Goal: Transaction & Acquisition: Purchase product/service

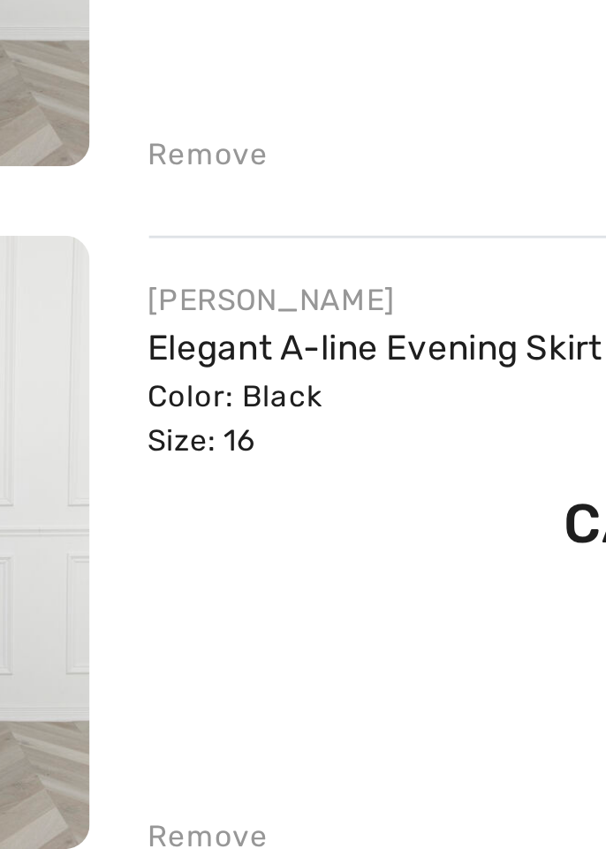
scroll to position [92, 0]
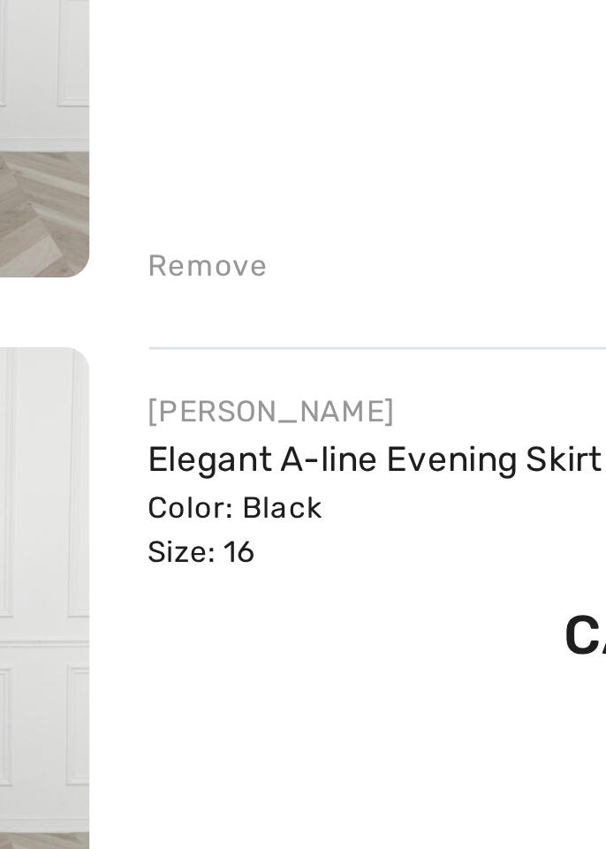
click at [188, 439] on div "Remove" at bounding box center [199, 433] width 43 height 16
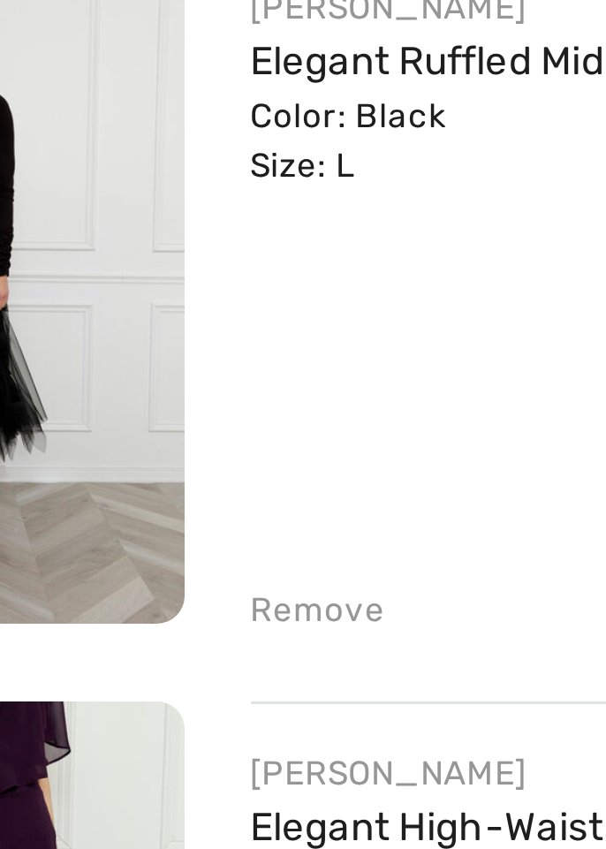
scroll to position [70, 0]
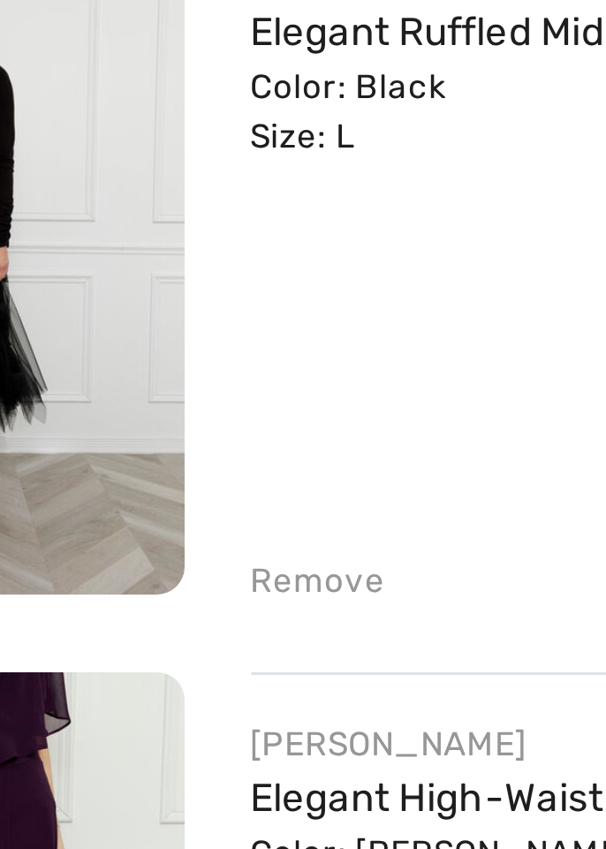
click at [189, 696] on div "Remove" at bounding box center [199, 698] width 43 height 16
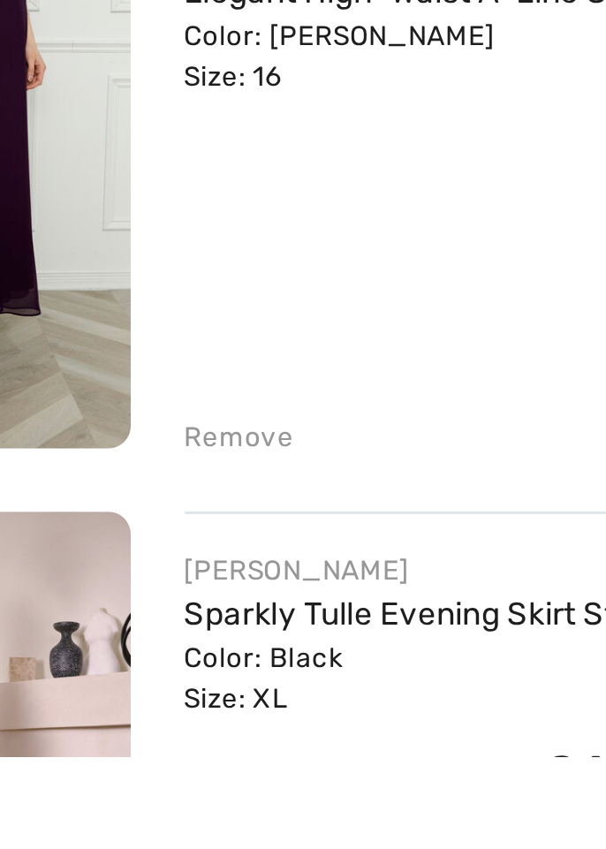
scroll to position [45, 0]
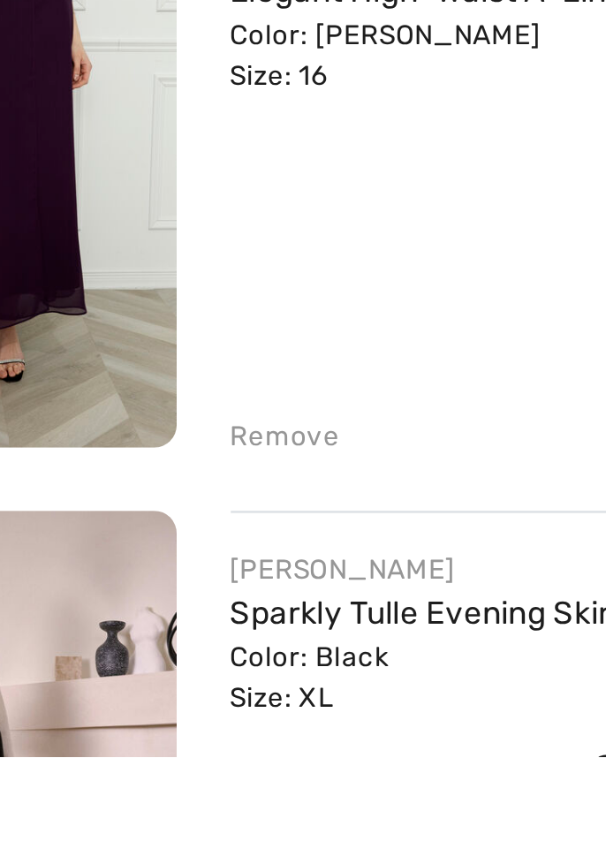
click at [185, 726] on div "Remove" at bounding box center [199, 723] width 43 height 16
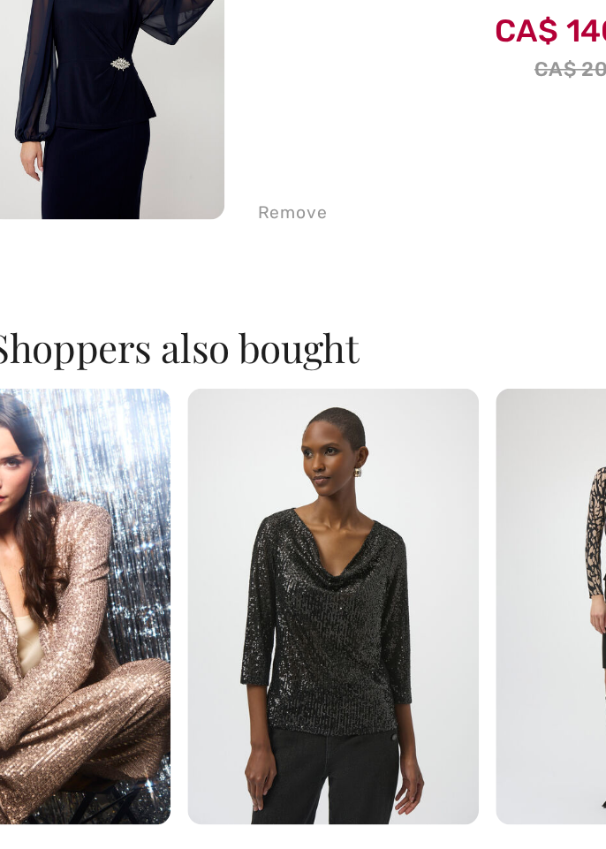
scroll to position [623, 0]
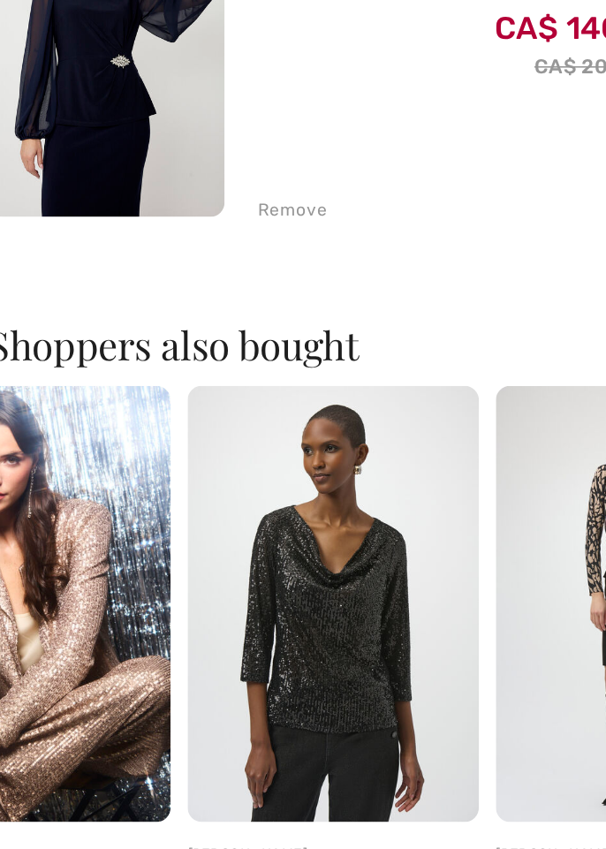
click at [179, 625] on img at bounding box center [224, 634] width 181 height 271
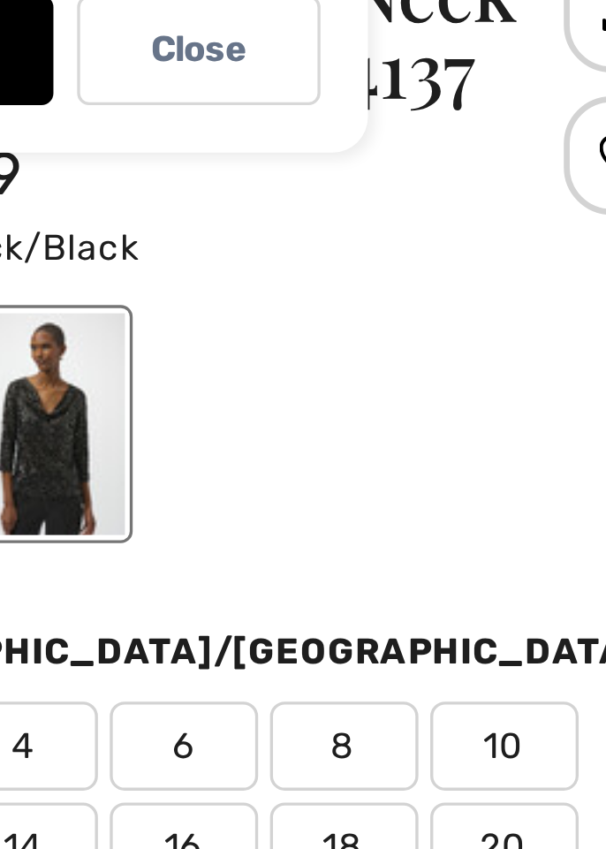
scroll to position [14, 0]
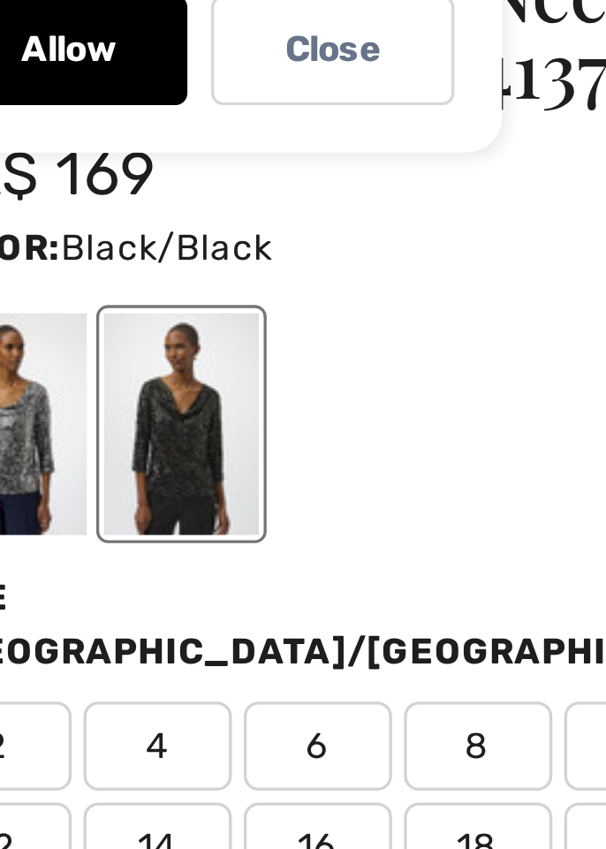
click at [393, 207] on div at bounding box center [370, 194] width 46 height 66
click at [342, 198] on div at bounding box center [319, 194] width 46 height 66
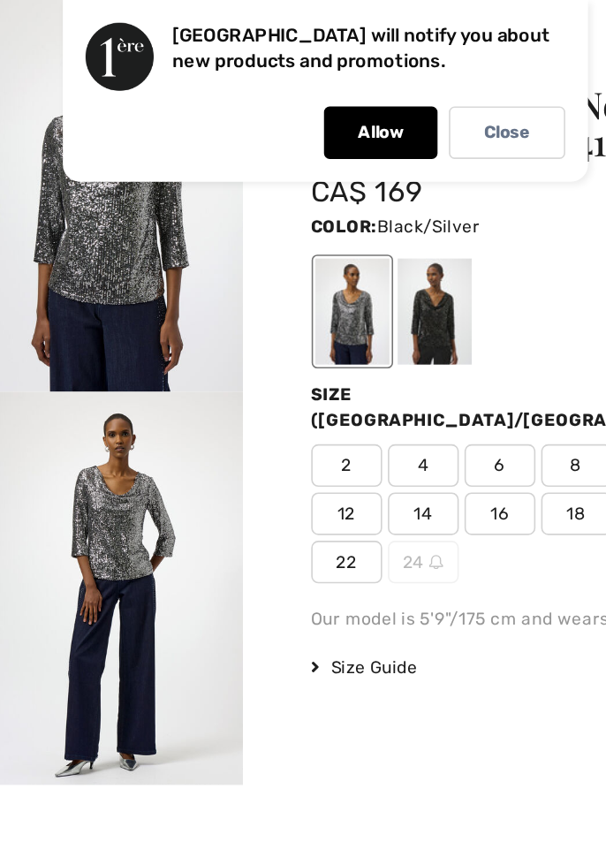
scroll to position [615, 0]
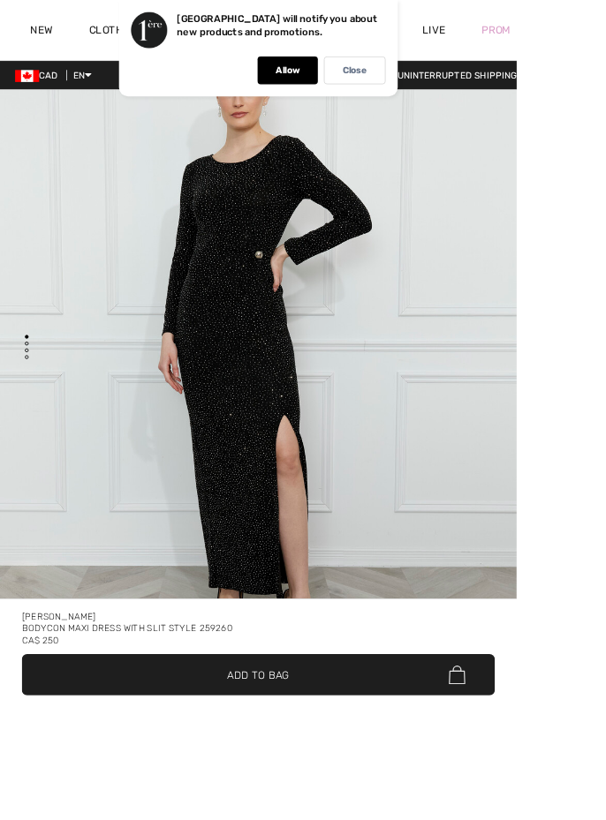
checkbox input "true"
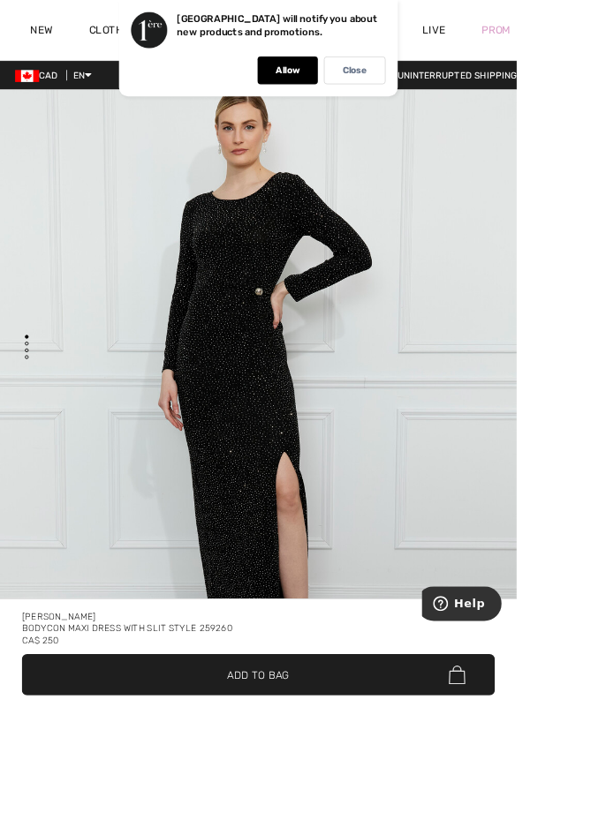
scroll to position [65, 0]
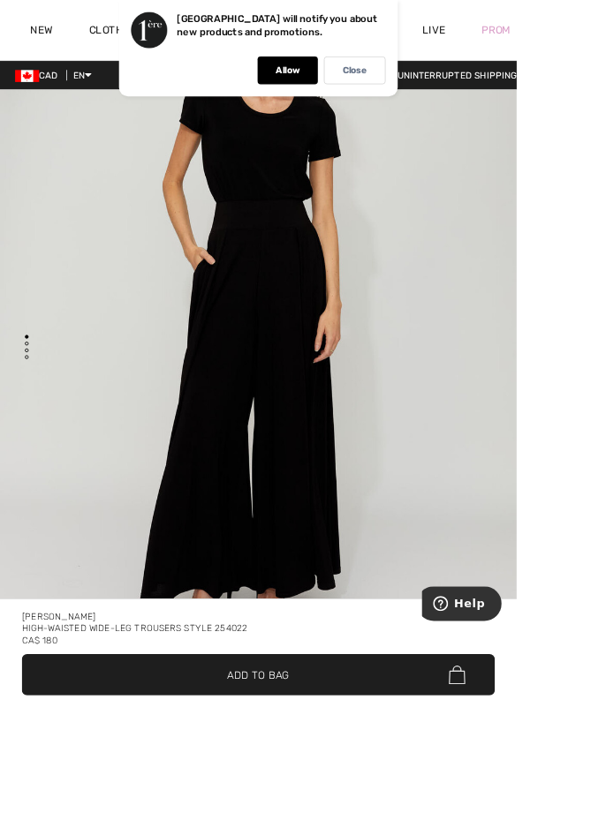
scroll to position [197, 0]
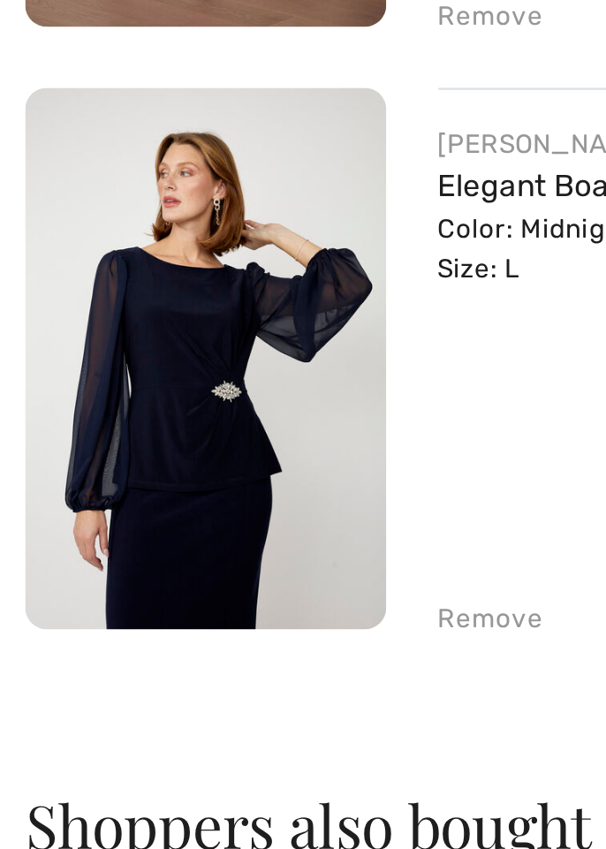
scroll to position [328, 0]
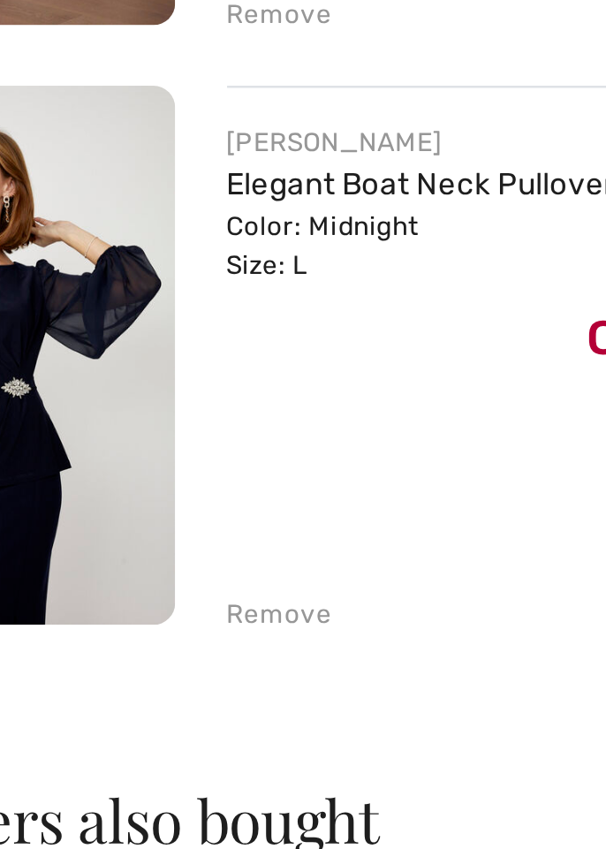
click at [195, 520] on div "Color: Midnight Size: L" at bounding box center [298, 534] width 240 height 32
click at [200, 523] on div "Color: Midnight Size: L" at bounding box center [298, 534] width 240 height 32
click at [206, 502] on link "Elegant Boat Neck Pullover Style 258001" at bounding box center [298, 509] width 240 height 15
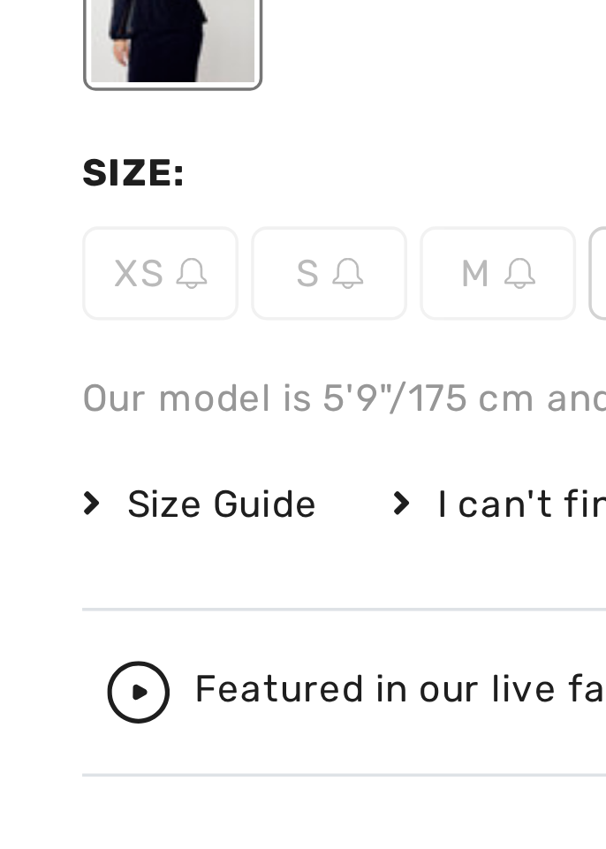
scroll to position [637, 0]
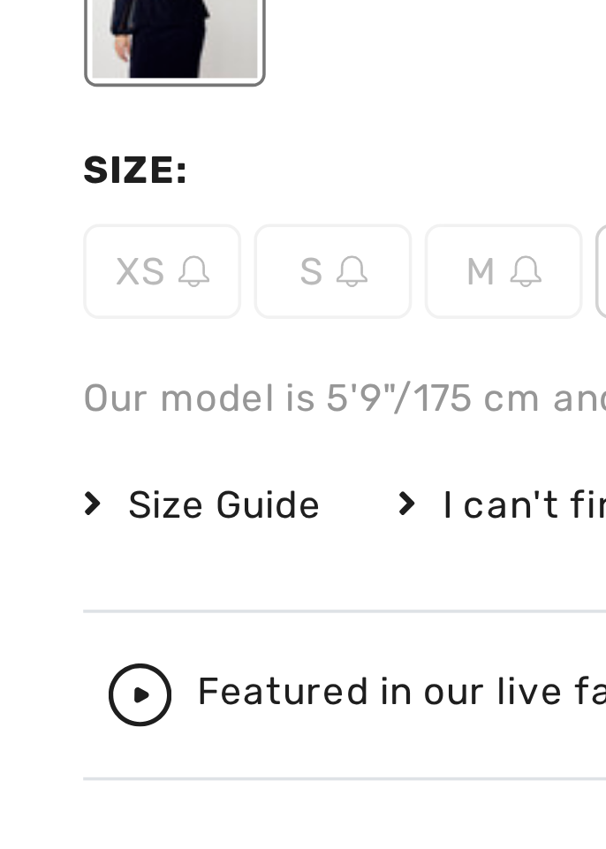
click at [46, 609] on span "Size Guide" at bounding box center [58, 612] width 66 height 16
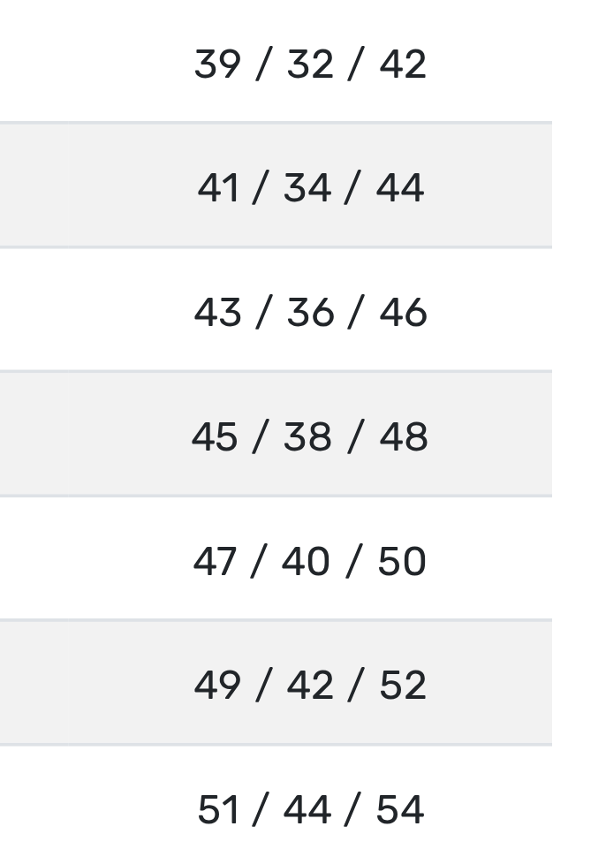
click at [457, 520] on td "43 / 36 / 46 109 / 91 / 117" at bounding box center [513, 512] width 127 height 33
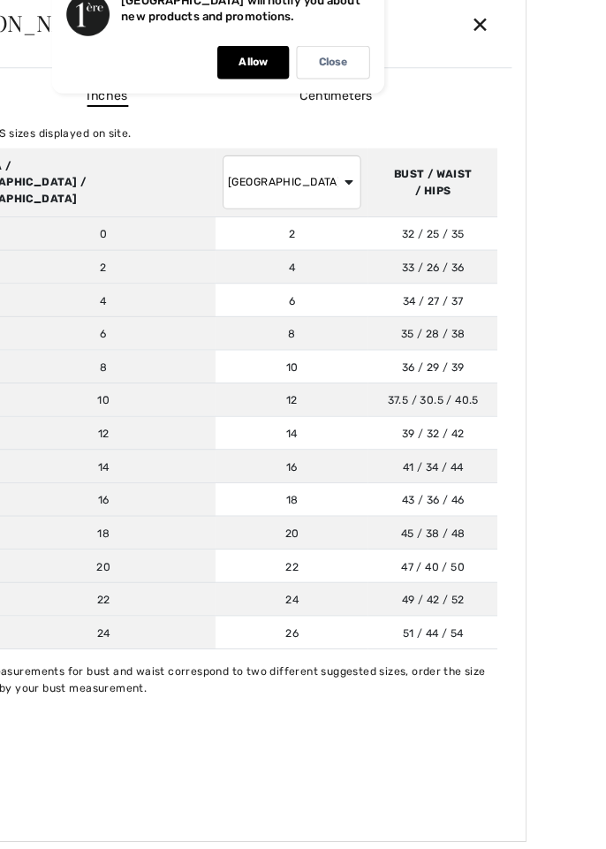
scroll to position [636, 0]
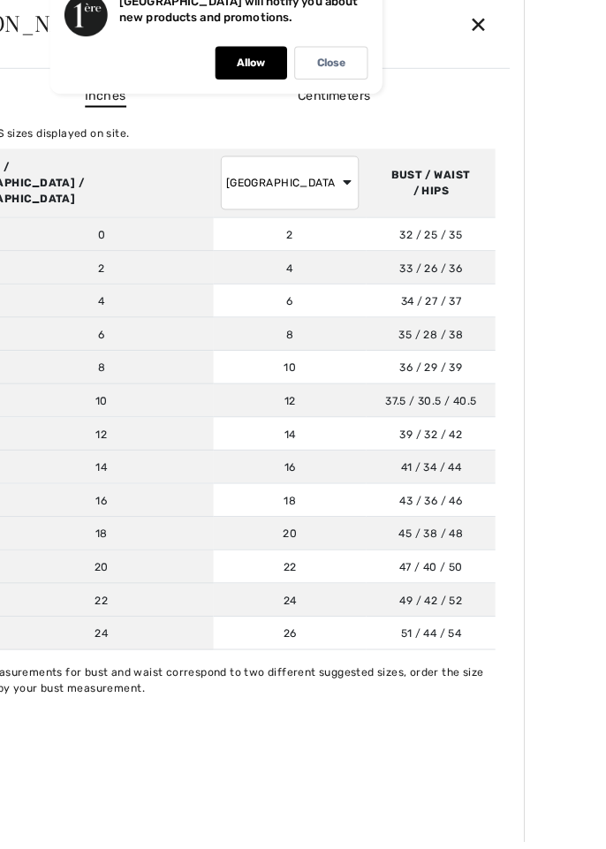
click at [585, 57] on div "✕" at bounding box center [561, 44] width 47 height 37
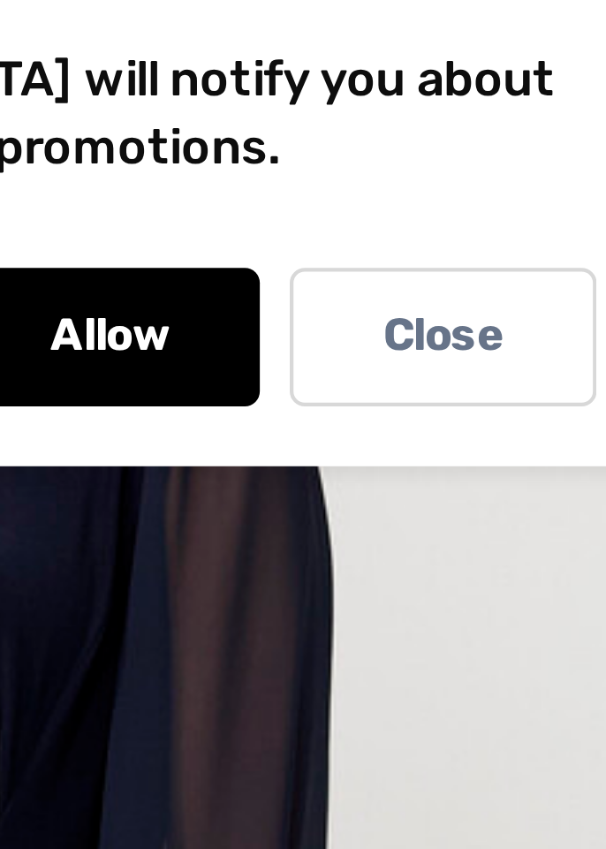
scroll to position [93, 0]
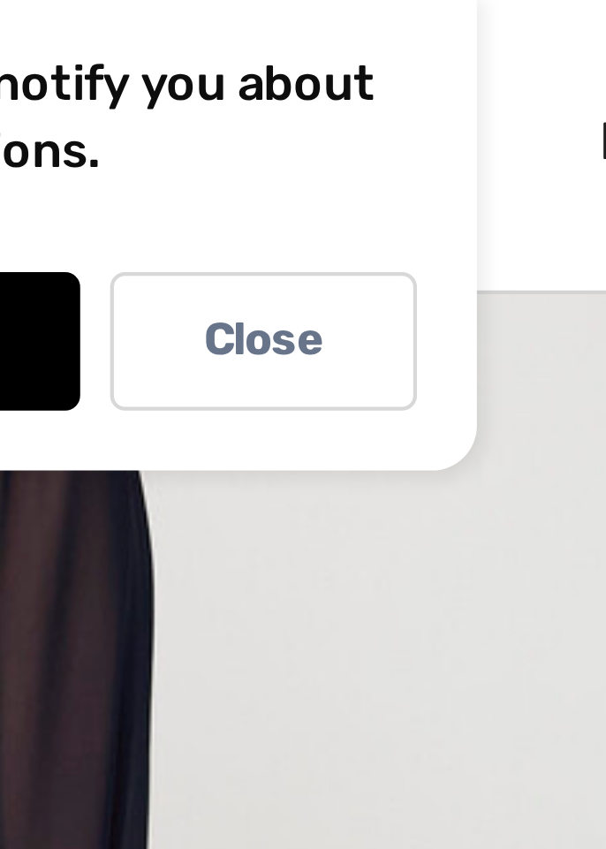
click at [351, 83] on p "Allow" at bounding box center [337, 82] width 28 height 13
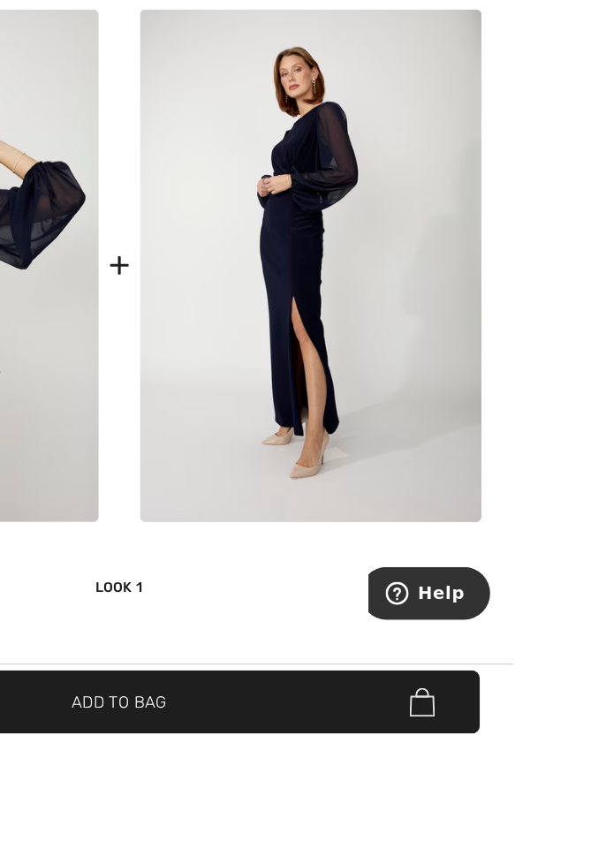
scroll to position [1217, 0]
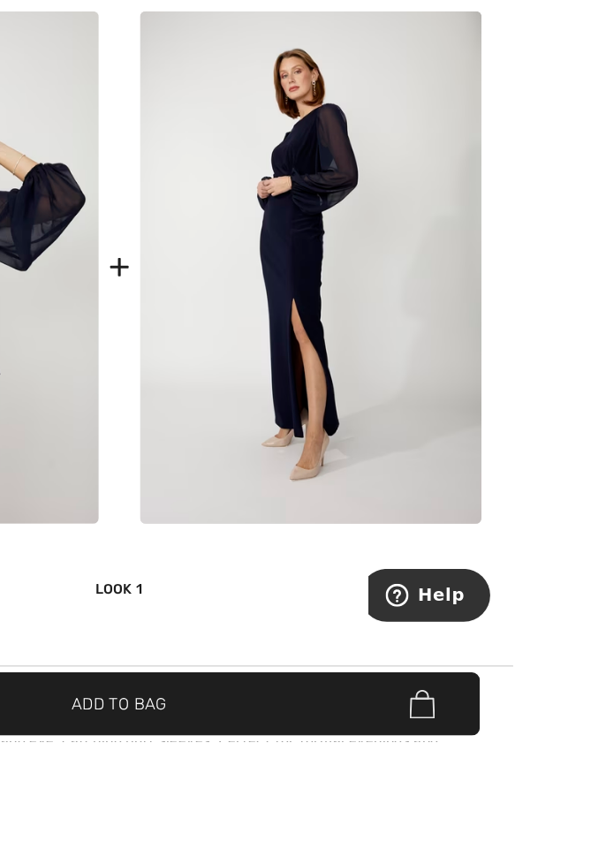
click at [407, 555] on img at bounding box center [450, 485] width 262 height 394
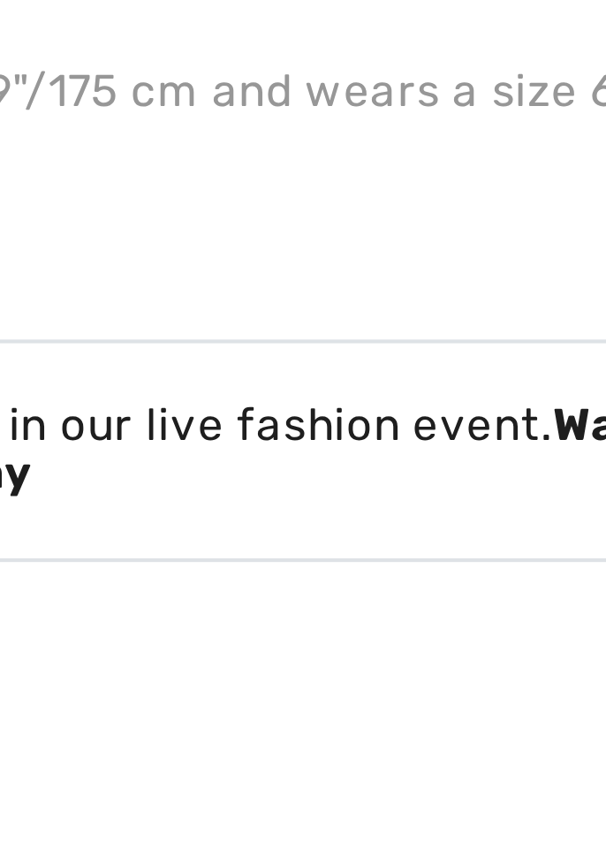
scroll to position [1102, 0]
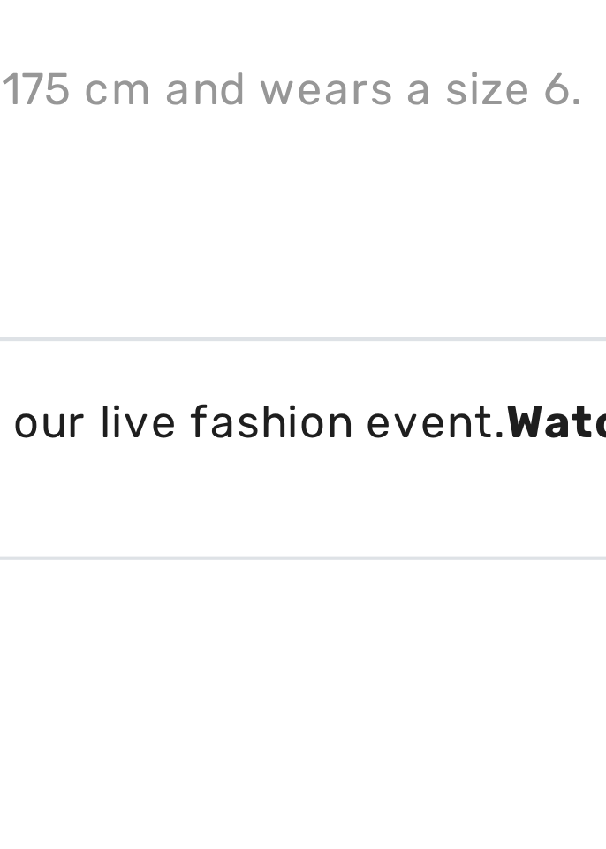
click at [446, 461] on strong "Watch the replay" at bounding box center [433, 470] width 215 height 24
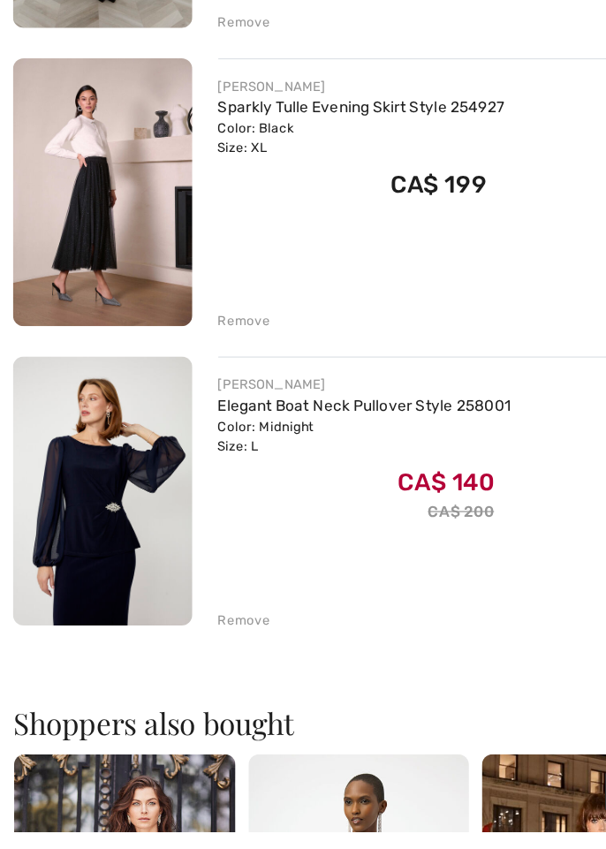
scroll to position [339, 0]
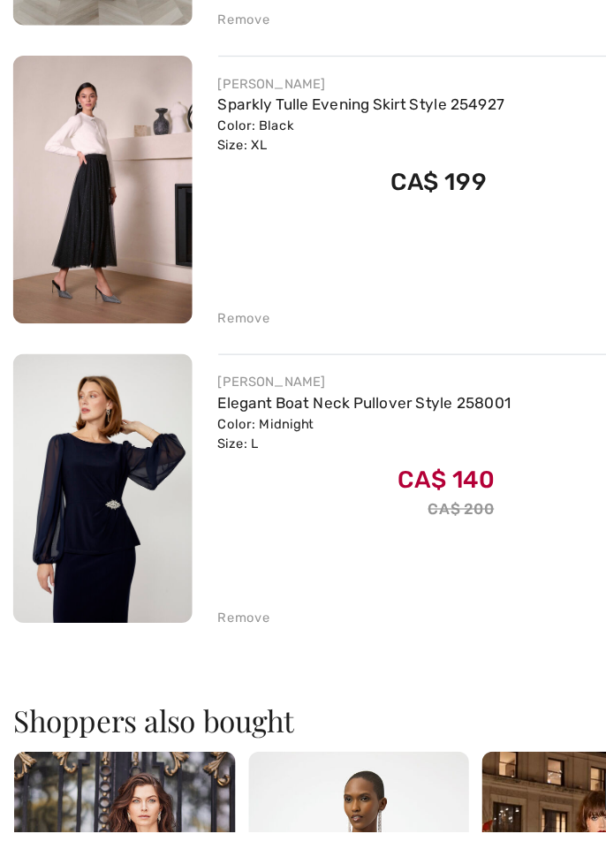
click at [194, 499] on link "Elegant Boat Neck Pullover Style 258001" at bounding box center [298, 498] width 240 height 15
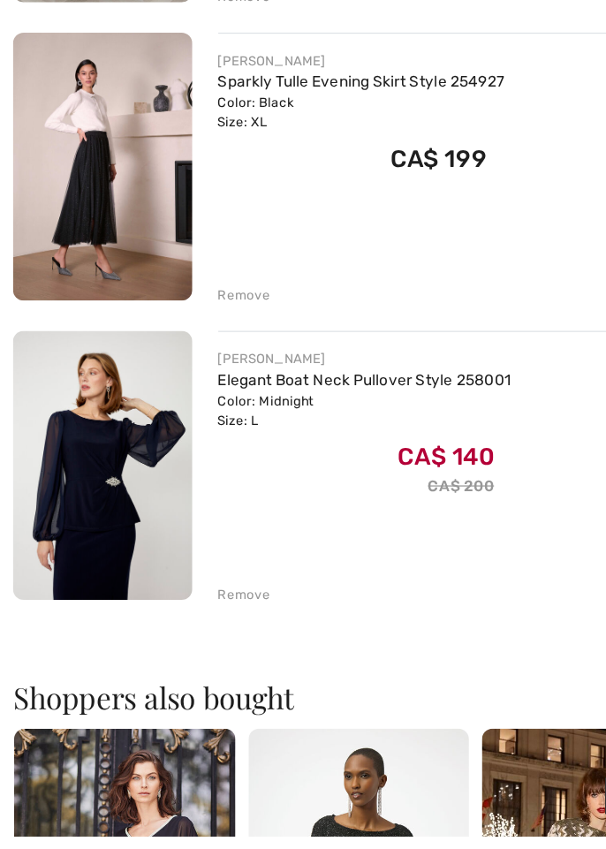
scroll to position [389, 0]
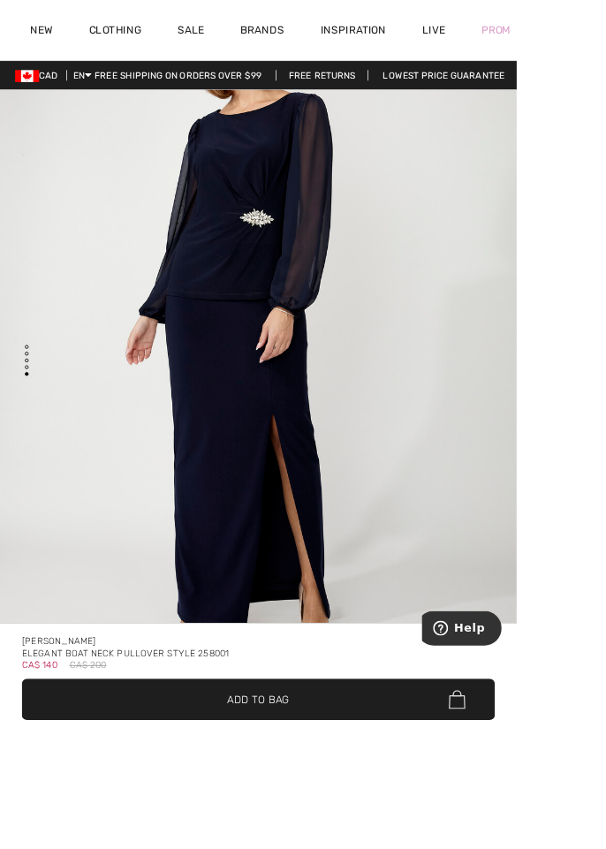
scroll to position [3974, 0]
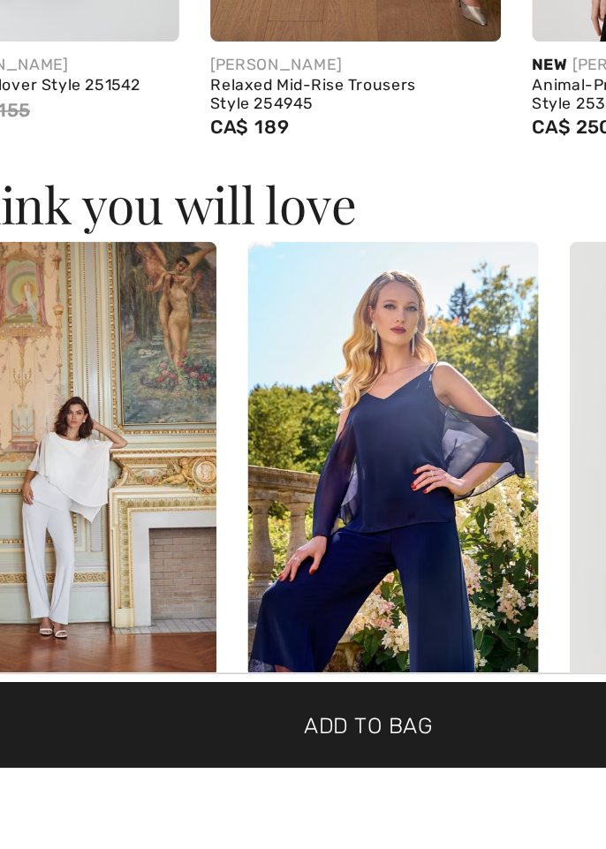
scroll to position [0, 0]
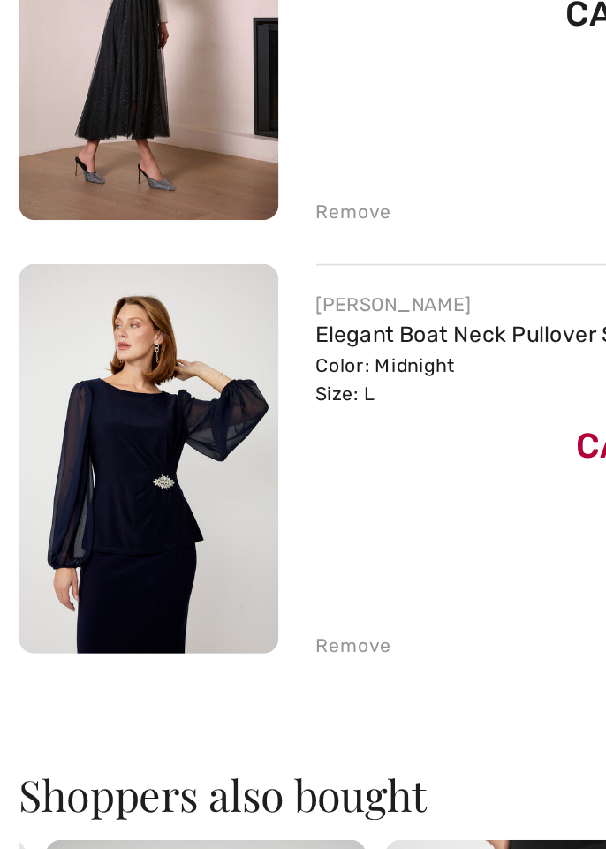
scroll to position [368, 0]
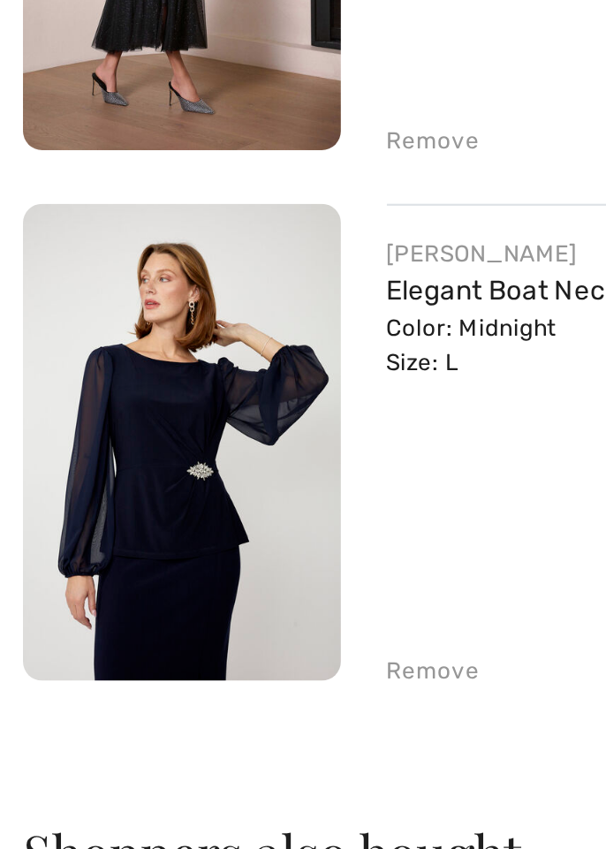
click at [43, 560] on img at bounding box center [84, 538] width 147 height 219
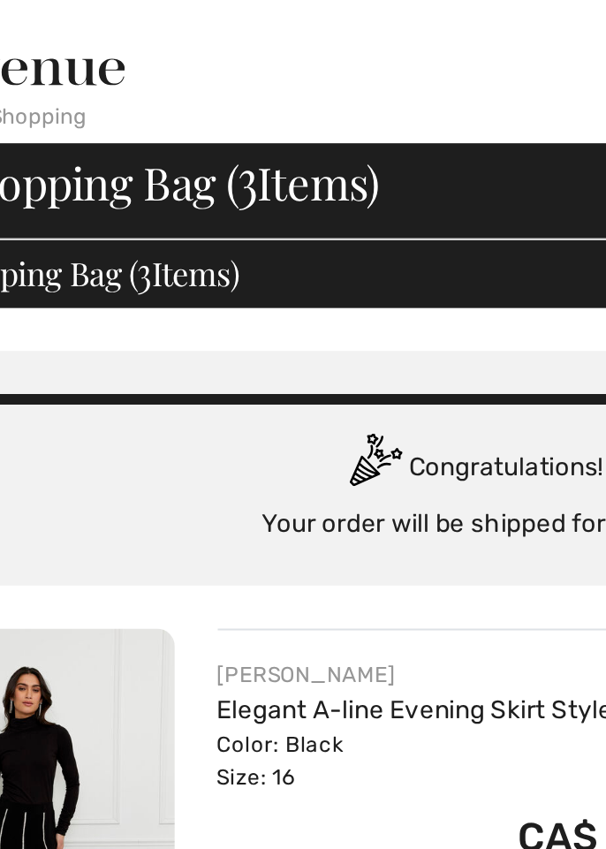
click at [102, 42] on img at bounding box center [69, 31] width 125 height 35
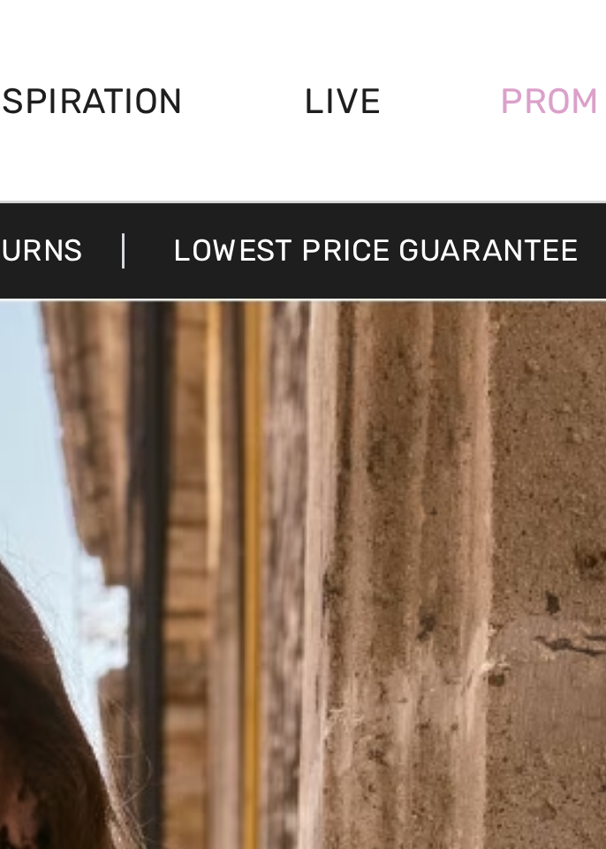
click at [508, 37] on link "Live" at bounding box center [508, 35] width 26 height 19
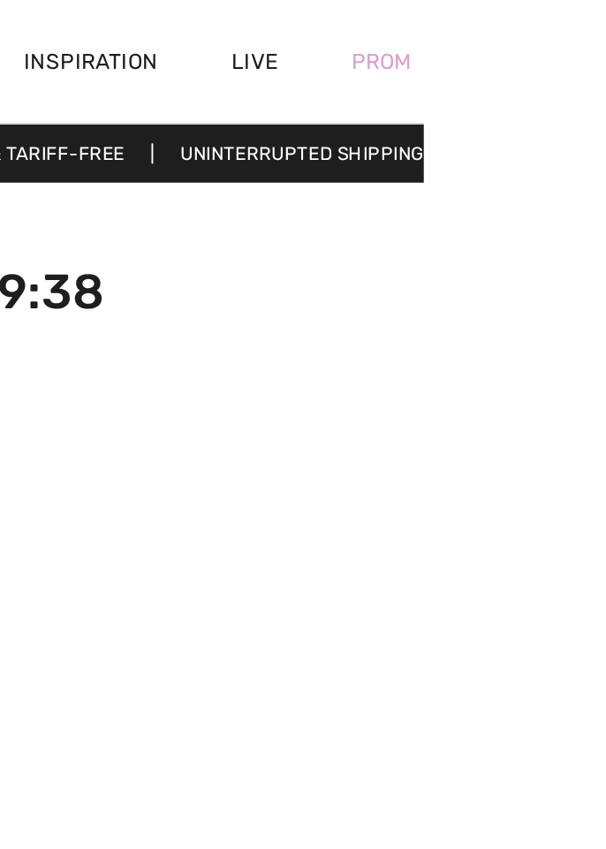
click at [605, 46] on div "Prom" at bounding box center [581, 35] width 77 height 72
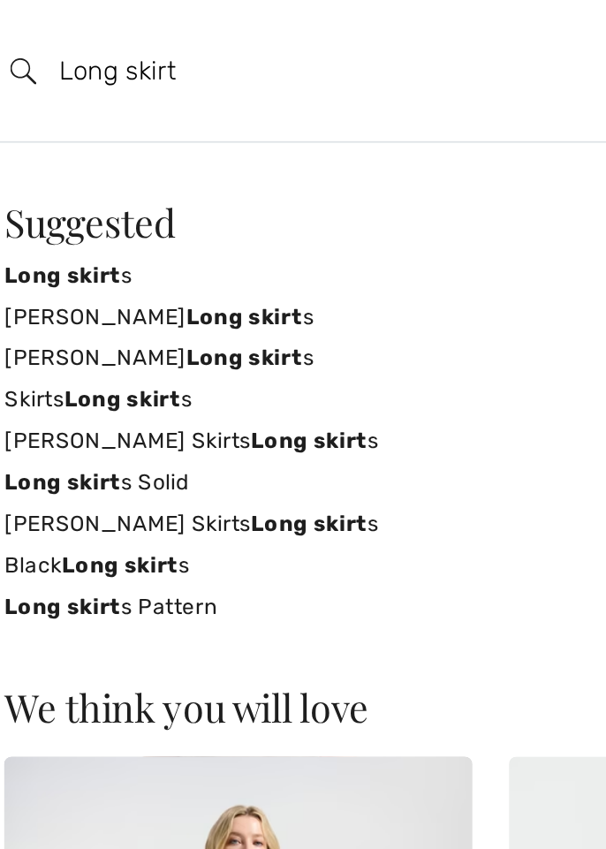
type input "Long skirt"
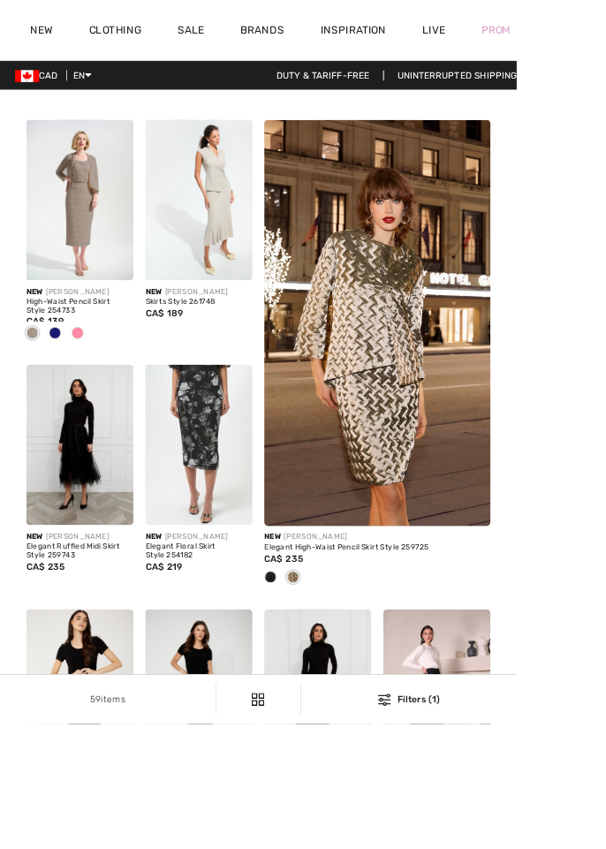
checkbox input "true"
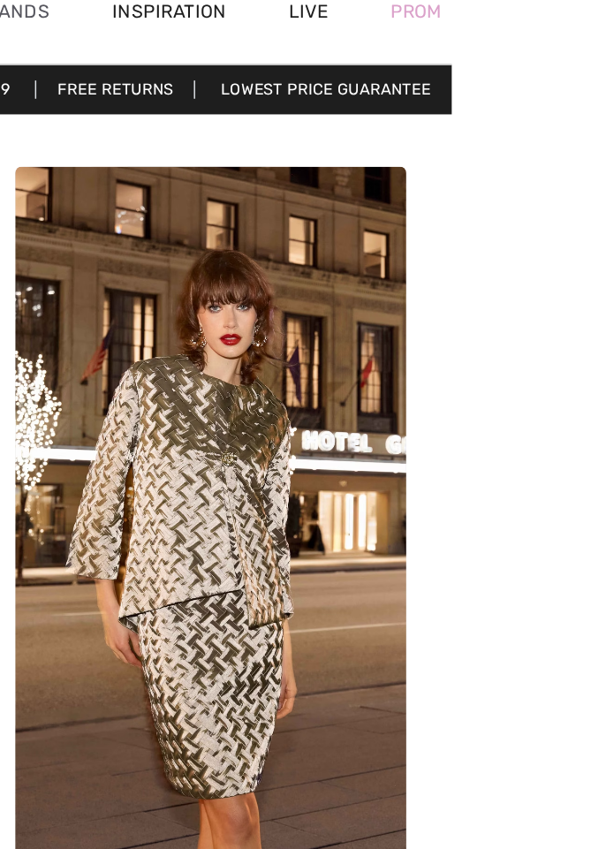
click at [605, 38] on div "Prom" at bounding box center [581, 35] width 77 height 72
click at [605, 42] on div "Prom" at bounding box center [581, 35] width 77 height 72
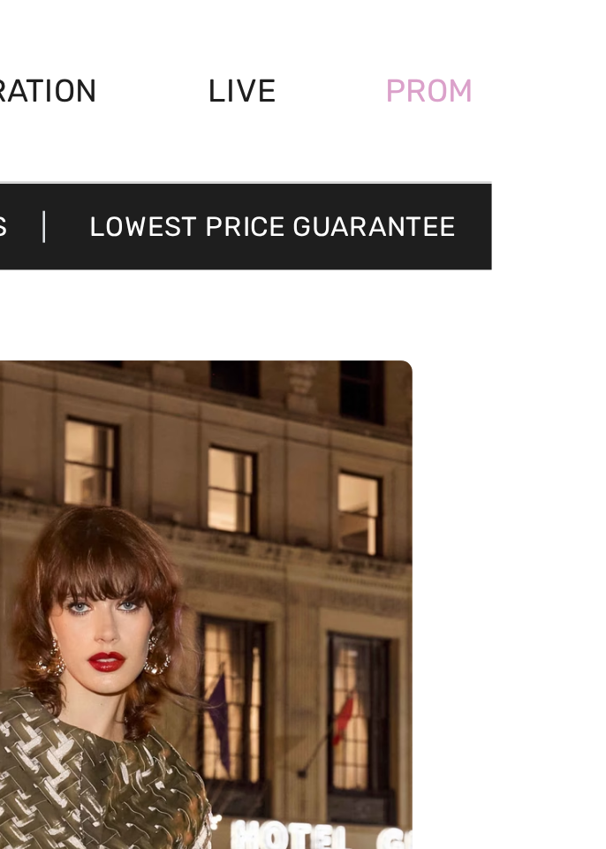
click at [605, 39] on div "Prom" at bounding box center [581, 35] width 77 height 72
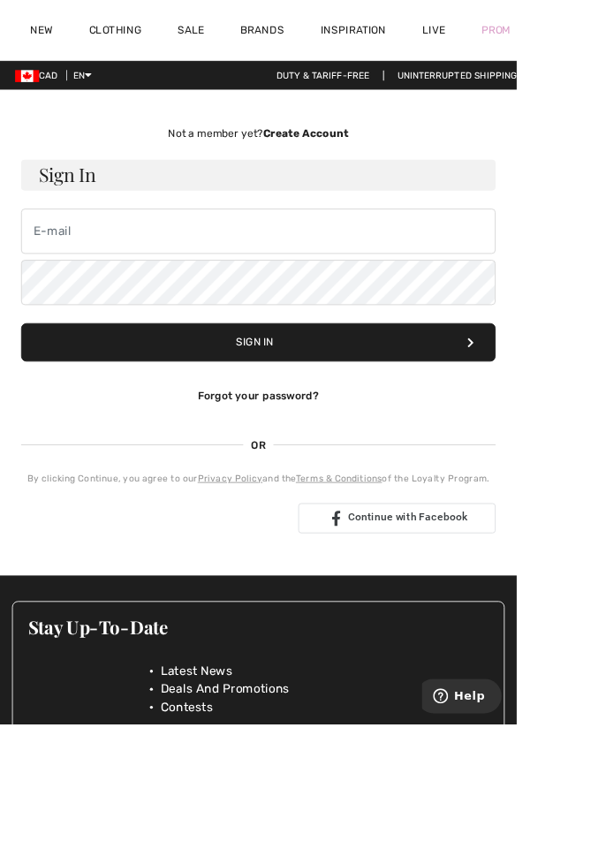
click at [594, 39] on link "Prom" at bounding box center [581, 35] width 34 height 19
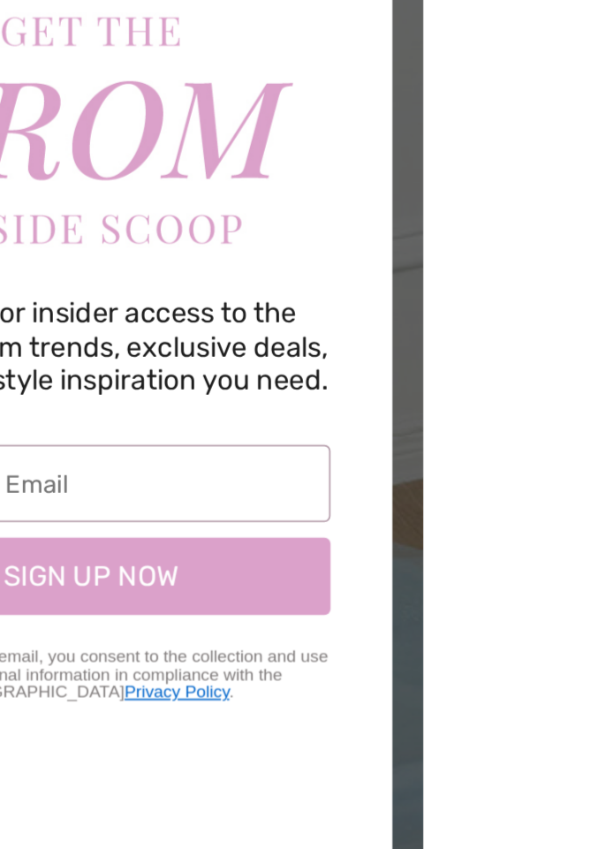
click at [585, 216] on circle "Close dialog" at bounding box center [572, 204] width 25 height 25
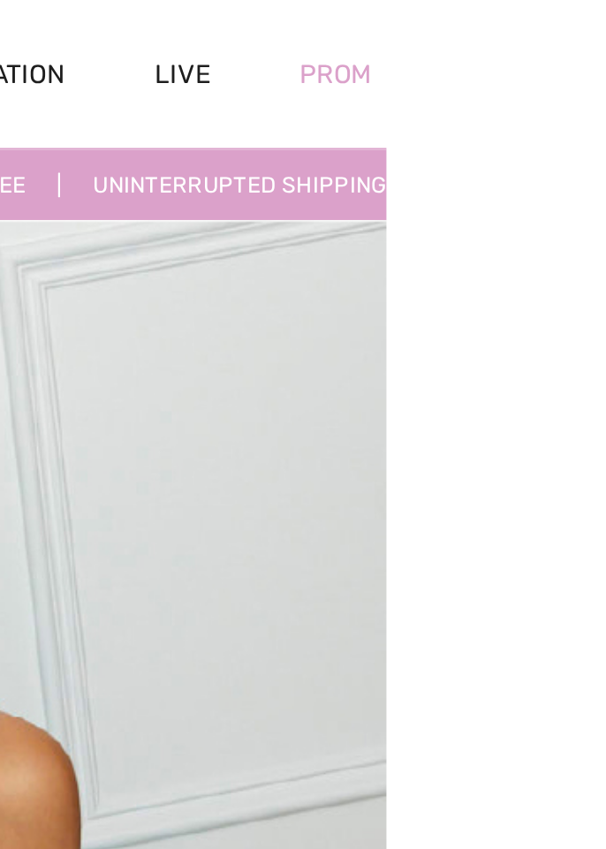
click at [605, 42] on div "Prom" at bounding box center [581, 35] width 77 height 72
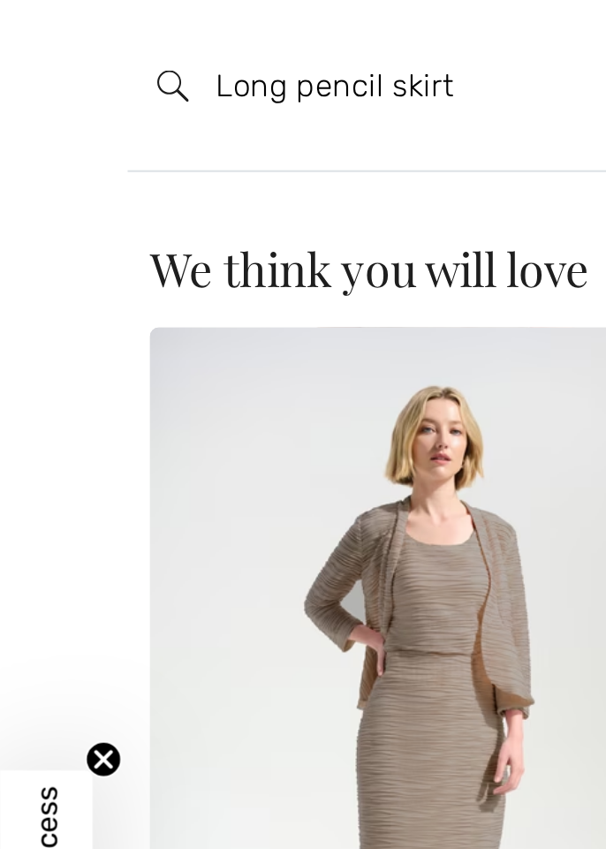
type input "Long pencil skirt"
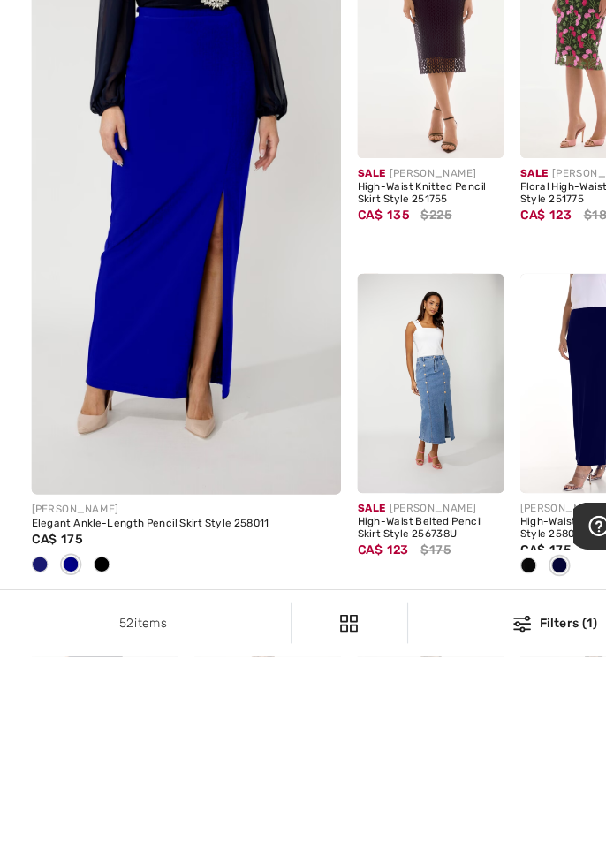
scroll to position [2328, 0]
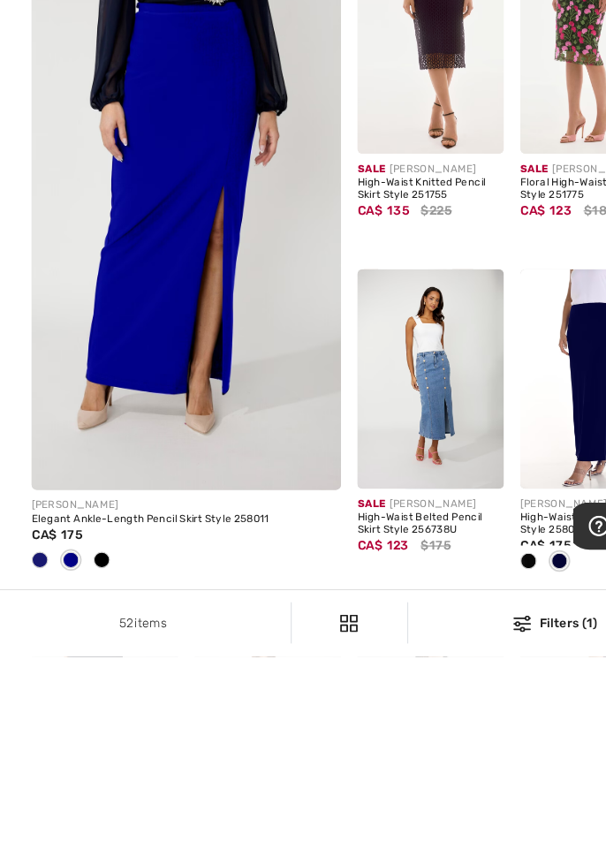
click at [79, 601] on img at bounding box center [163, 468] width 318 height 477
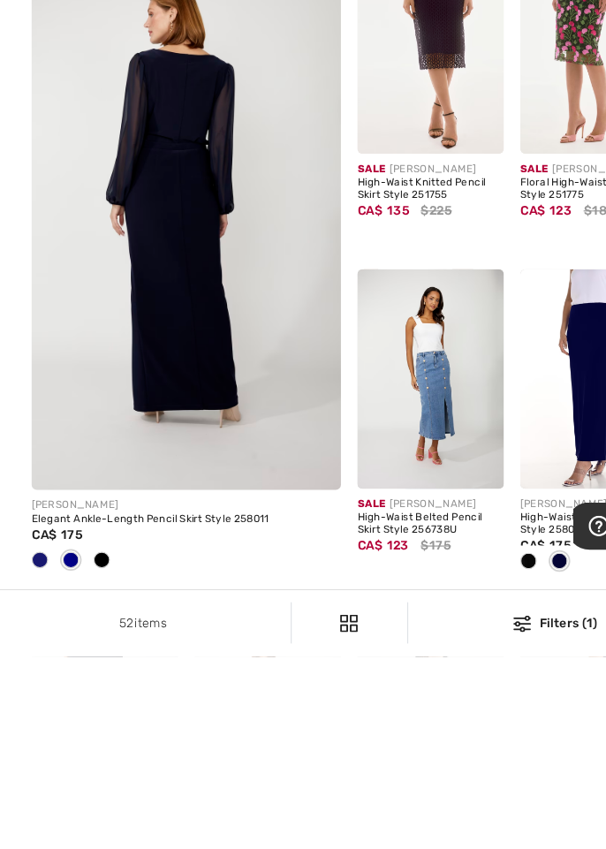
scroll to position [2411, 0]
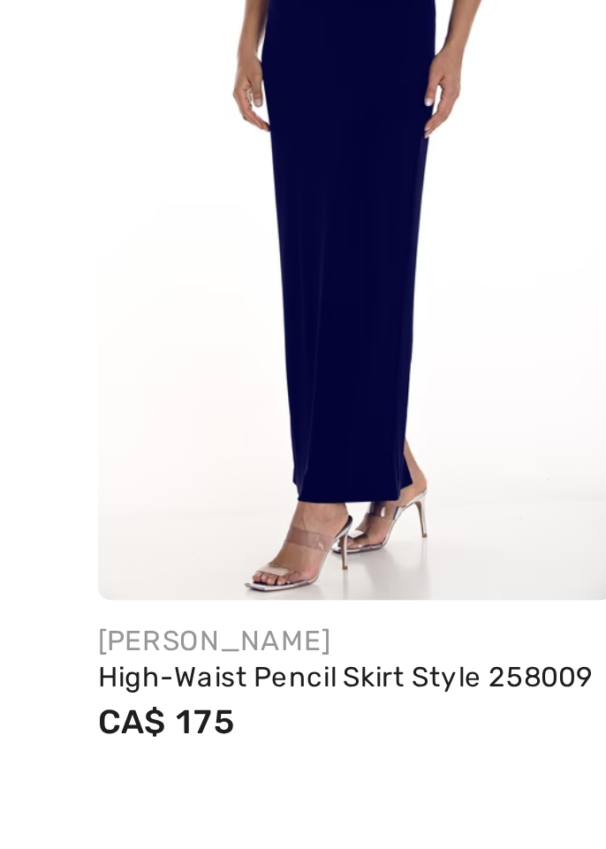
click at [75, 378] on img at bounding box center [114, 338] width 164 height 246
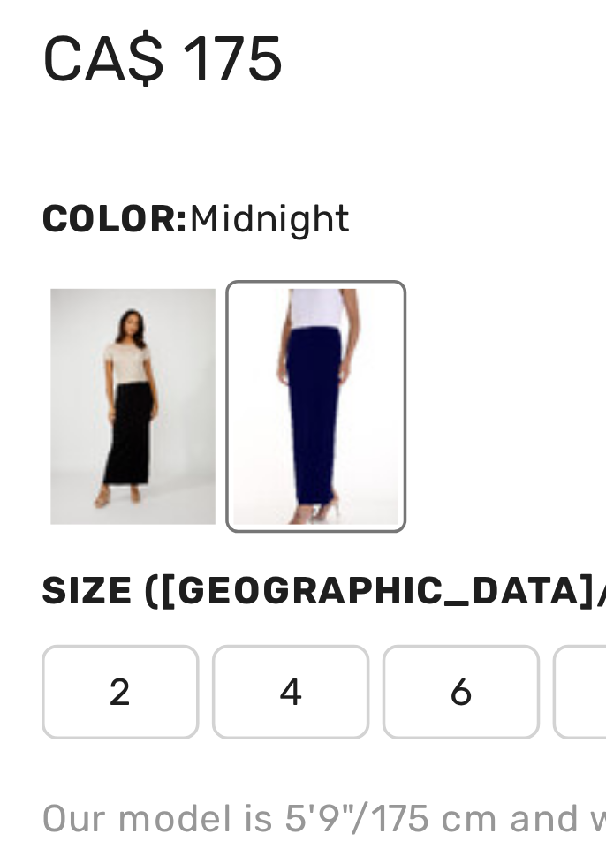
scroll to position [793, 0]
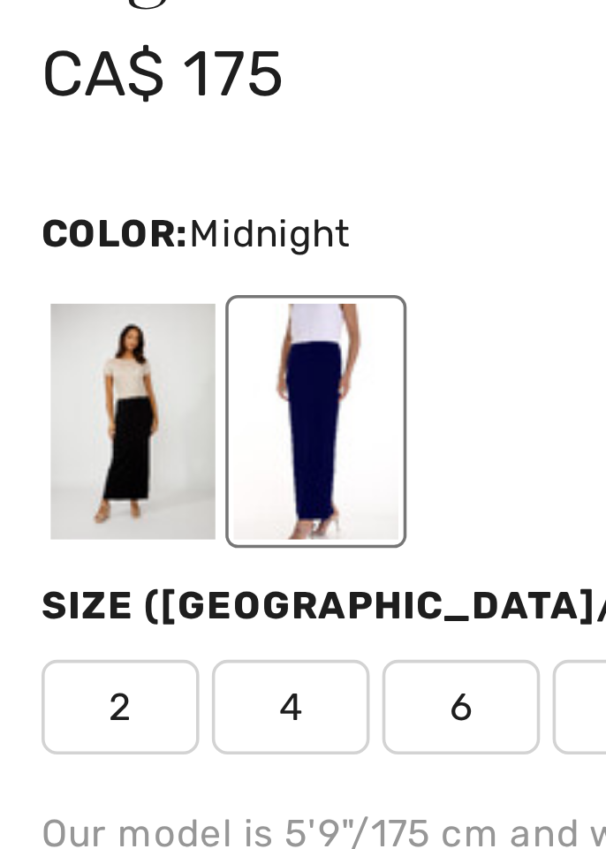
click at [53, 294] on div at bounding box center [50, 305] width 46 height 66
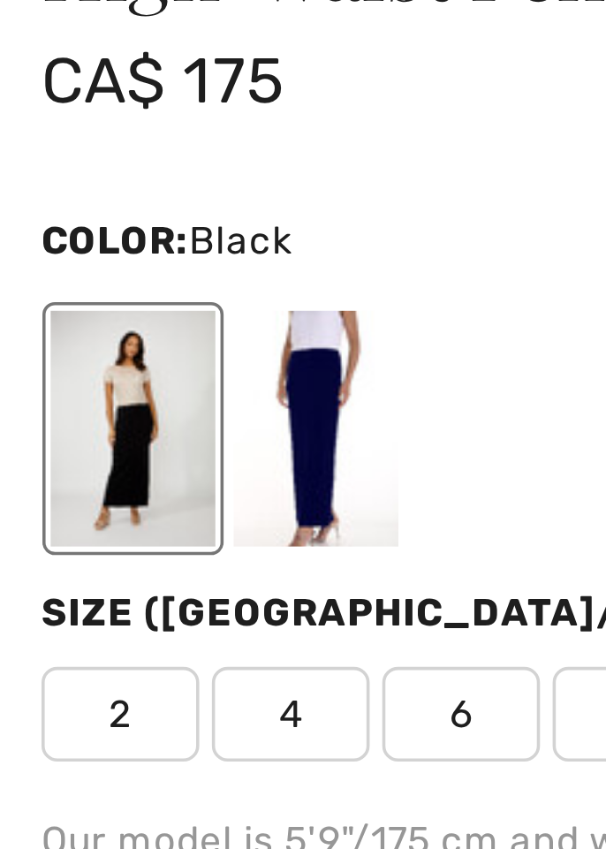
scroll to position [0, 0]
click at [86, 298] on div at bounding box center [102, 305] width 46 height 66
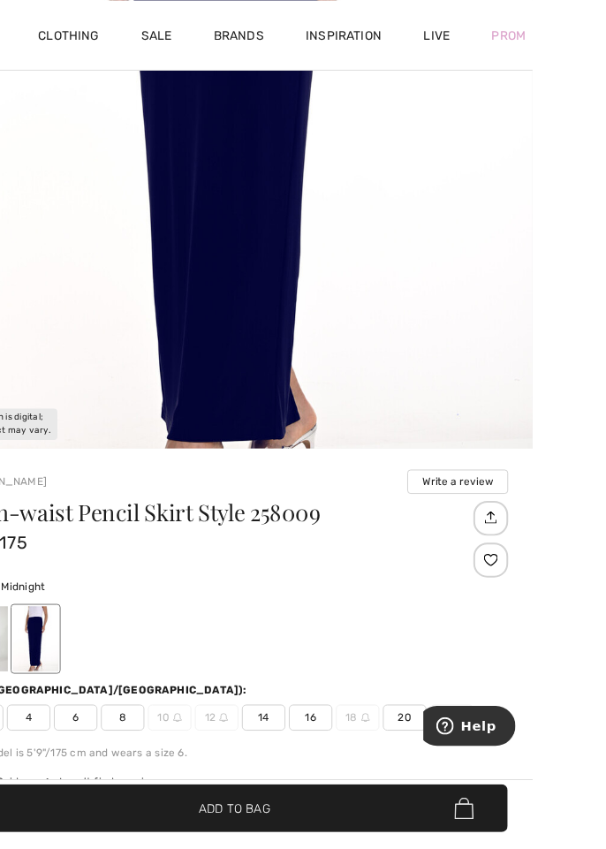
scroll to position [449, 0]
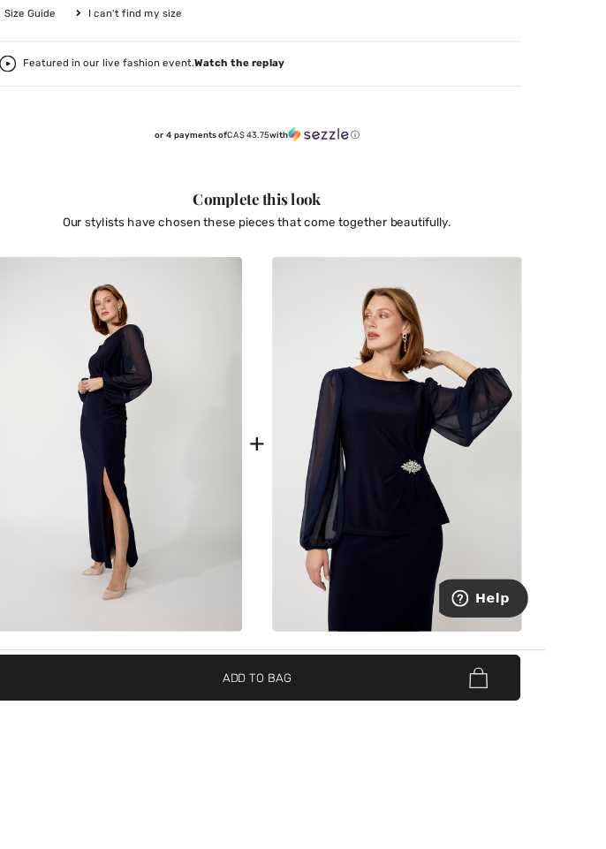
scroll to position [1116, 0]
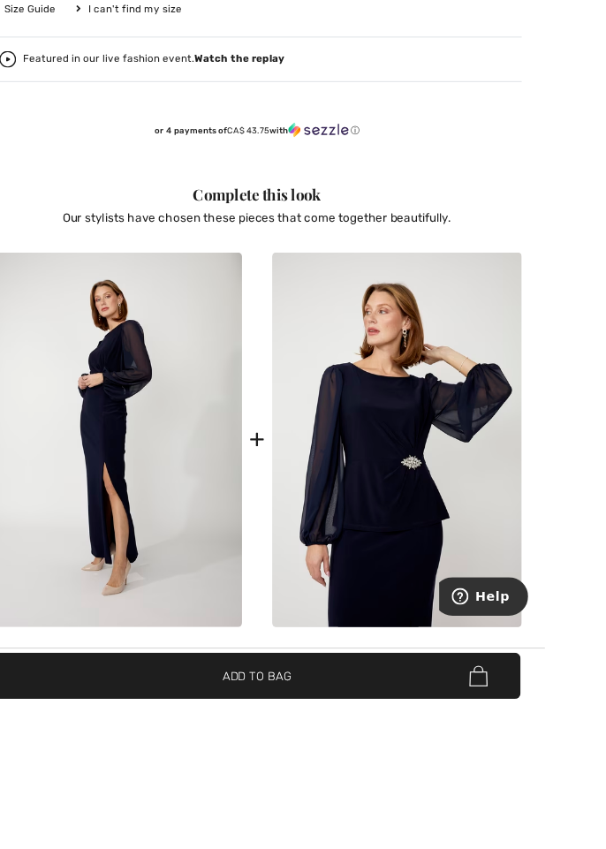
click at [405, 573] on img at bounding box center [450, 571] width 262 height 394
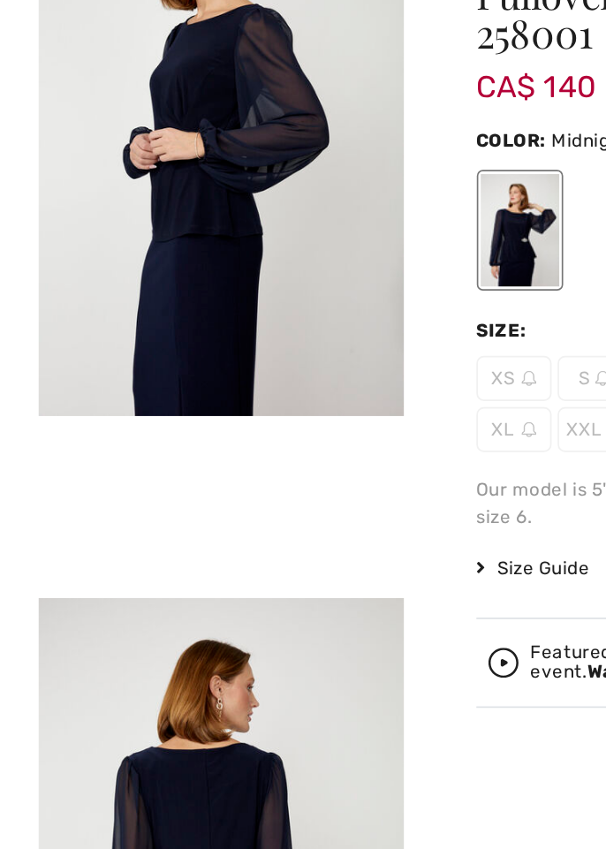
scroll to position [0, 0]
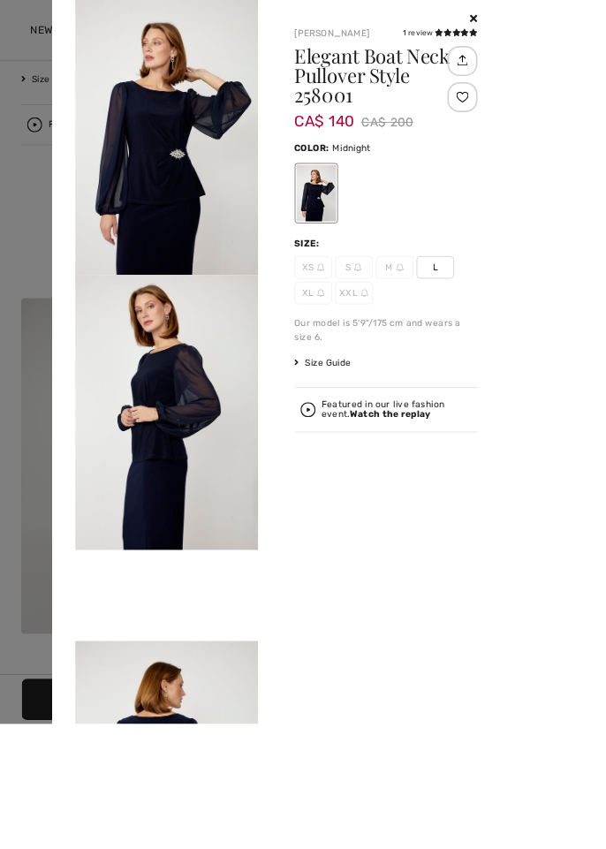
click at [19, 199] on div at bounding box center [303, 424] width 606 height 849
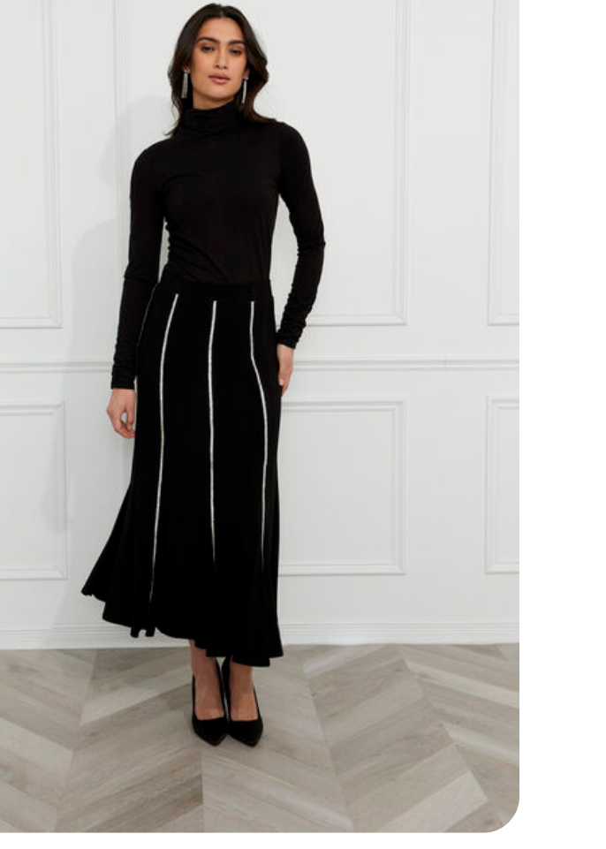
scroll to position [170, 0]
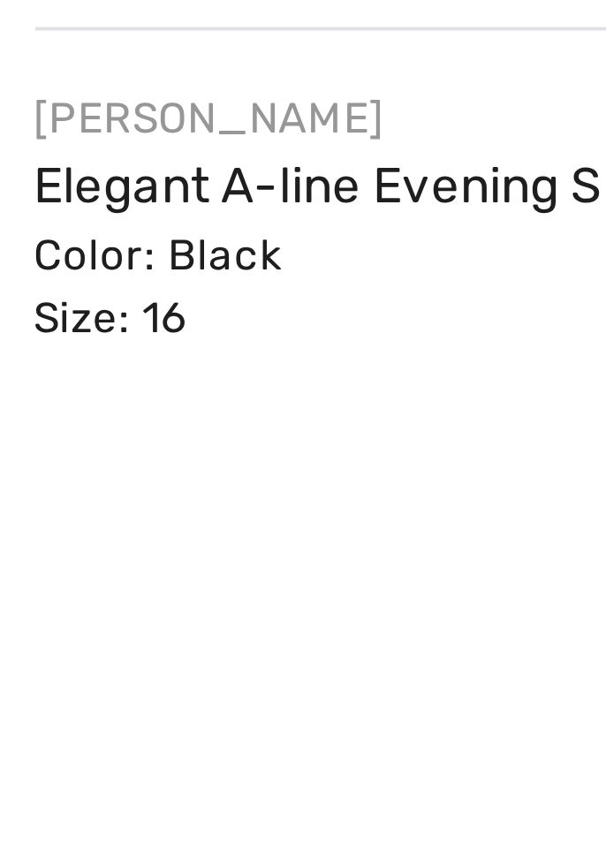
click at [202, 167] on div "[PERSON_NAME]" at bounding box center [298, 163] width 241 height 16
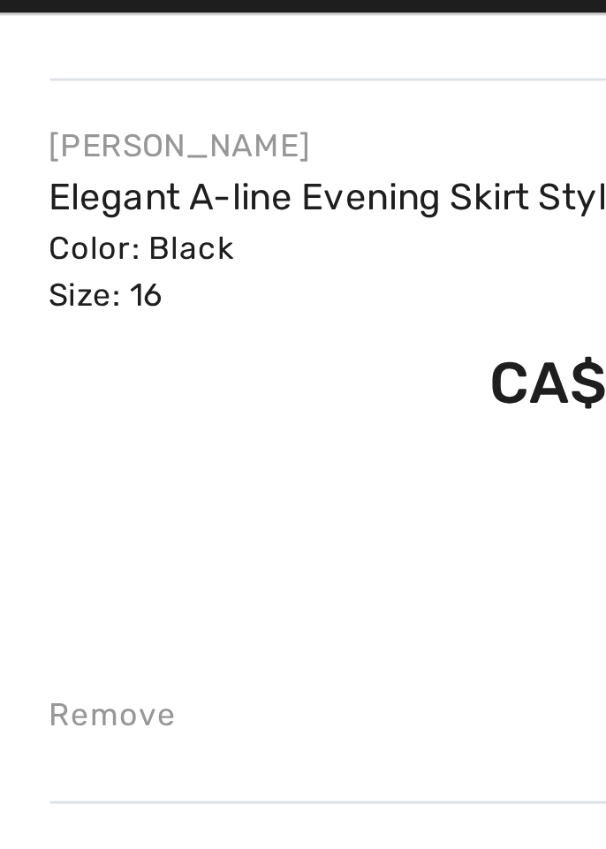
click at [208, 180] on link "Elegant A-line Evening Skirt Style 259031" at bounding box center [298, 179] width 241 height 15
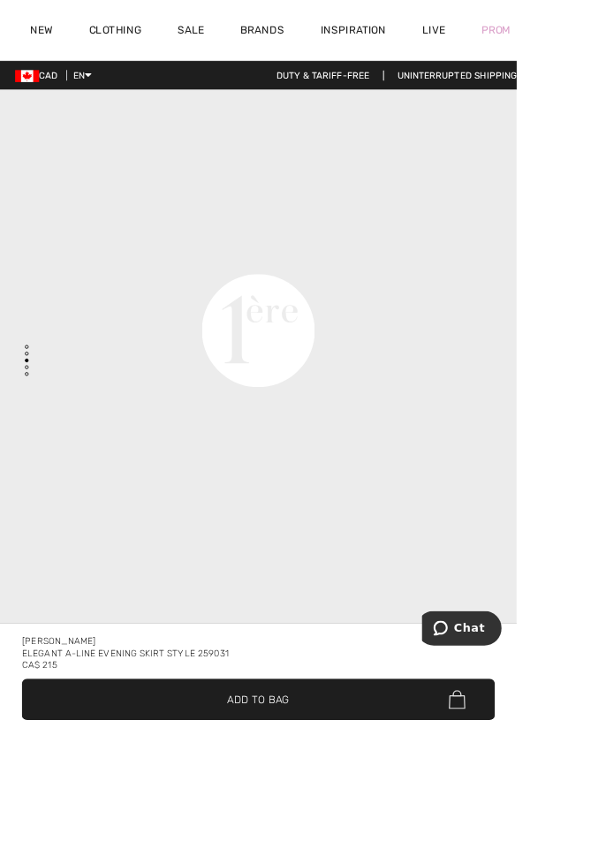
scroll to position [1987, 0]
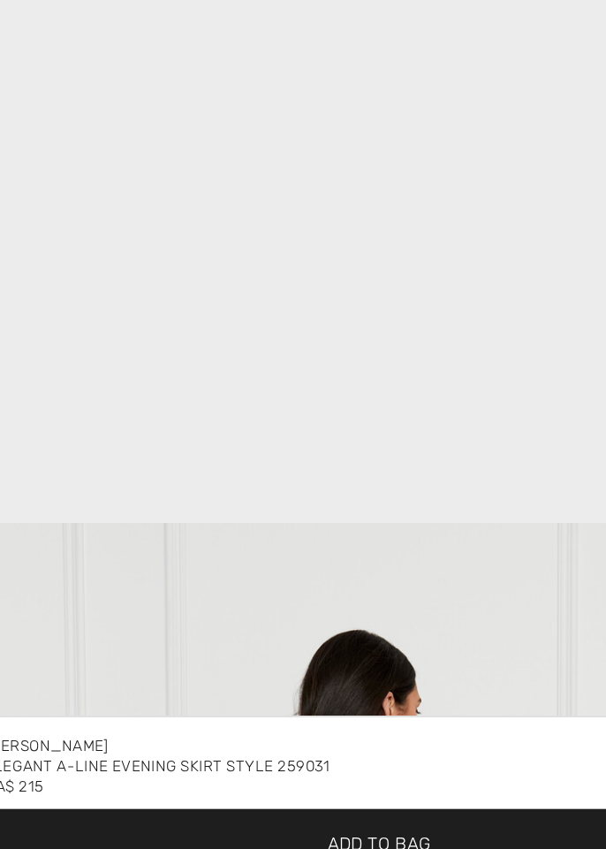
scroll to position [2238, 0]
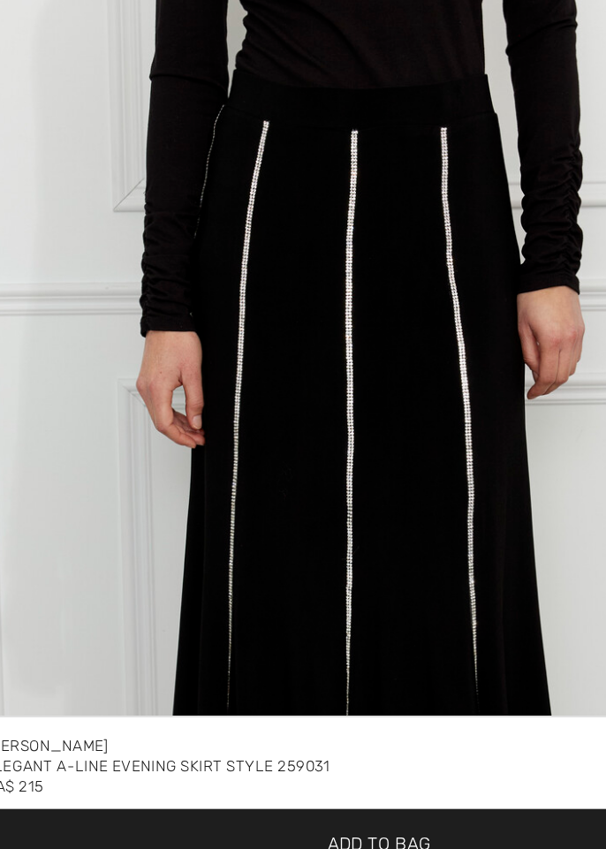
scroll to position [841, 0]
click at [191, 372] on img "2 / 4" at bounding box center [303, 626] width 606 height 909
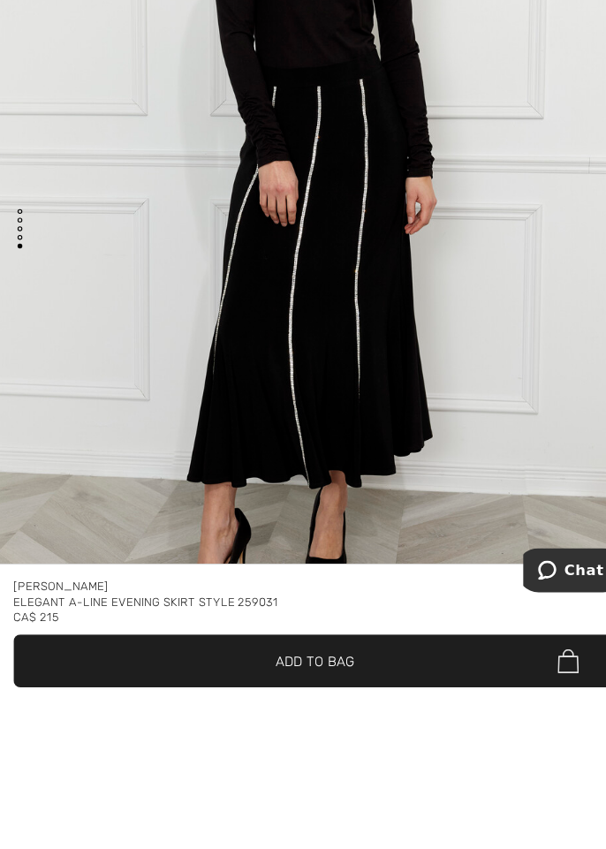
scroll to position [3974, 0]
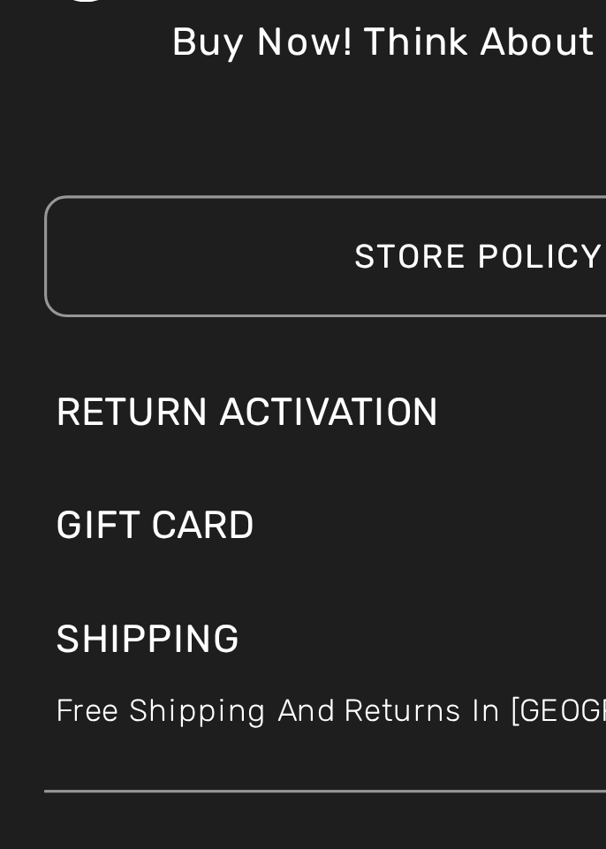
scroll to position [3419, 0]
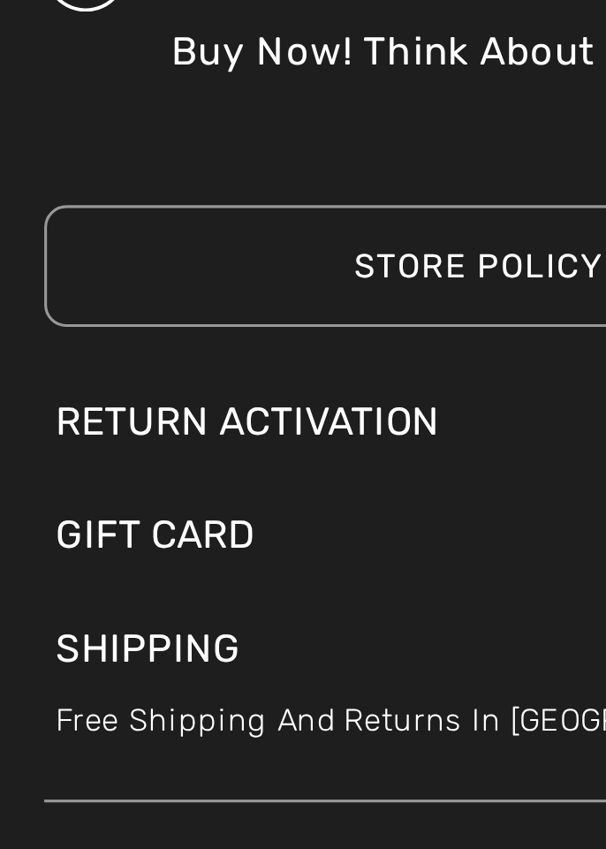
click at [41, 601] on div "Return Activation" at bounding box center [303, 607] width 570 height 19
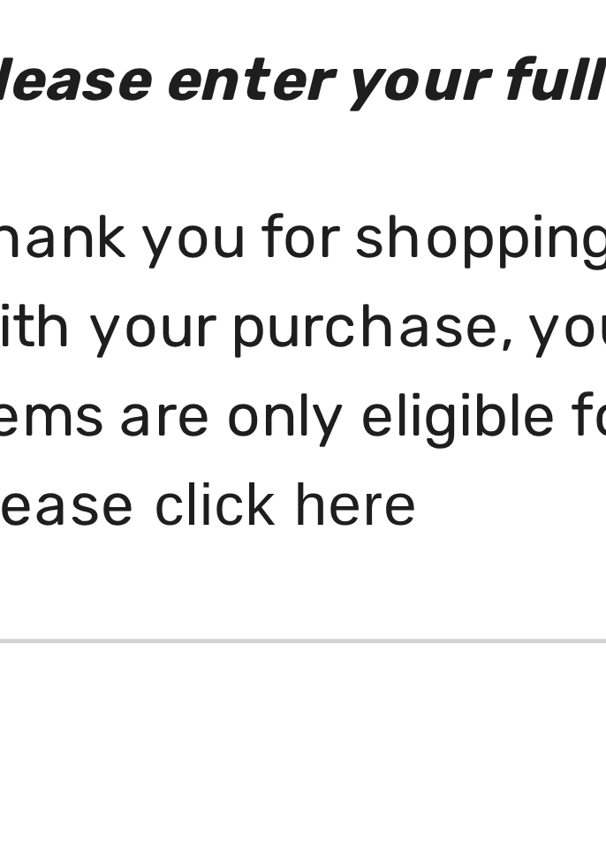
click at [78, 318] on link "click here" at bounding box center [89, 317] width 55 height 14
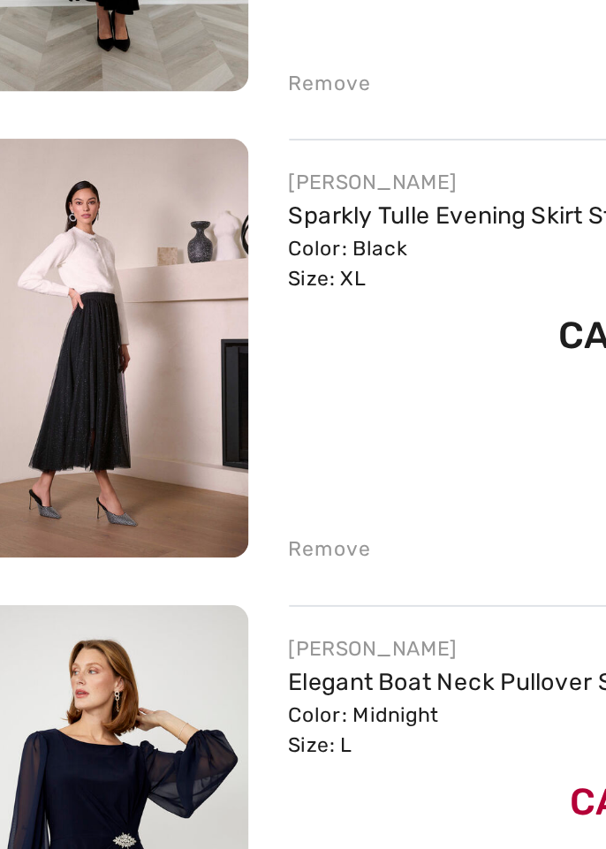
scroll to position [89, 0]
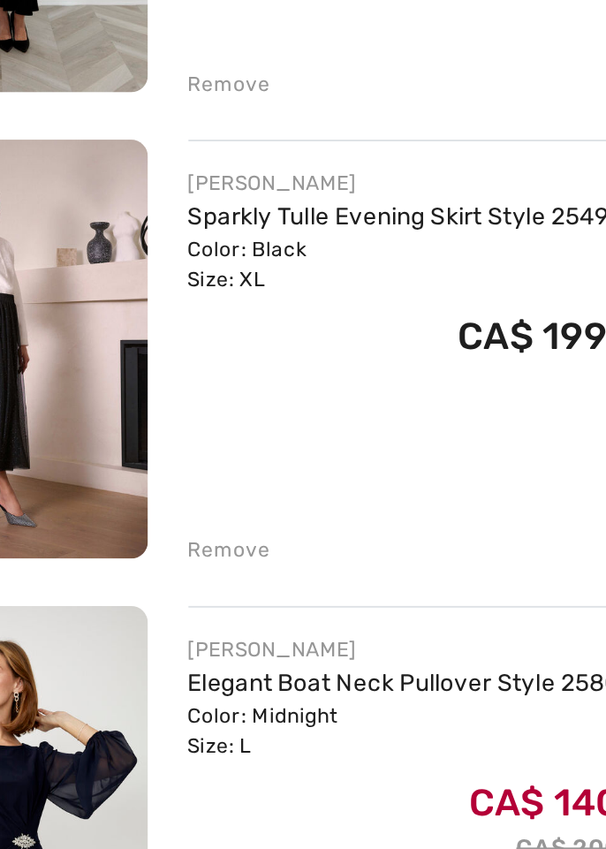
click at [196, 678] on div "Remove" at bounding box center [199, 679] width 43 height 16
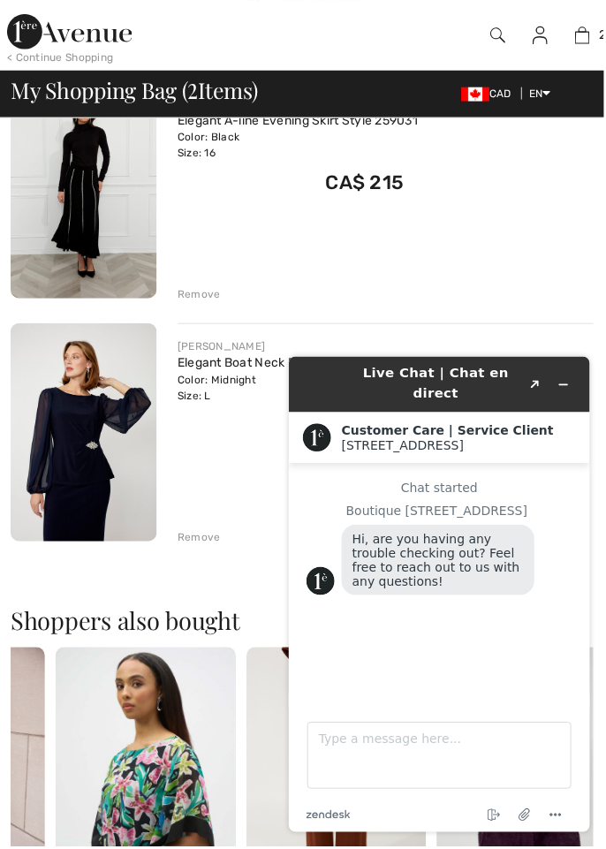
scroll to position [0, 0]
click at [192, 548] on div "FRANK LYMAN Elegant A-line Evening Skirt Style 259031 Color: Black Size: 16 Fin…" at bounding box center [303, 540] width 585 height 921
click at [194, 535] on div "Remove" at bounding box center [199, 539] width 43 height 16
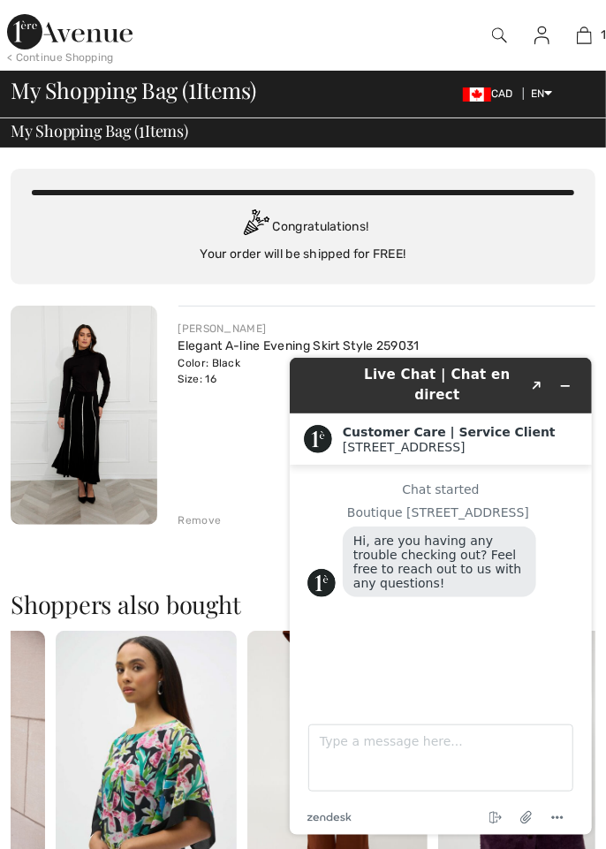
scroll to position [8, 0]
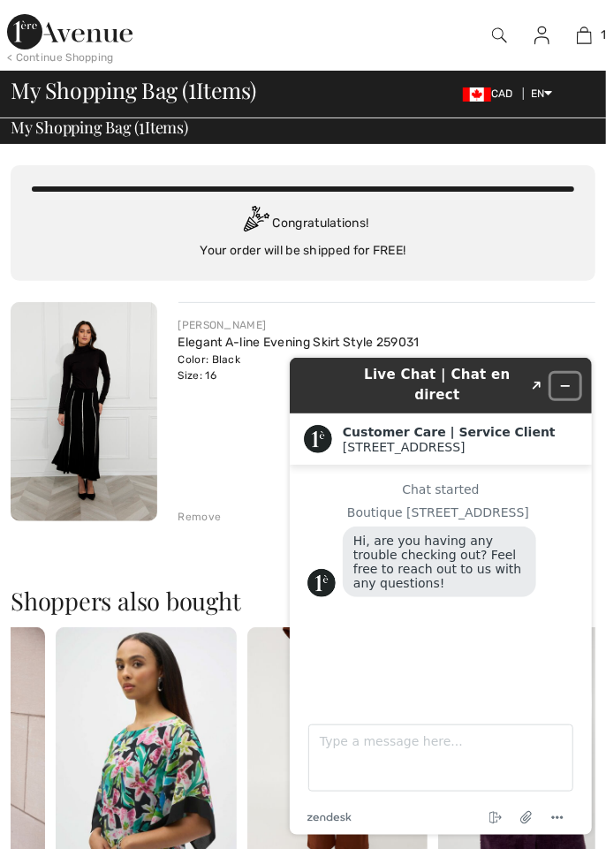
click at [558, 386] on button "Minimize widget" at bounding box center [564, 385] width 28 height 25
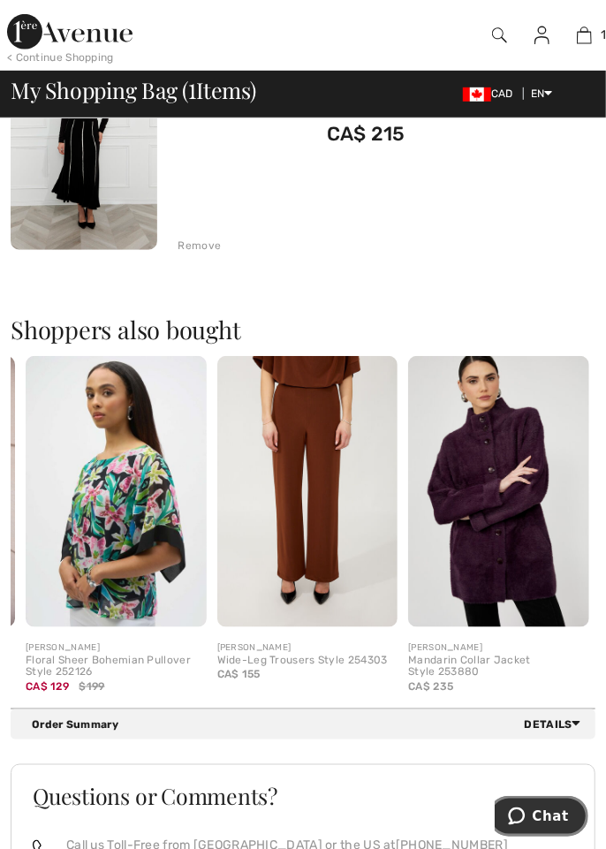
scroll to position [0, 0]
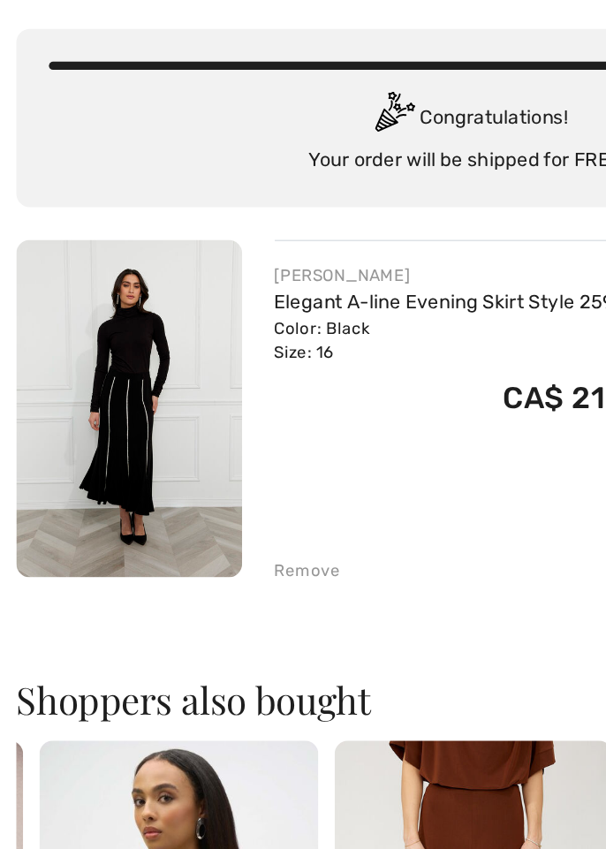
click at [85, 411] on img at bounding box center [84, 419] width 147 height 219
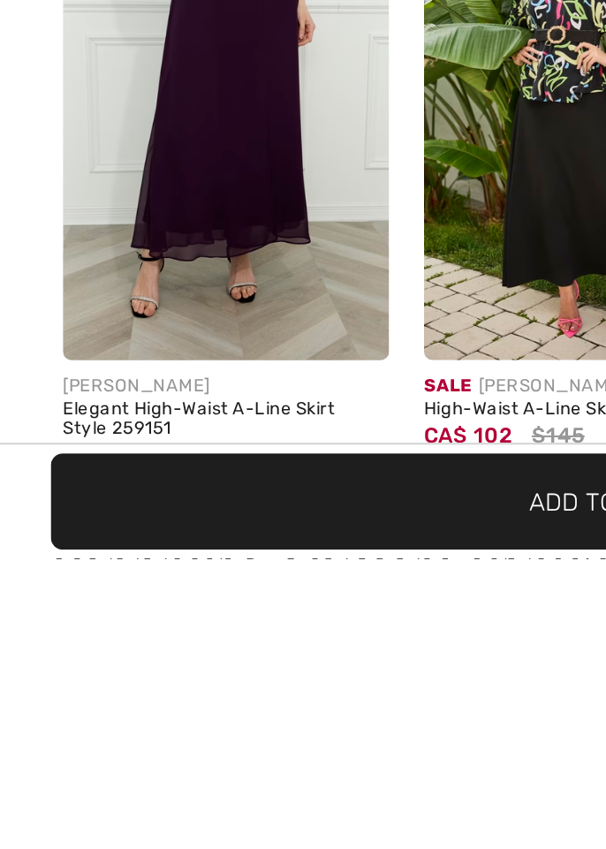
scroll to position [1632, 0]
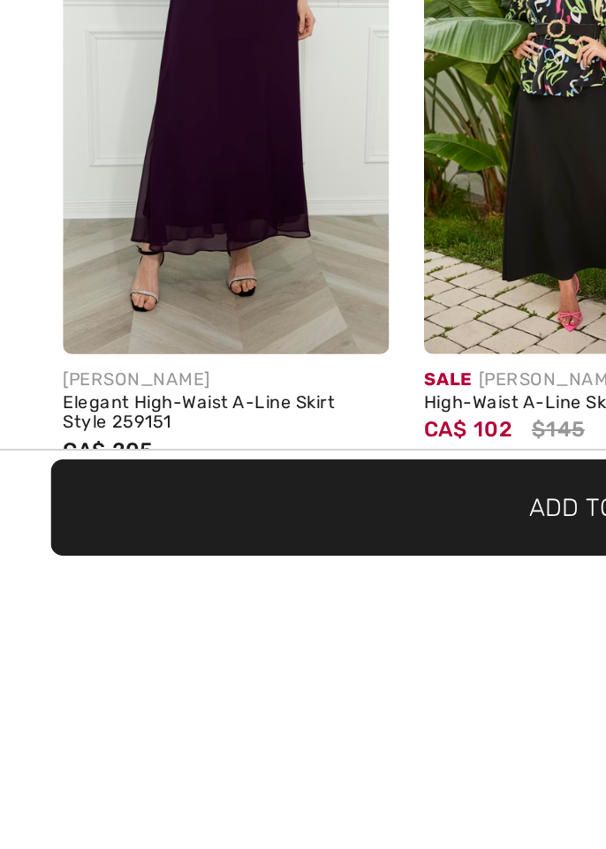
click at [75, 699] on img at bounding box center [114, 619] width 164 height 246
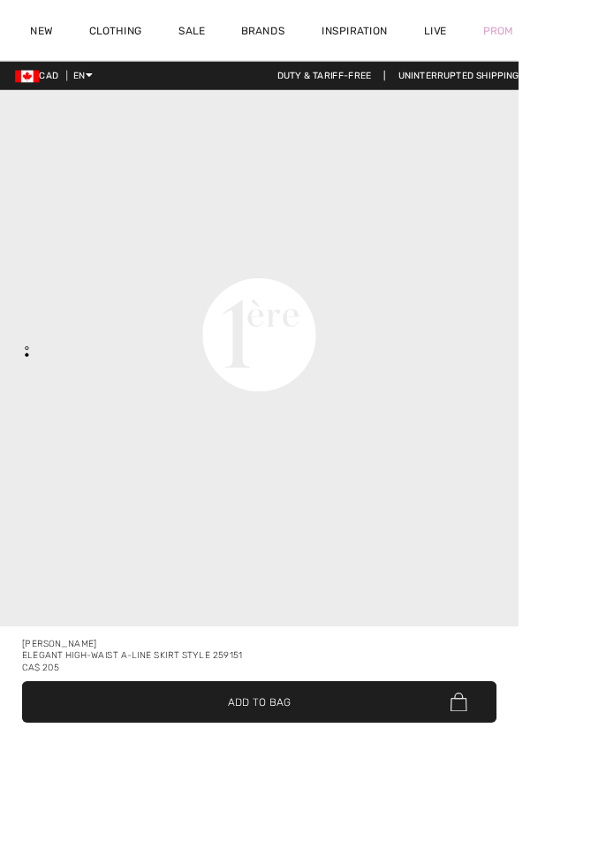
checkbox input "true"
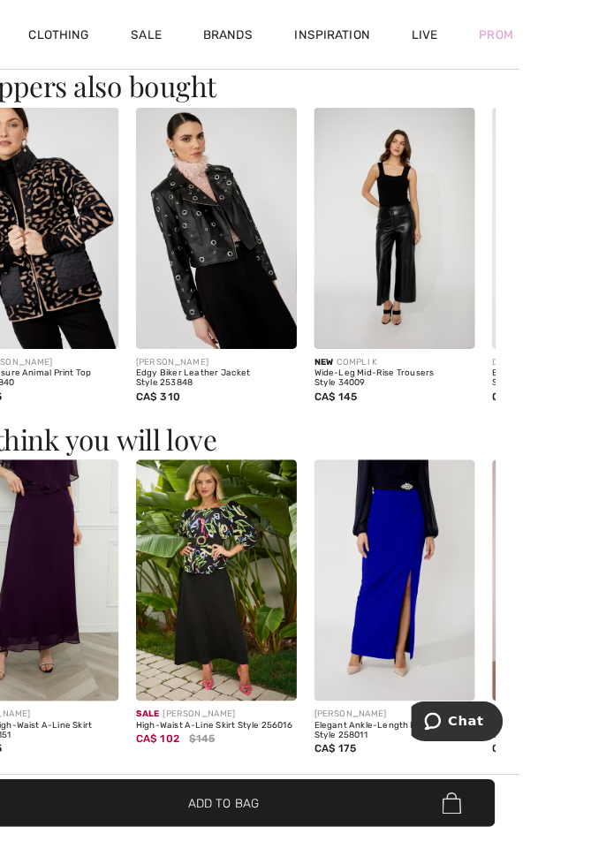
scroll to position [1649, 0]
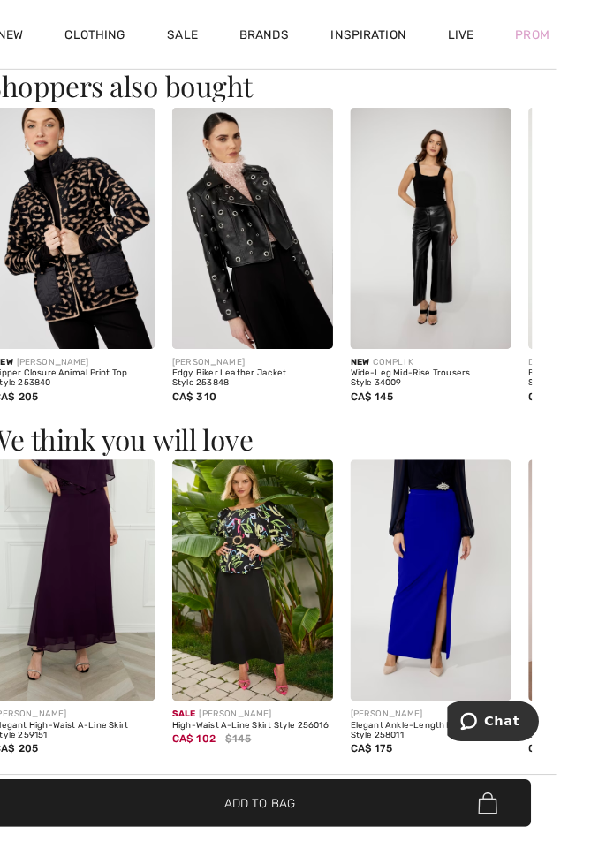
click at [82, 570] on img at bounding box center [114, 593] width 164 height 246
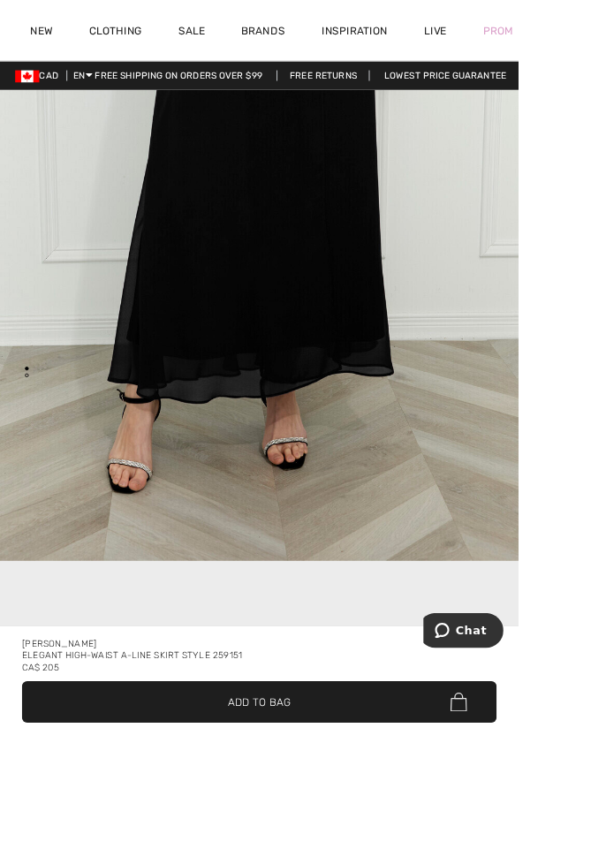
scroll to position [367, 0]
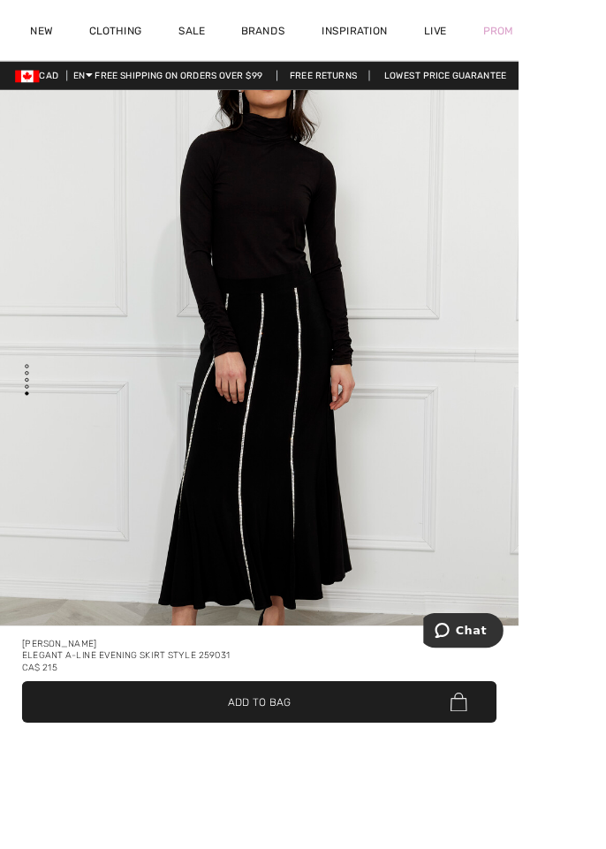
scroll to position [3923, 0]
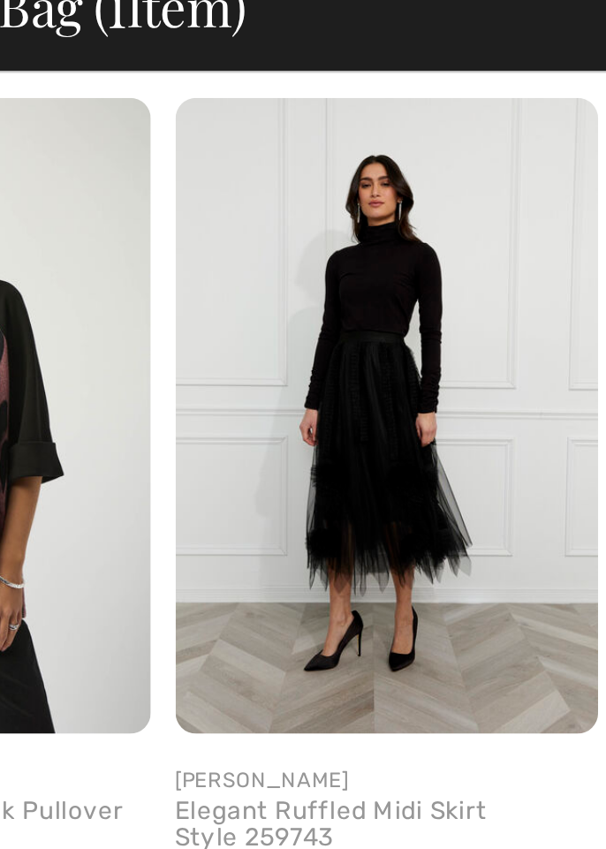
scroll to position [506, 0]
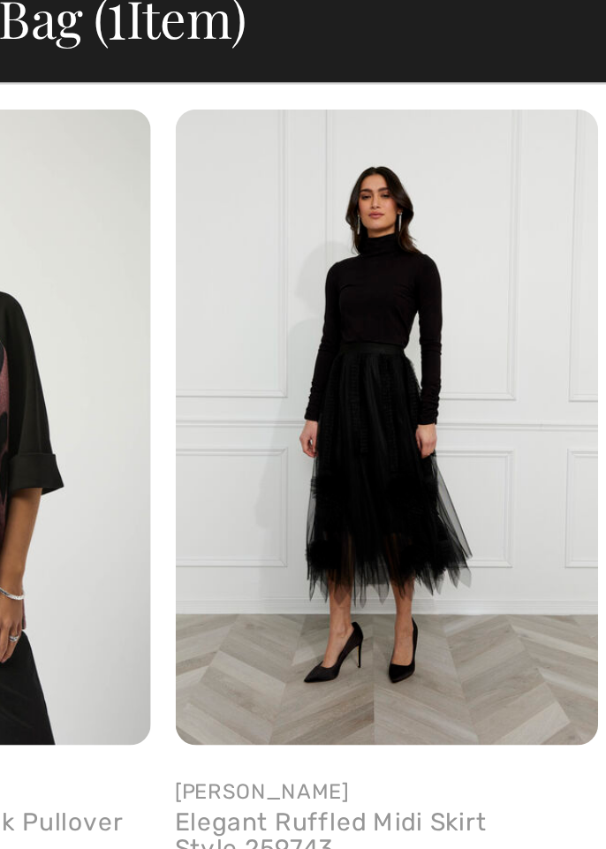
click at [276, 295] on img at bounding box center [307, 264] width 181 height 271
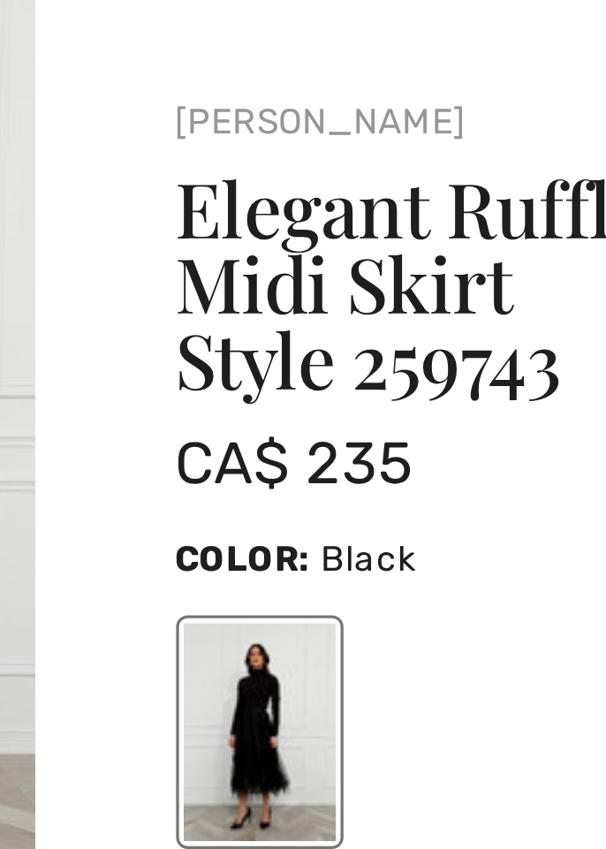
scroll to position [28, 0]
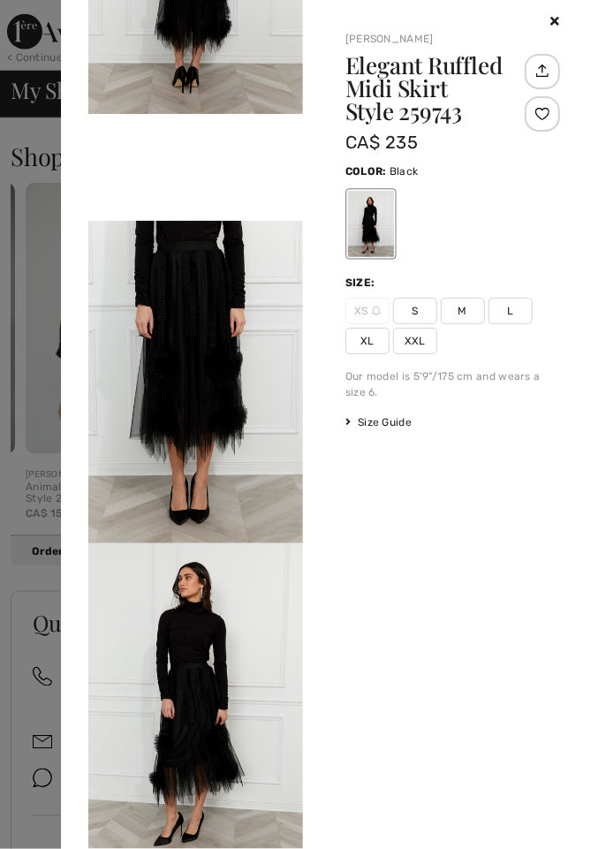
click at [113, 517] on img at bounding box center [195, 382] width 215 height 322
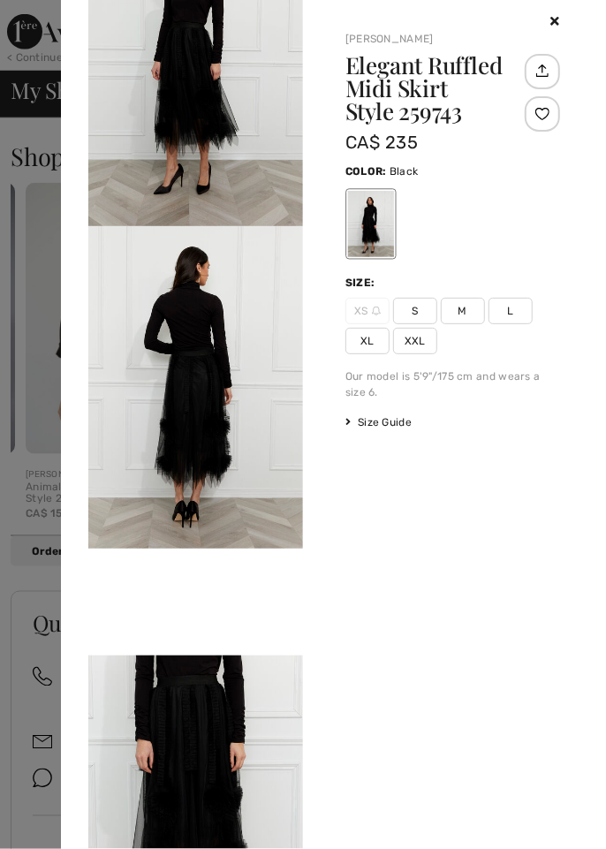
click at [167, 403] on img at bounding box center [195, 387] width 215 height 322
click at [154, 396] on img at bounding box center [195, 387] width 215 height 322
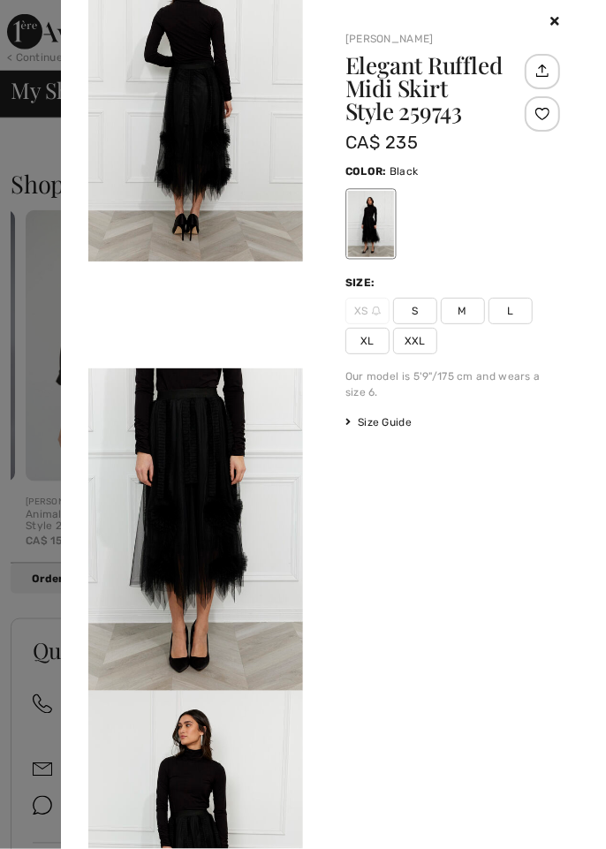
click at [18, 478] on div at bounding box center [303, 424] width 606 height 849
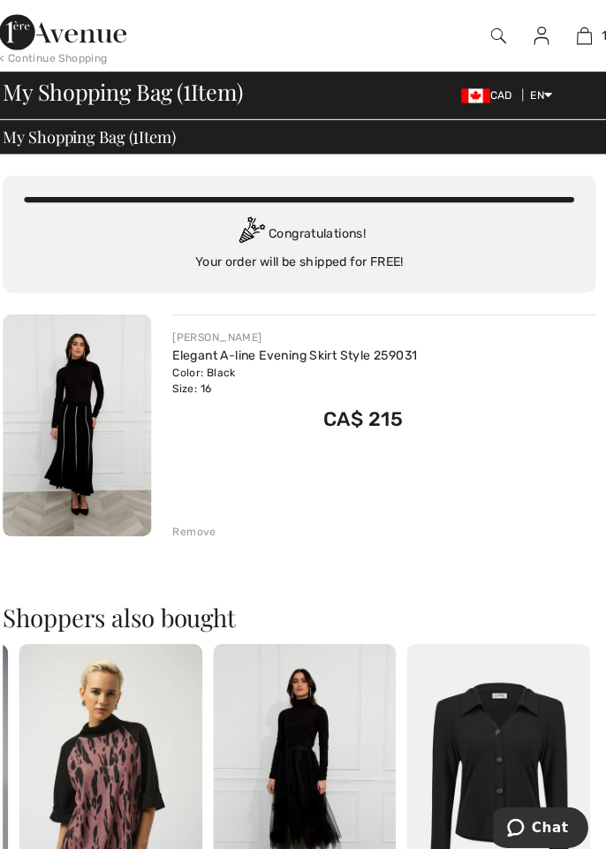
click at [67, 402] on img at bounding box center [84, 419] width 147 height 219
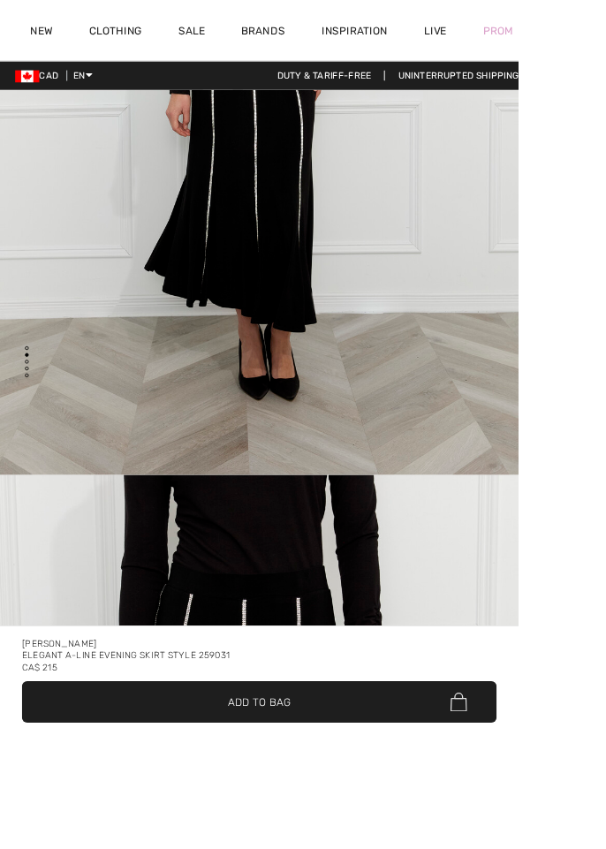
checkbox input "true"
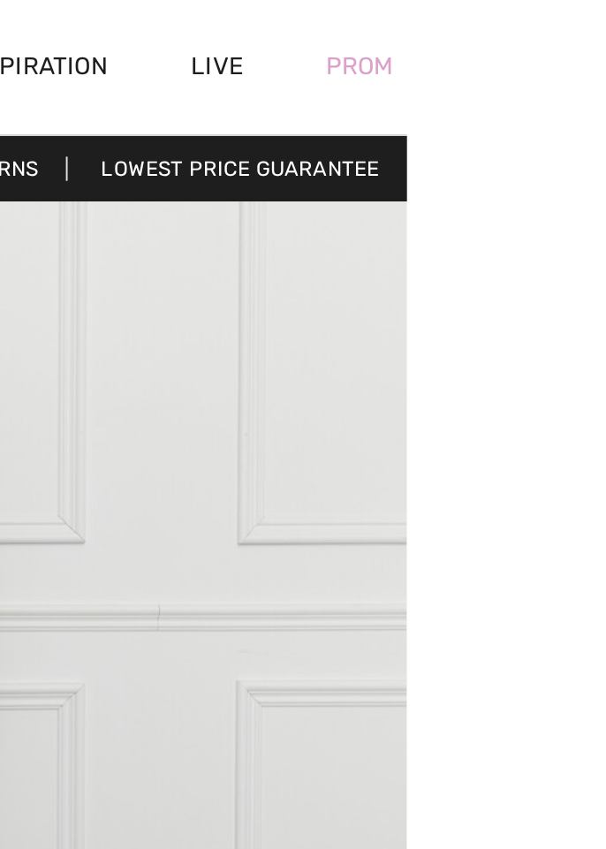
click at [605, 41] on div "Prom" at bounding box center [581, 35] width 77 height 72
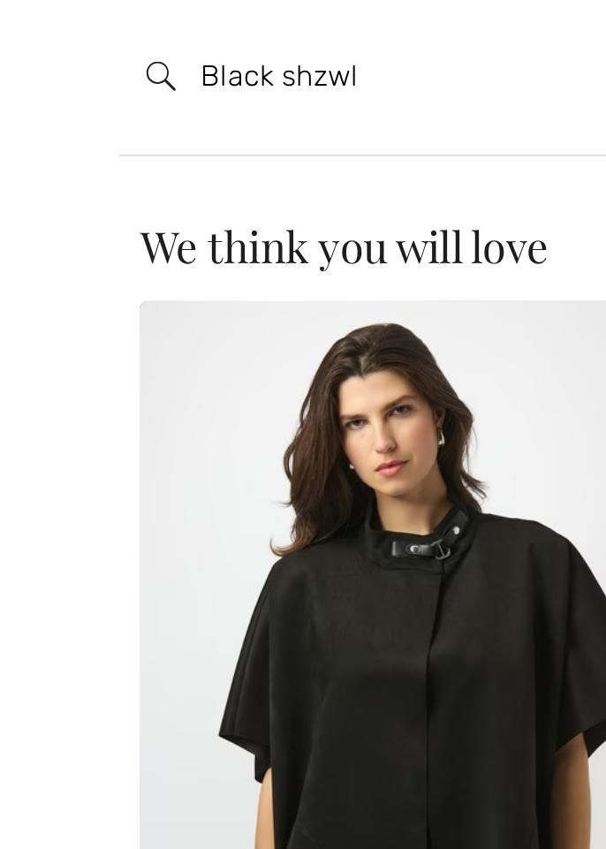
type input "Black shzwl"
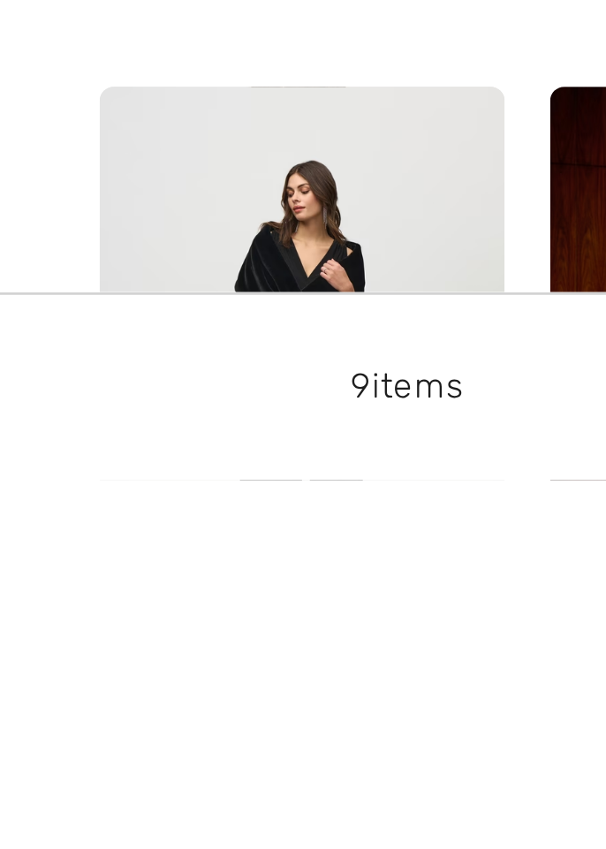
scroll to position [35, 0]
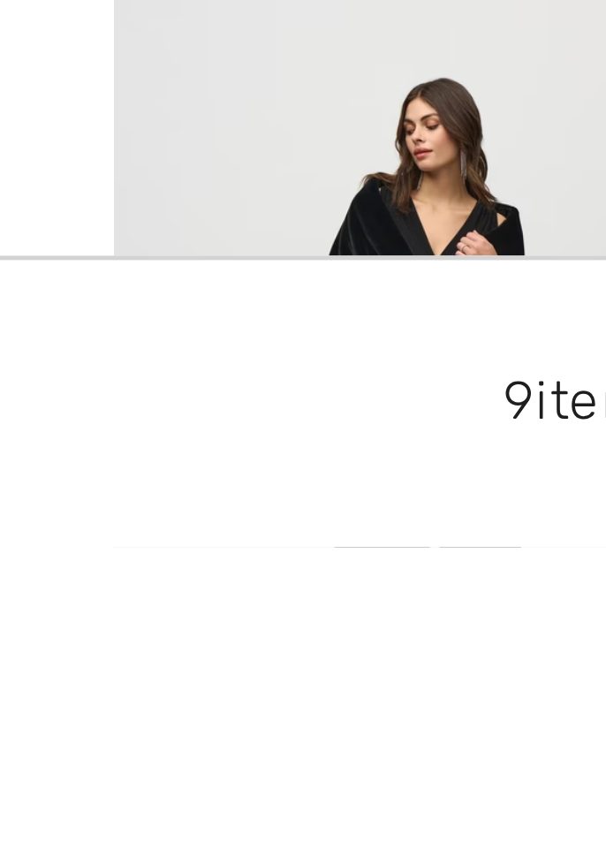
click at [43, 824] on img at bounding box center [93, 826] width 125 height 188
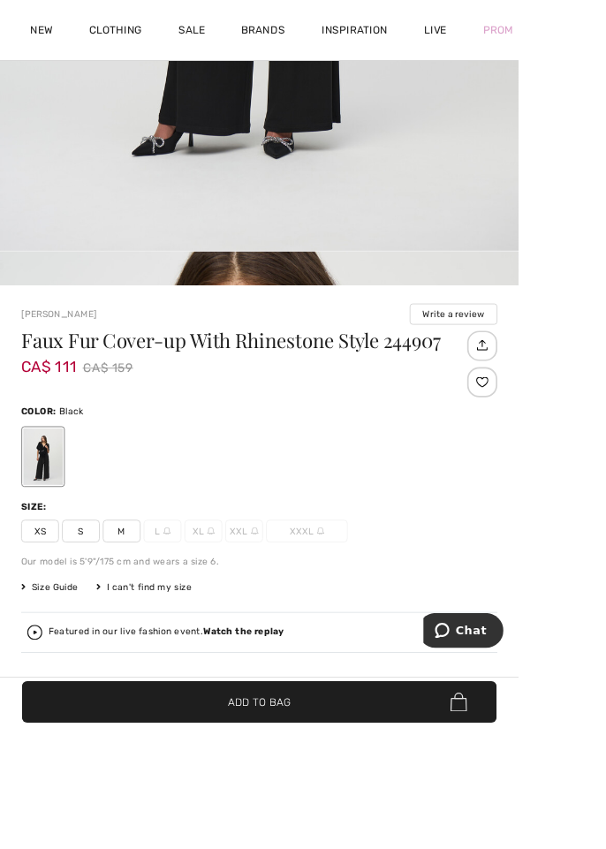
scroll to position [579, 0]
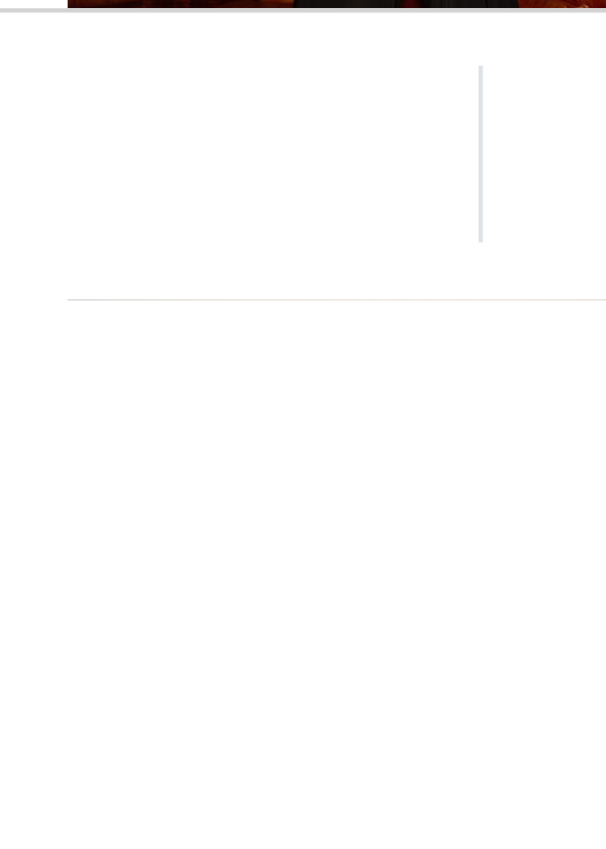
scroll to position [98, 0]
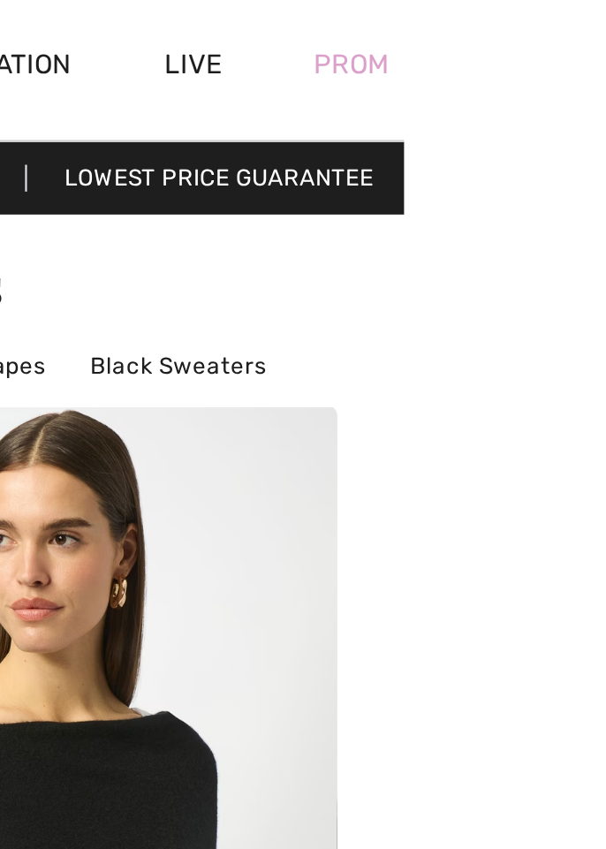
scroll to position [0, 0]
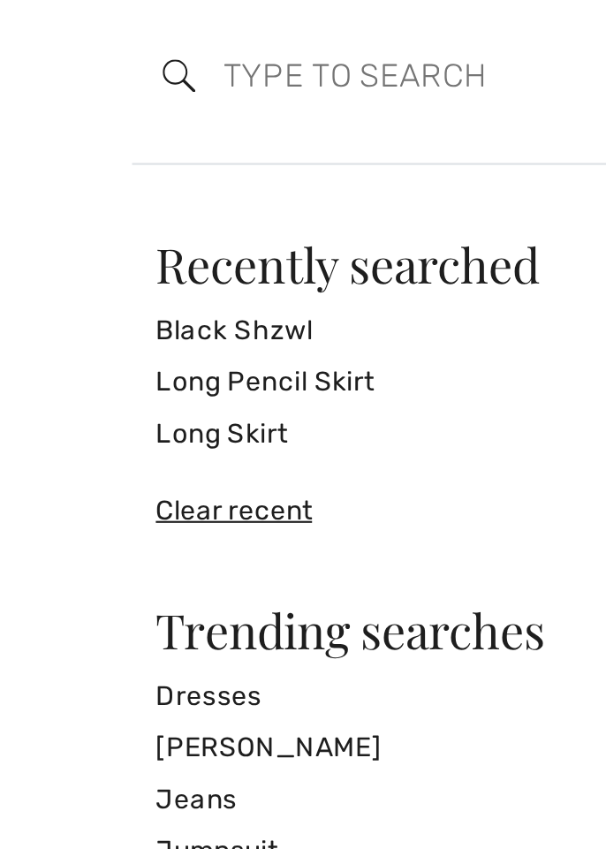
type input "B"
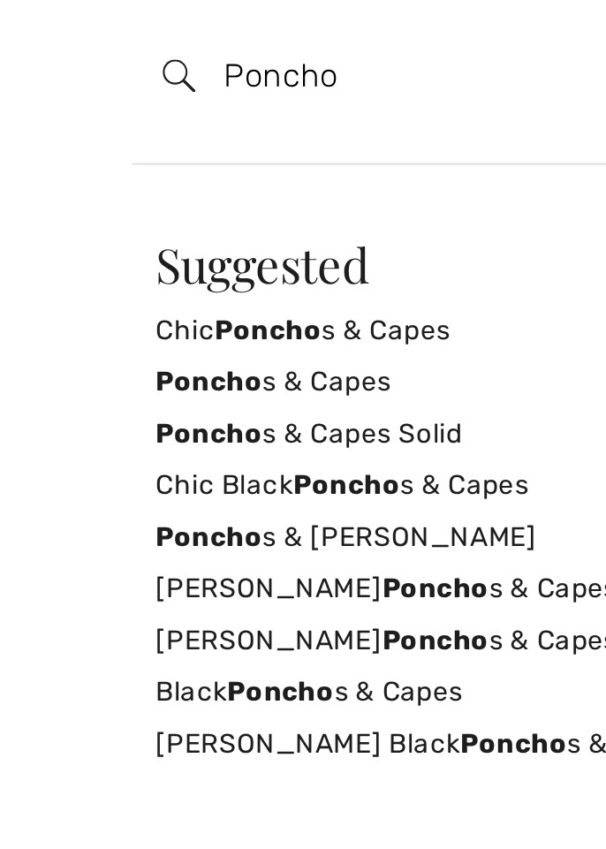
type input "Poncho"
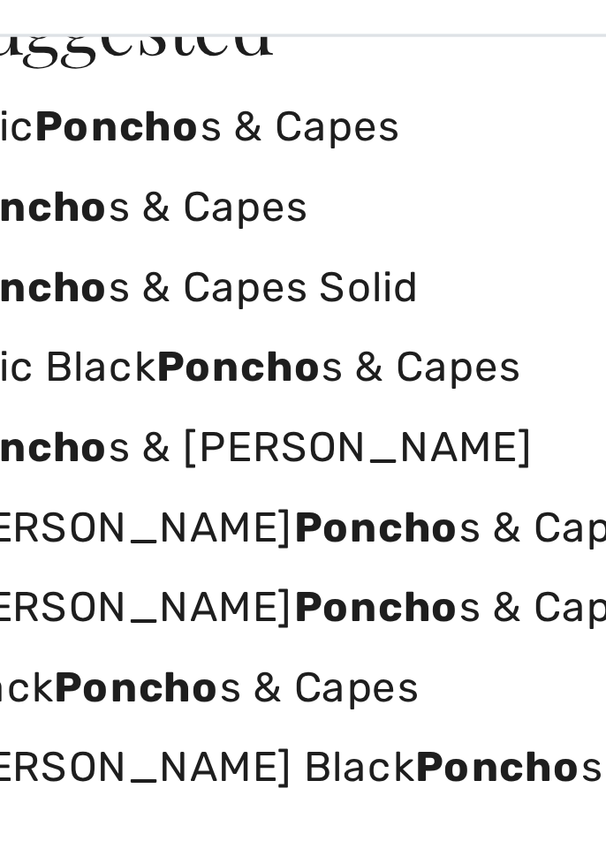
click at [132, 180] on link "Chic Black Poncho s & Capes" at bounding box center [303, 181] width 462 height 24
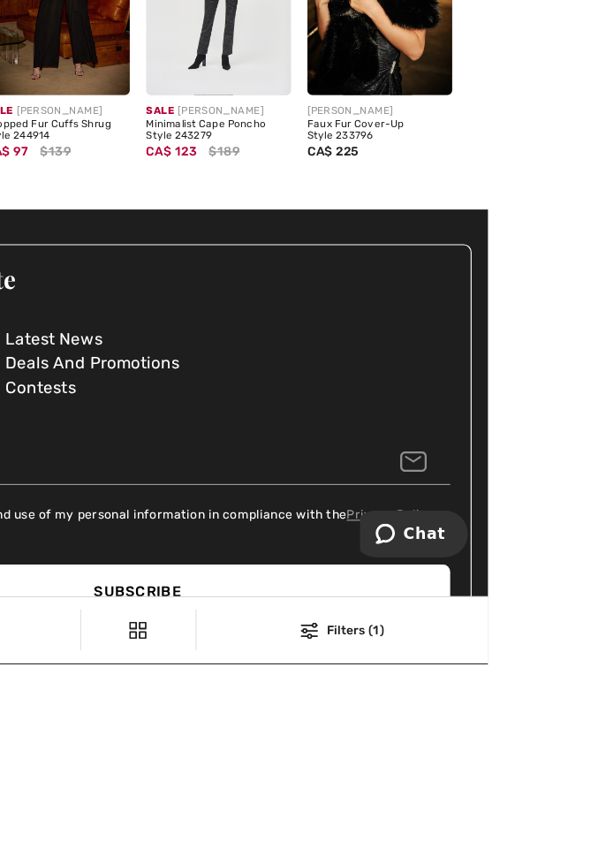
scroll to position [666, 0]
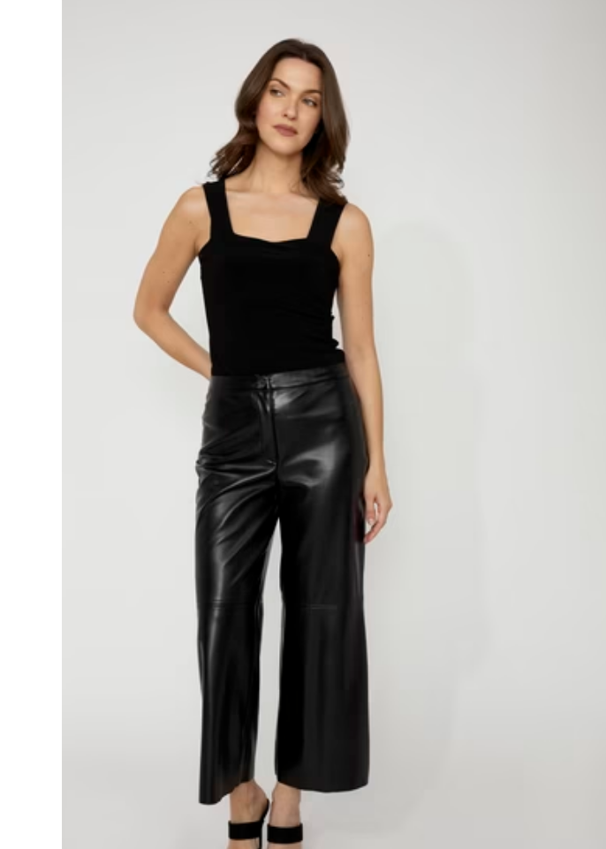
scroll to position [3914, 0]
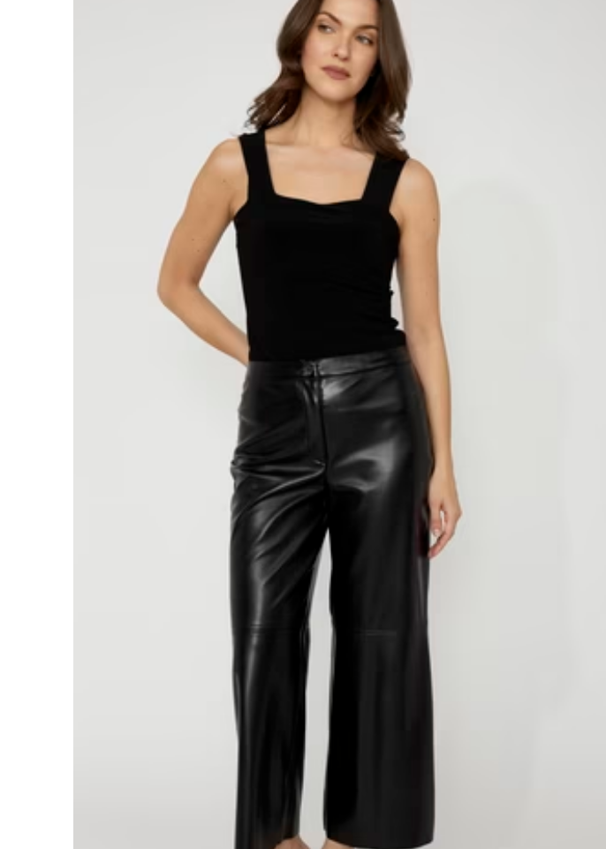
click at [53, 603] on img at bounding box center [75, 593] width 164 height 246
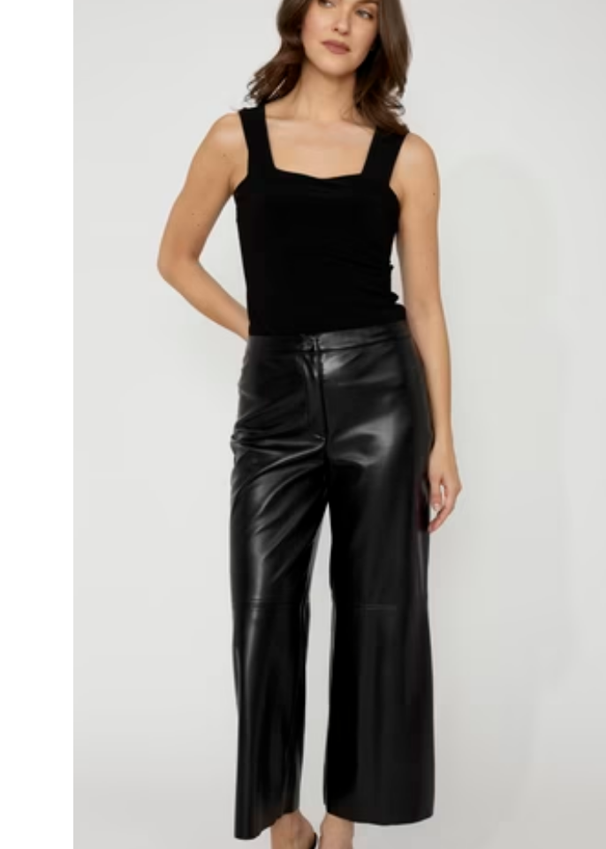
scroll to position [1298, 0]
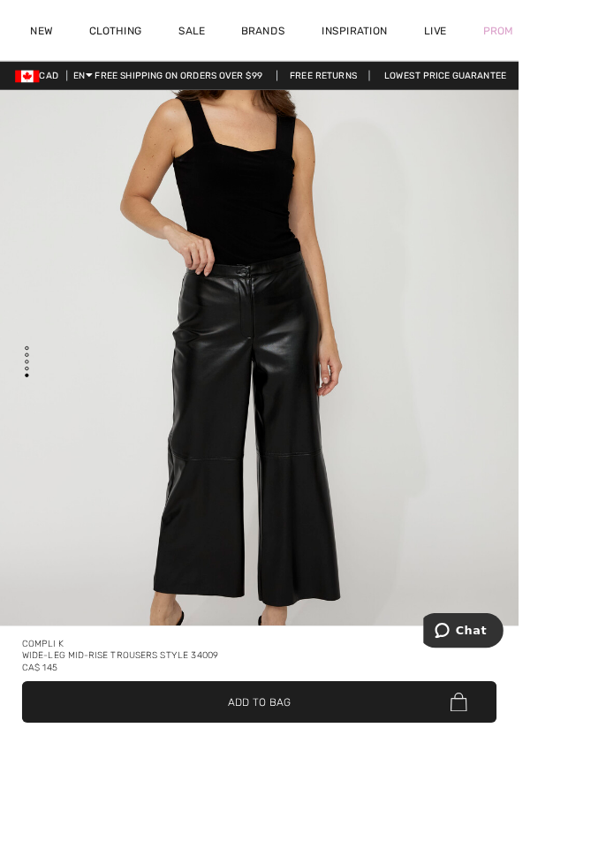
scroll to position [3974, 0]
click at [192, 840] on img "4 / 4" at bounding box center [303, 390] width 606 height 909
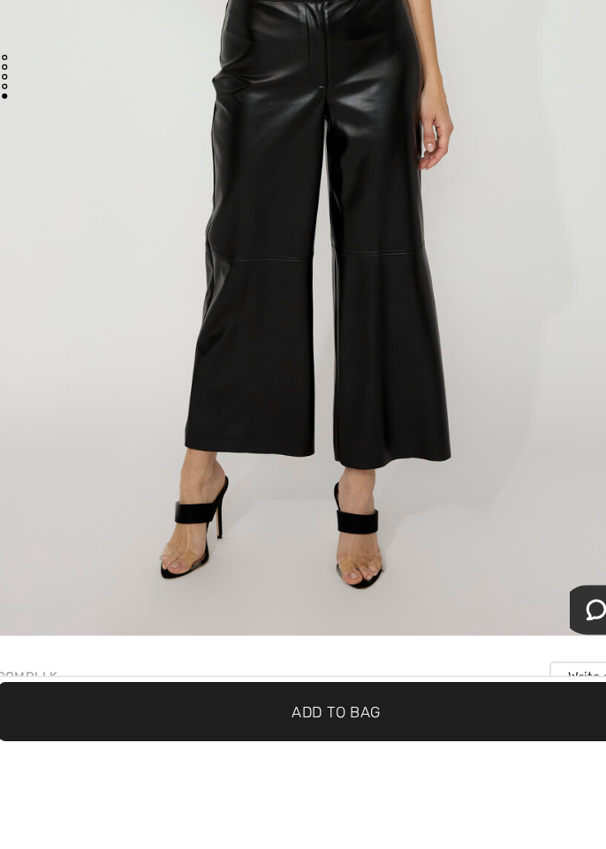
scroll to position [147, 0]
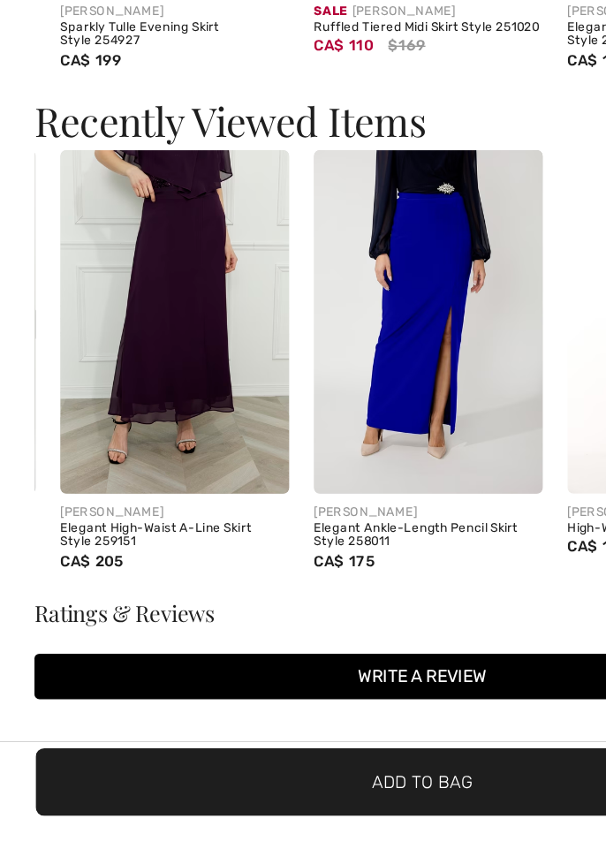
click at [89, 539] on img at bounding box center [125, 489] width 164 height 246
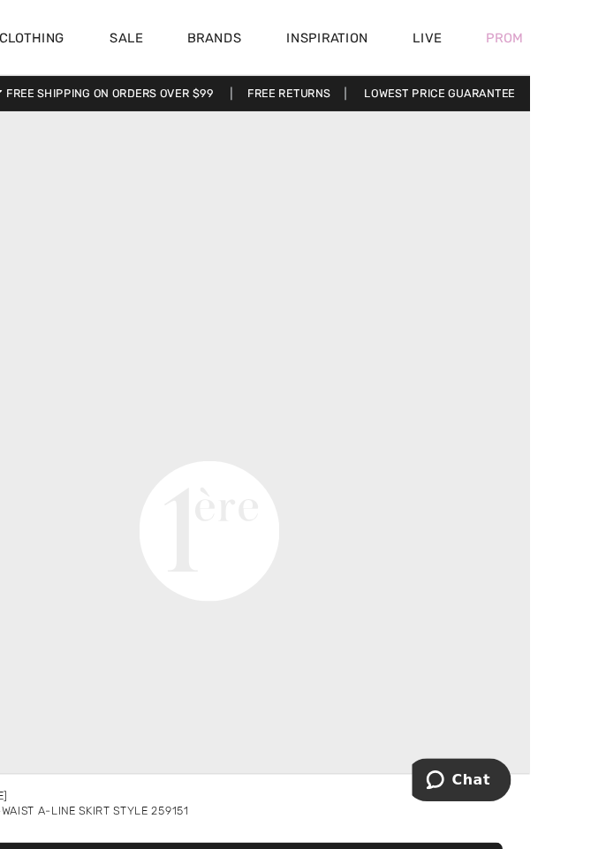
scroll to position [978, 0]
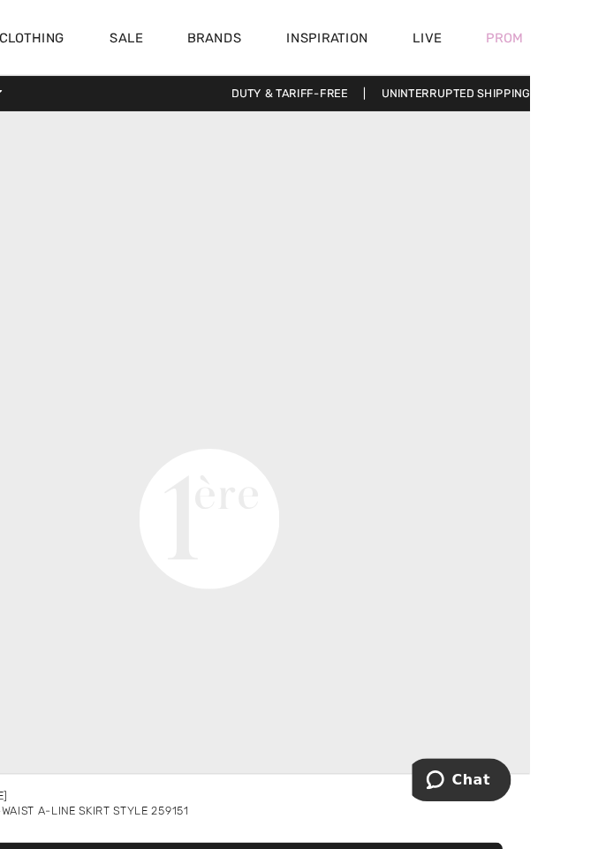
click at [351, 338] on video "Your browser does not support the video tag." at bounding box center [303, 186] width 606 height 303
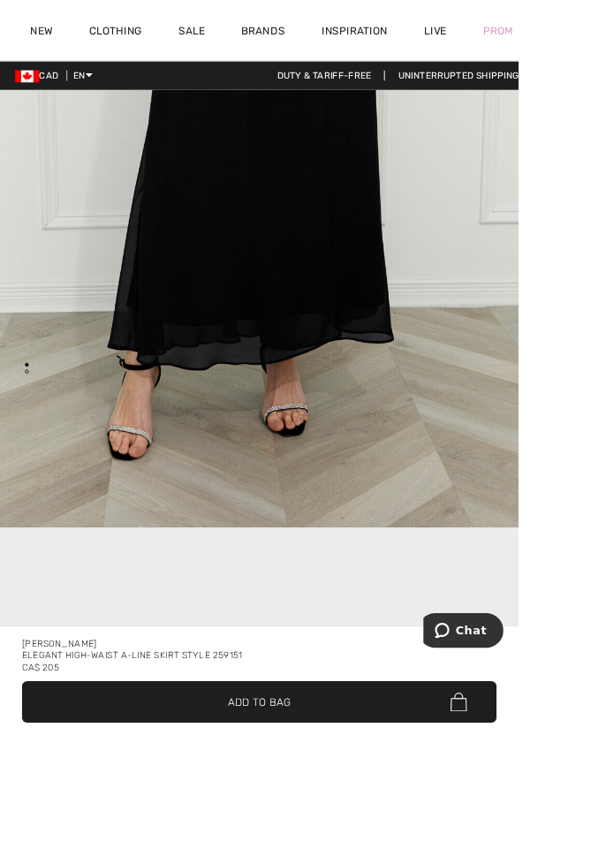
scroll to position [399, 0]
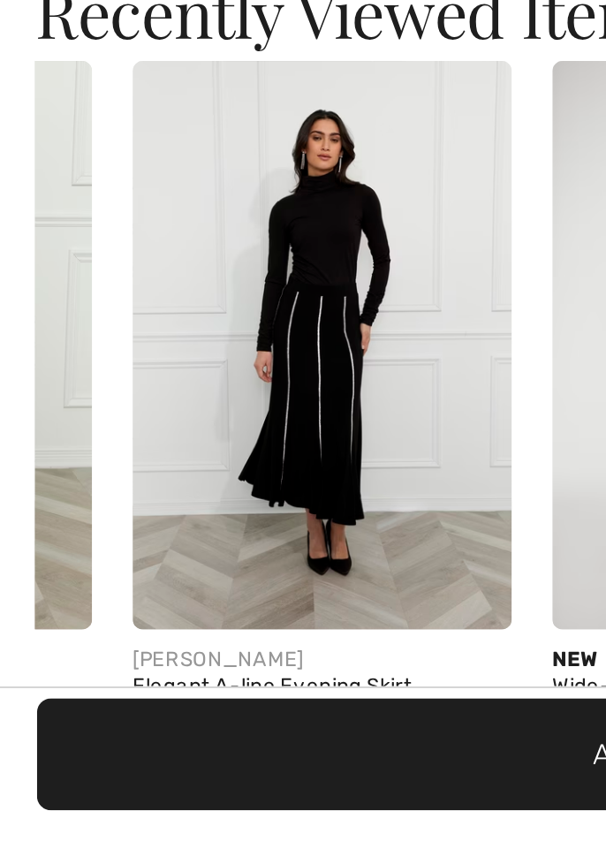
scroll to position [0, 147]
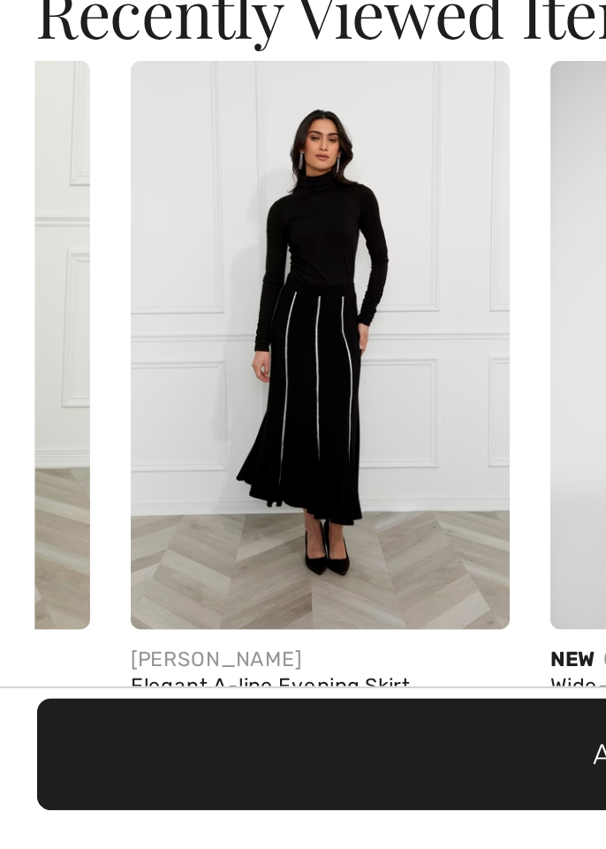
click at [110, 711] on img at bounding box center [148, 642] width 164 height 246
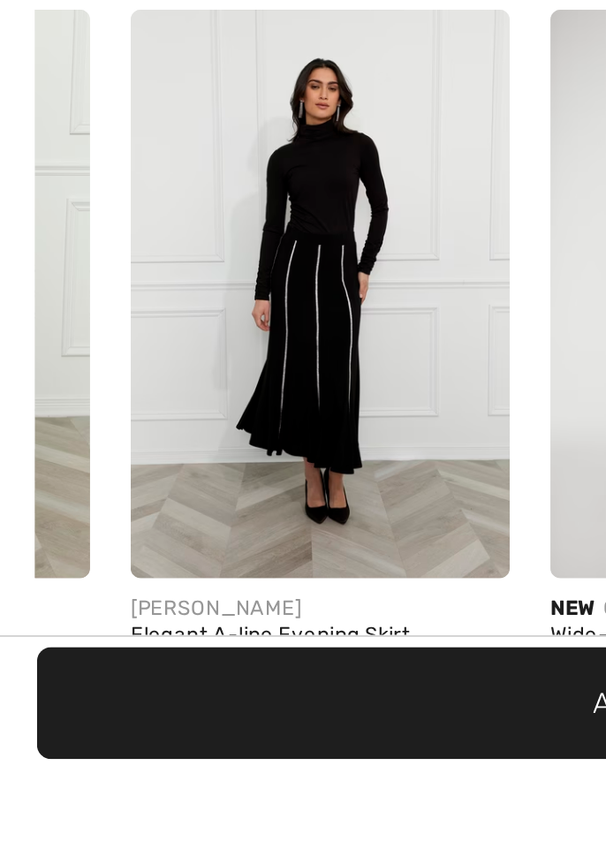
scroll to position [1968, 0]
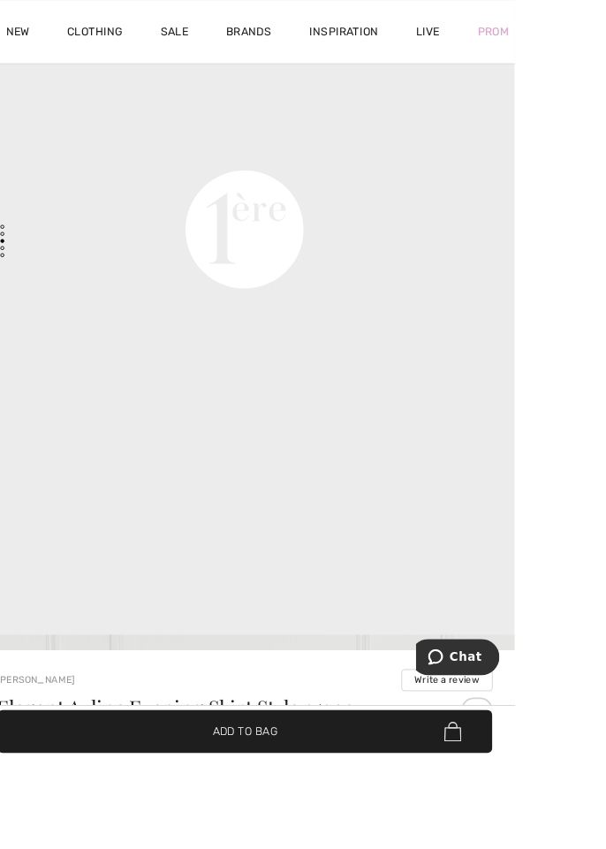
scroll to position [175, 0]
click at [453, 660] on span "Chat" at bounding box center [440, 659] width 25 height 18
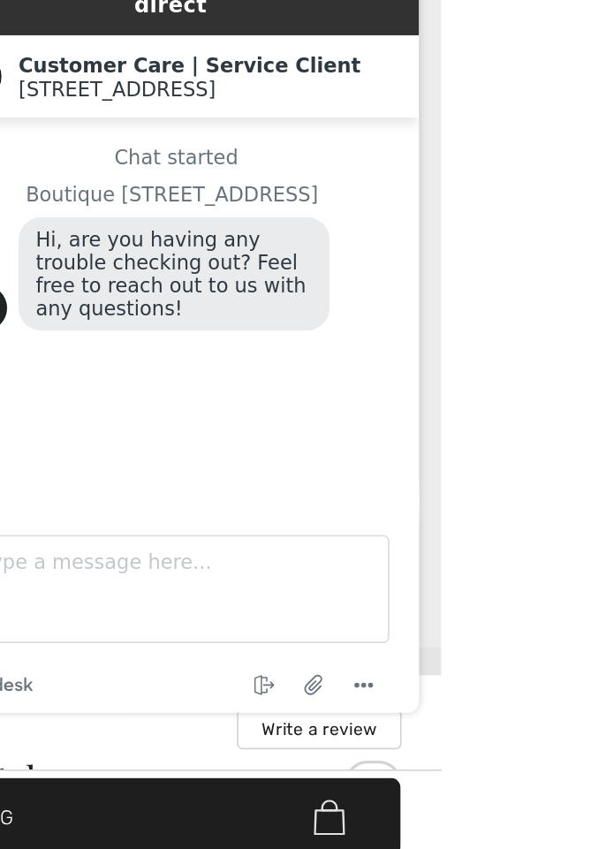
scroll to position [173, 0]
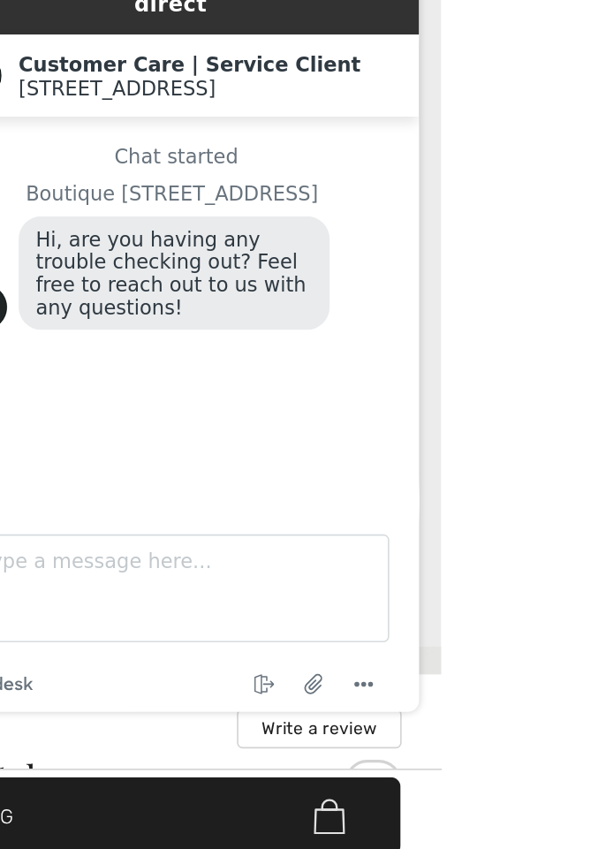
click at [0, 207] on div "Chat started Boutique [GEOGRAPHIC_DATA], are you having any trouble checking ou…" at bounding box center [76, 159] width 267 height 194
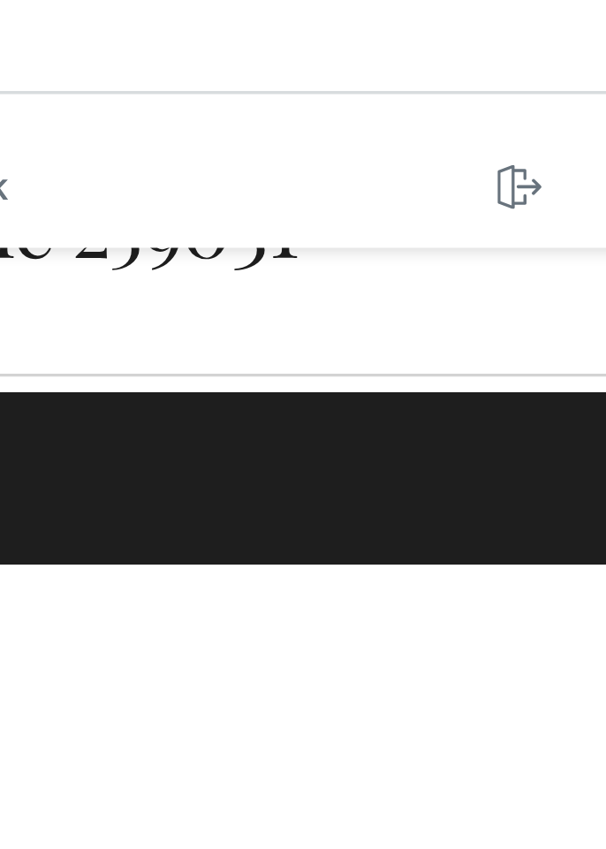
scroll to position [221, 0]
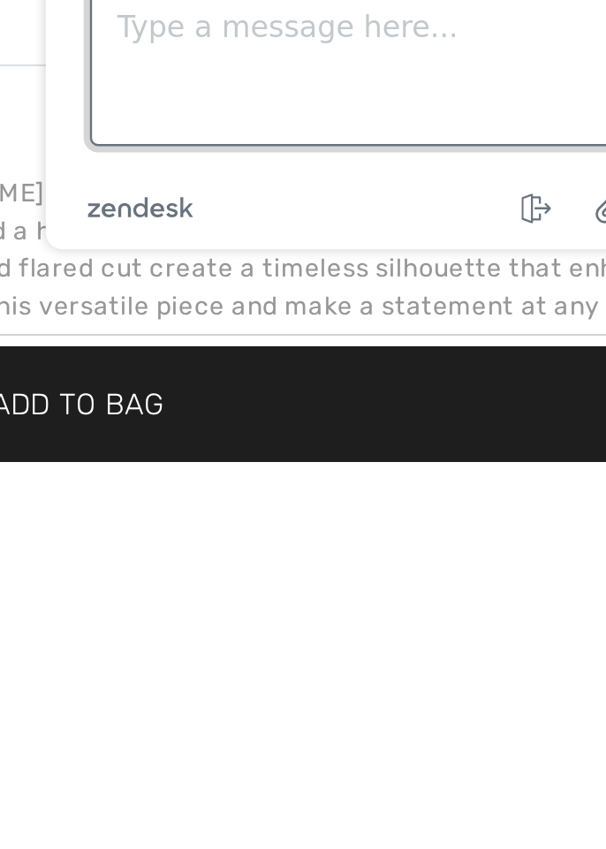
scroll to position [667, 0]
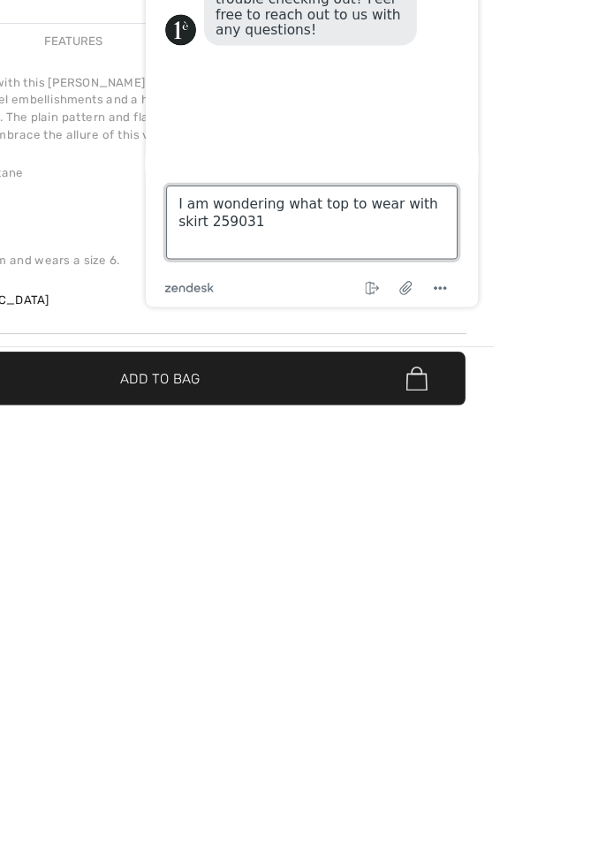
scroll to position [853, 0]
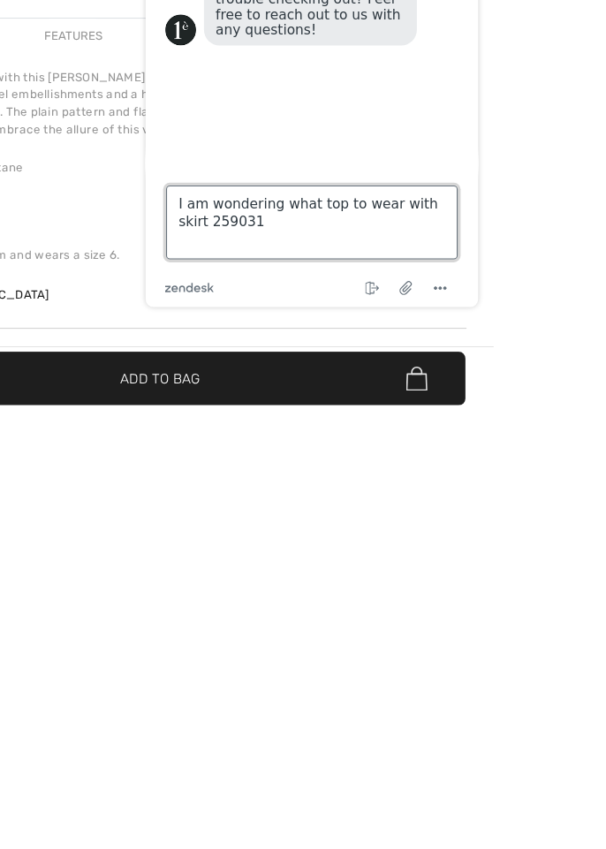
click at [260, 184] on textarea "I am wondering what top to wear with skirt 259031" at bounding box center [294, 180] width 265 height 67
click at [408, 166] on textarea "I am wondering what top to wear with skirt 259031" at bounding box center [294, 180] width 265 height 67
click at [178, 185] on textarea "I am wondering what top to wear with skirt #259031" at bounding box center [294, 180] width 265 height 67
click at [221, 182] on textarea "I am wondering what top to wear with skirt #259031" at bounding box center [294, 180] width 265 height 67
type textarea "I am wondering what top to wear with skirt #259031. Thanks"
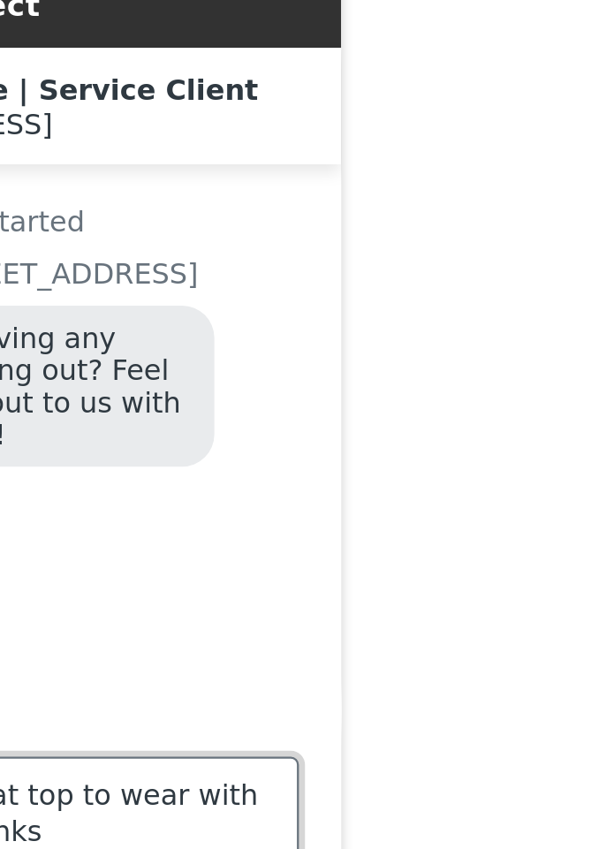
scroll to position [1026, 0]
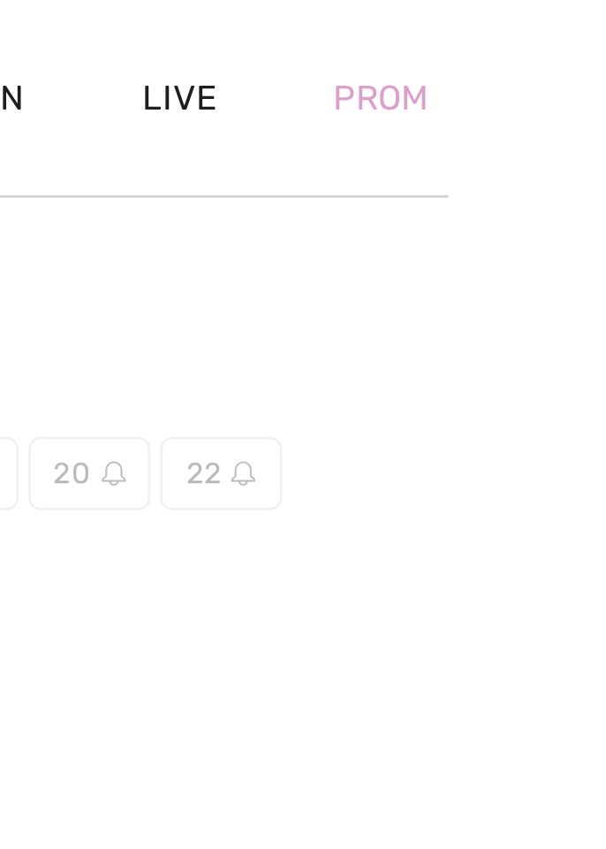
scroll to position [1020, 0]
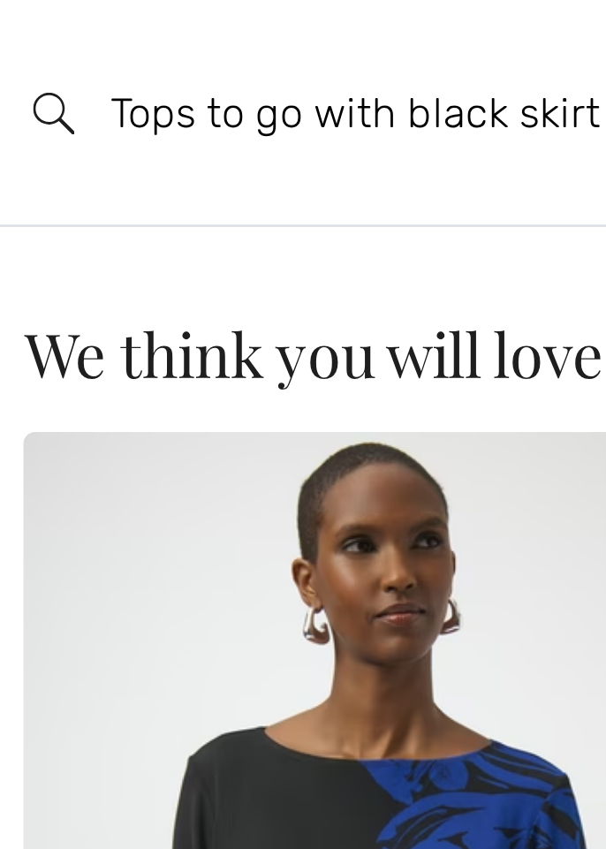
type input "Tops to go with black skirt"
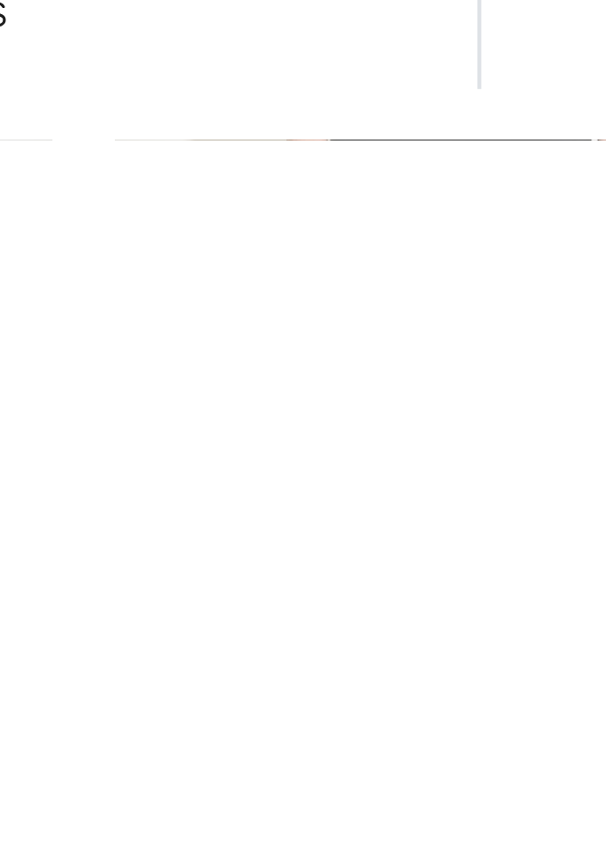
scroll to position [1037, 0]
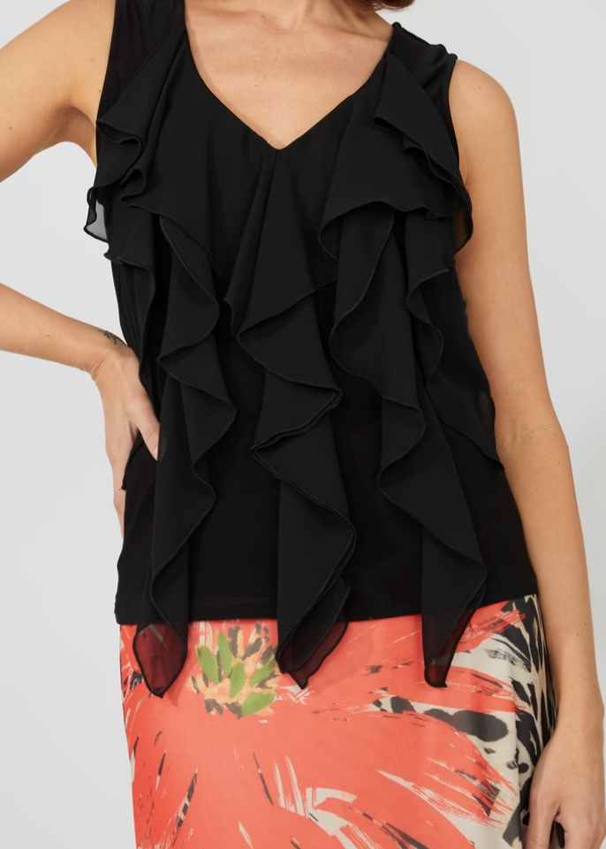
scroll to position [2230, 0]
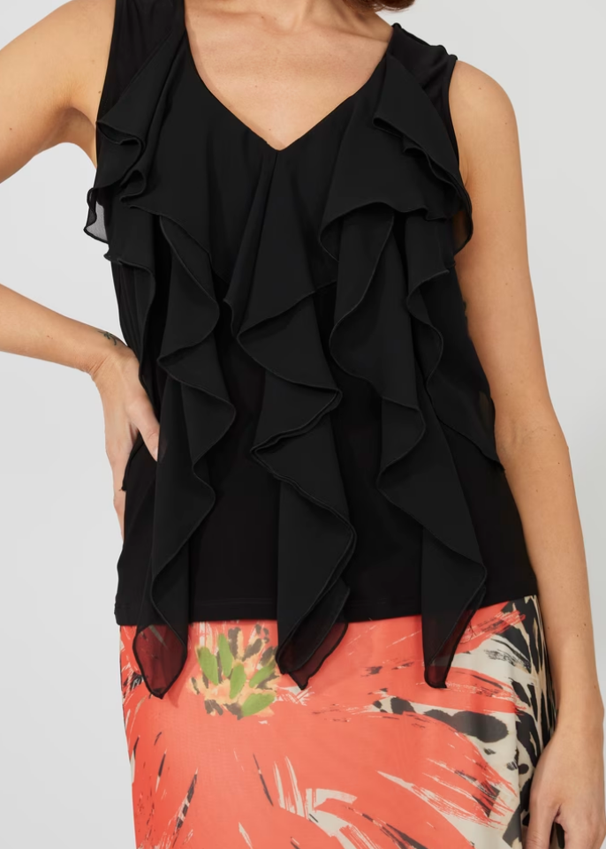
click at [109, 631] on img at bounding box center [163, 566] width 318 height 477
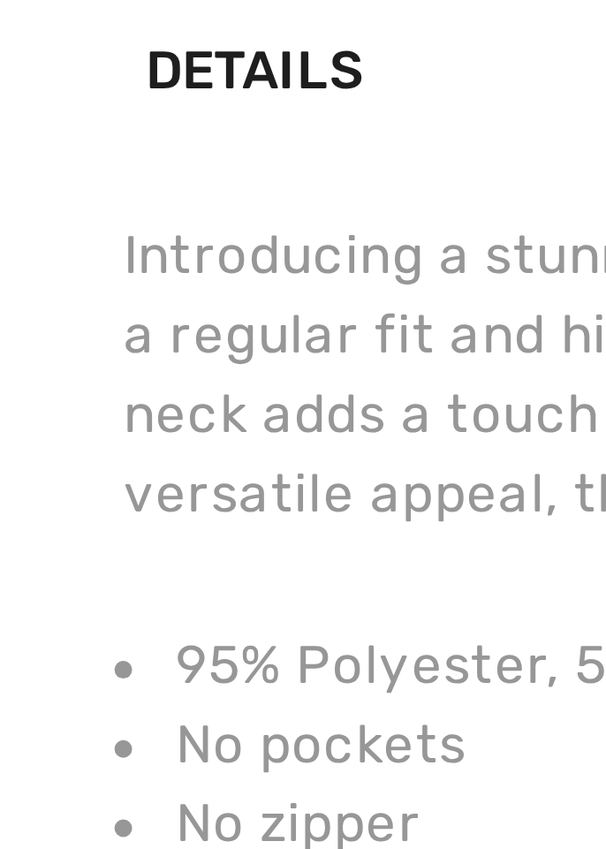
scroll to position [1078, 0]
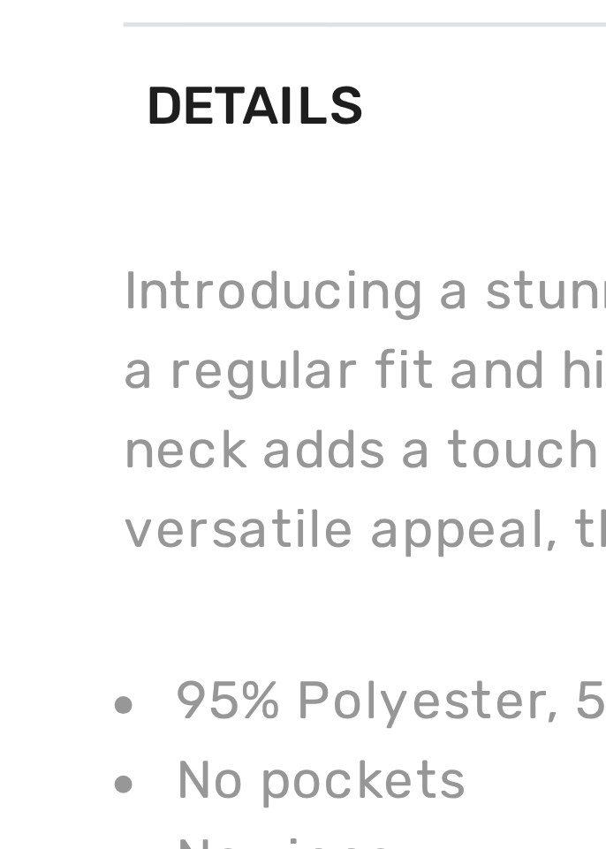
click at [28, 327] on div "Introducing a stunning addition to your wardrobe from Frank Lyman. This pullove…" at bounding box center [303, 336] width 556 height 64
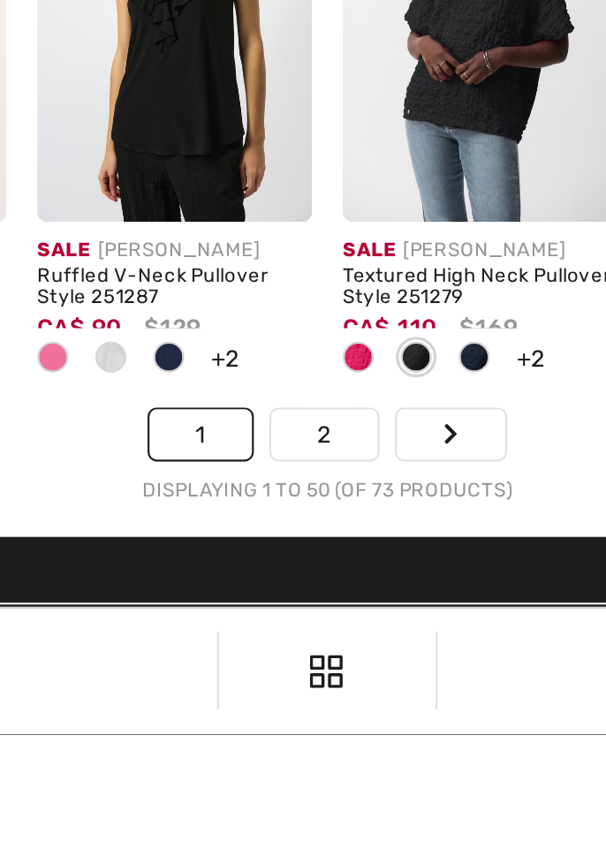
scroll to position [3971, 0]
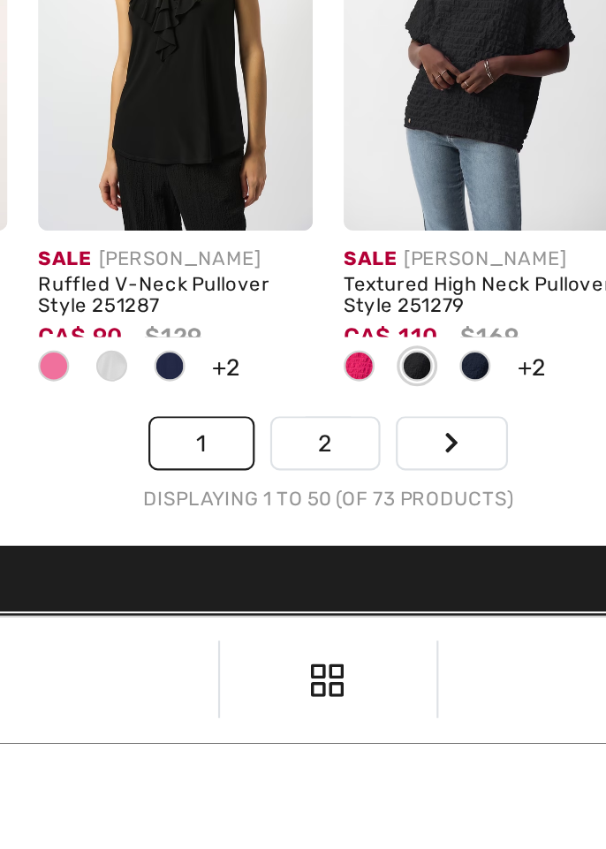
click at [291, 700] on link "2" at bounding box center [301, 711] width 49 height 23
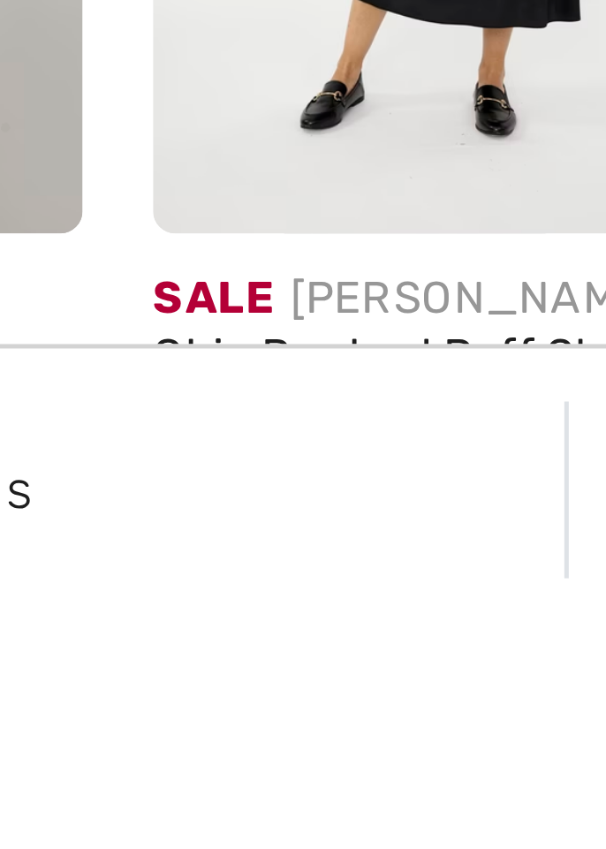
scroll to position [164, 0]
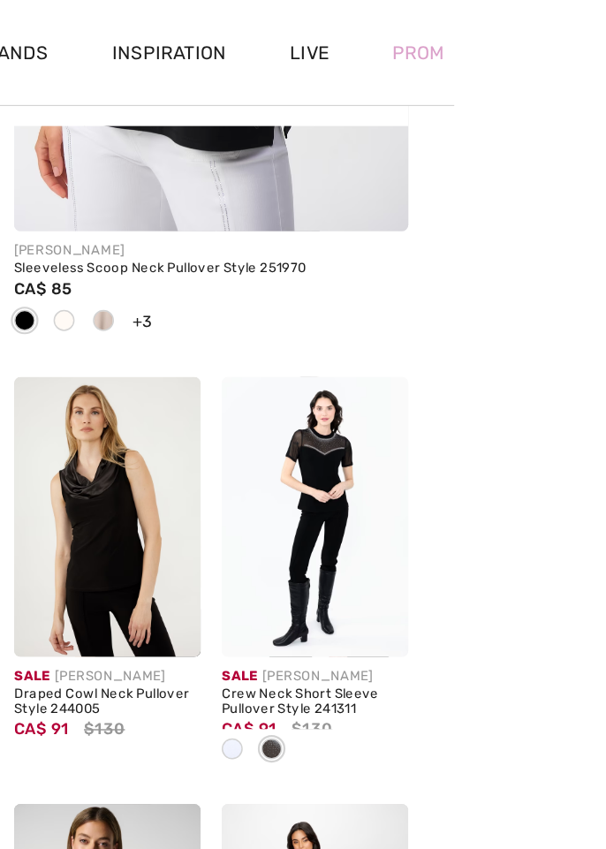
scroll to position [486, 0]
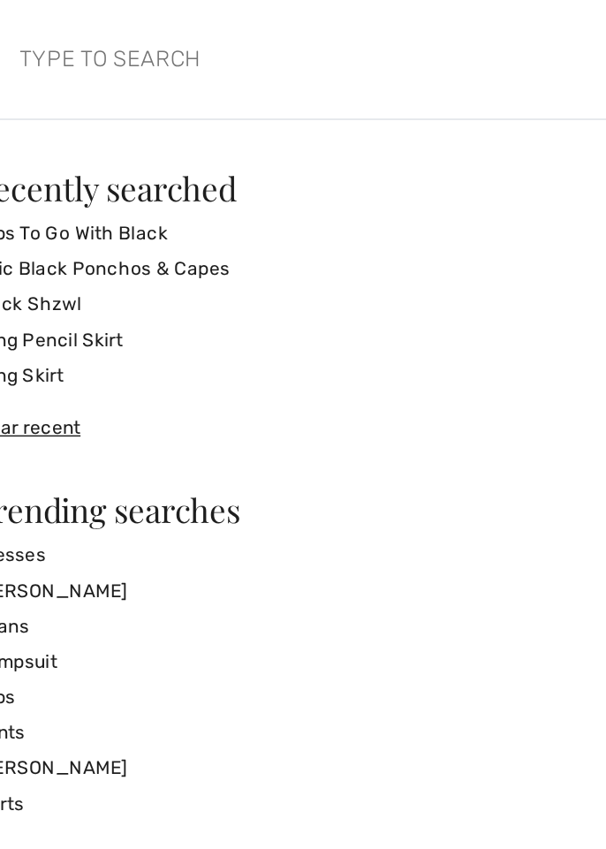
scroll to position [470, 0]
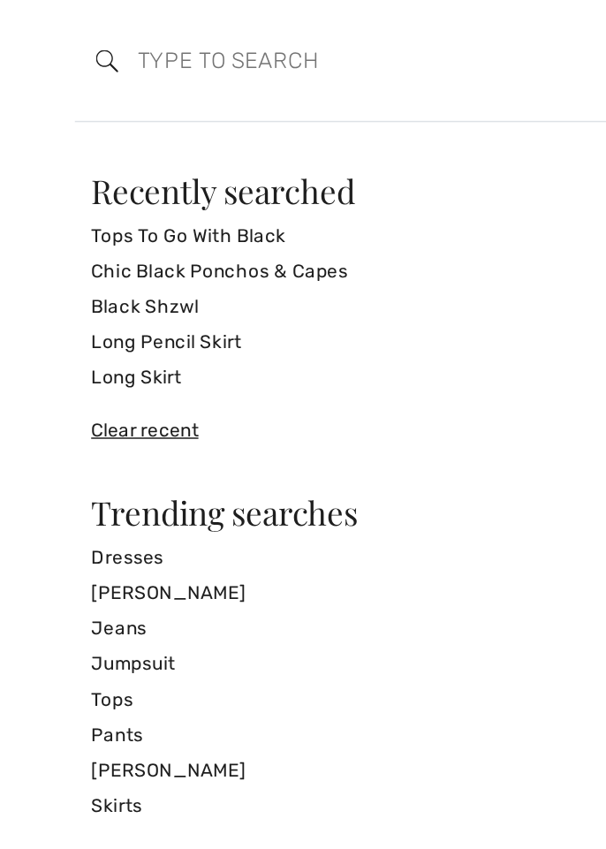
click at [118, 40] on input "search" at bounding box center [254, 40] width 328 height 53
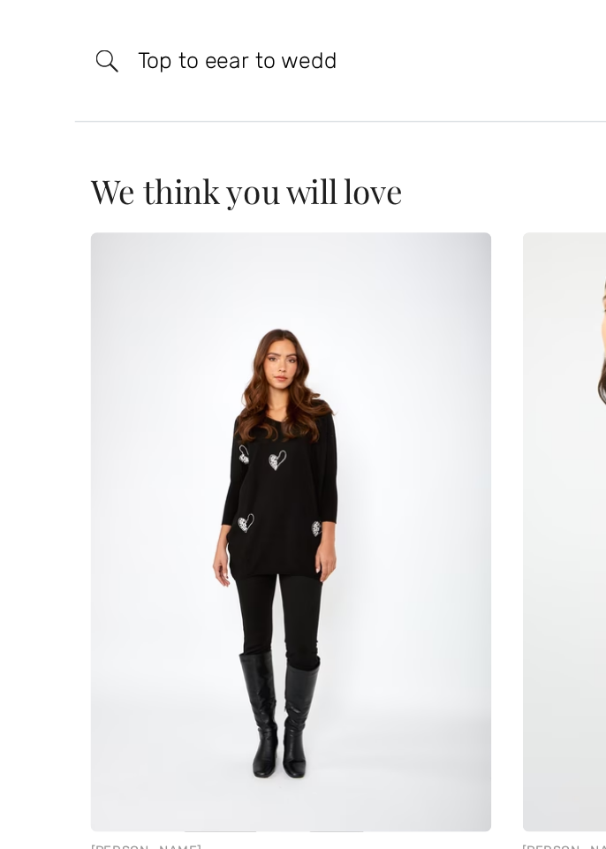
scroll to position [486, 0]
type input "Top to eear to wedding"
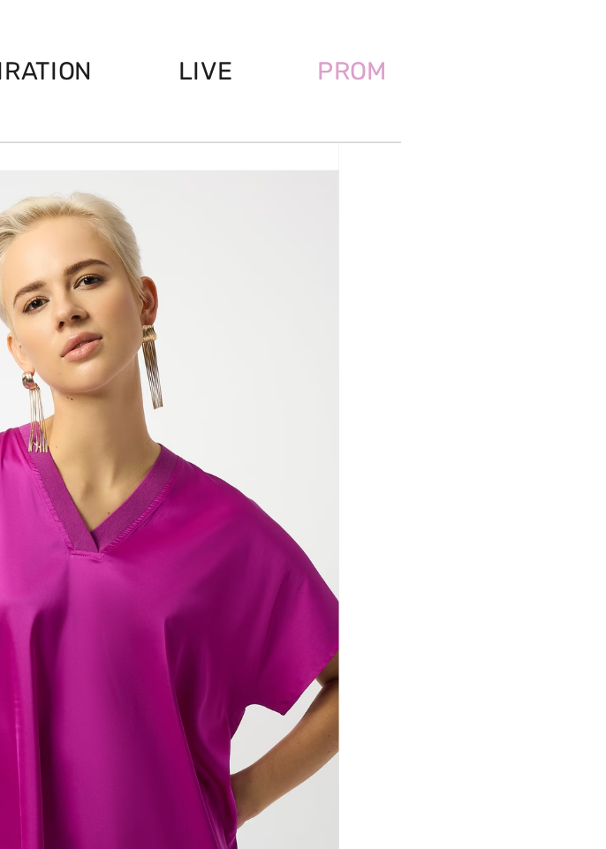
scroll to position [47, 0]
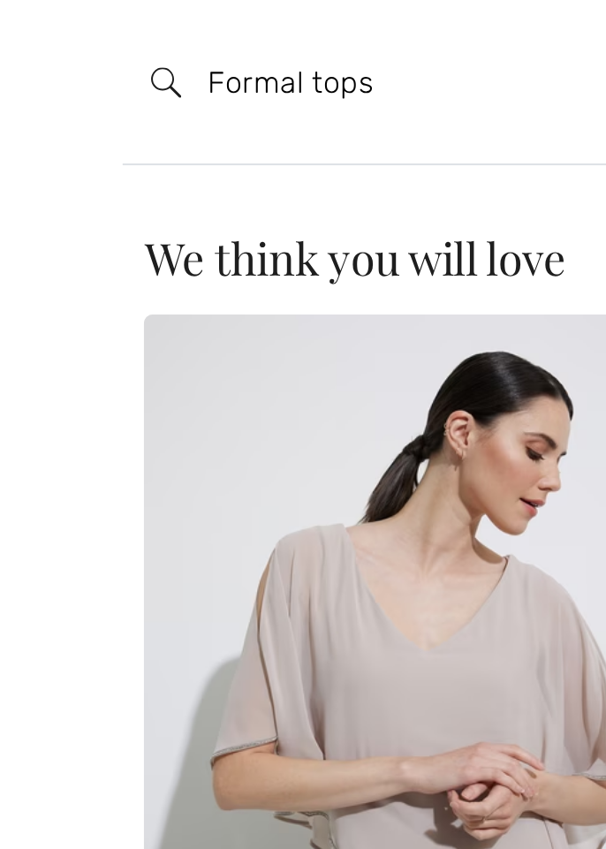
type input "Formal tops"
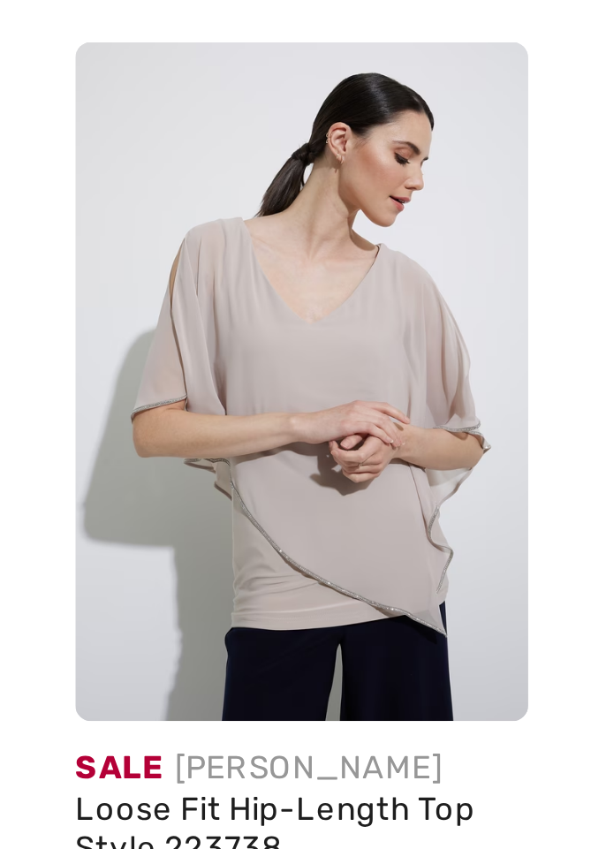
click at [44, 283] on img at bounding box center [93, 287] width 125 height 188
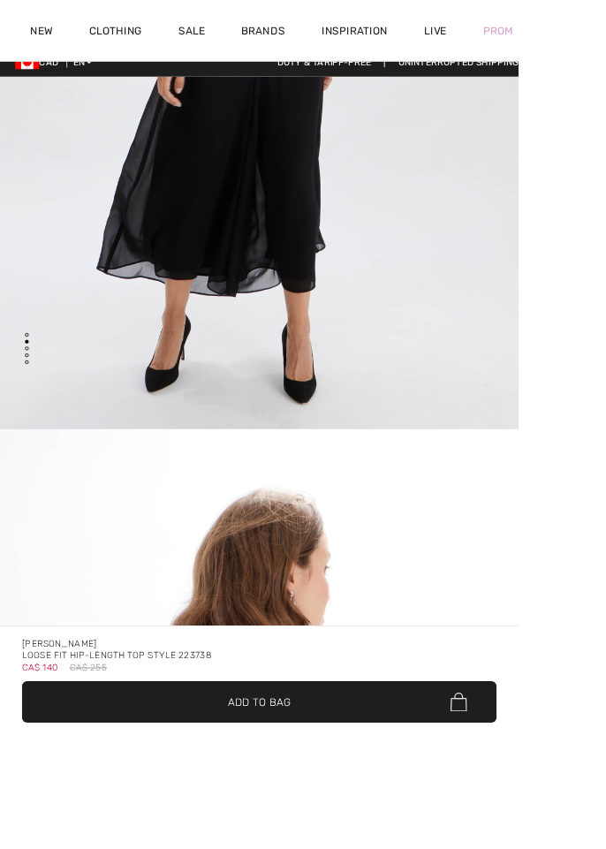
checkbox input "true"
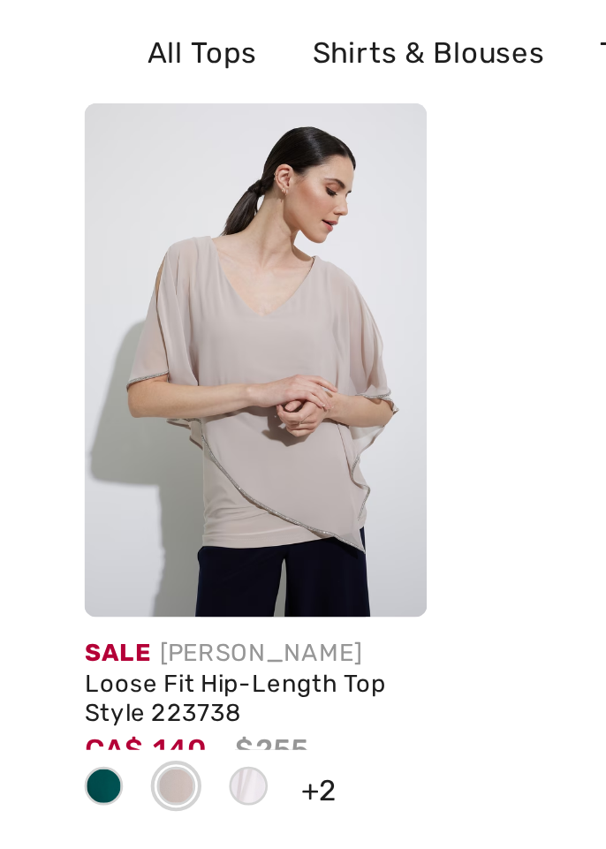
checkbox input "true"
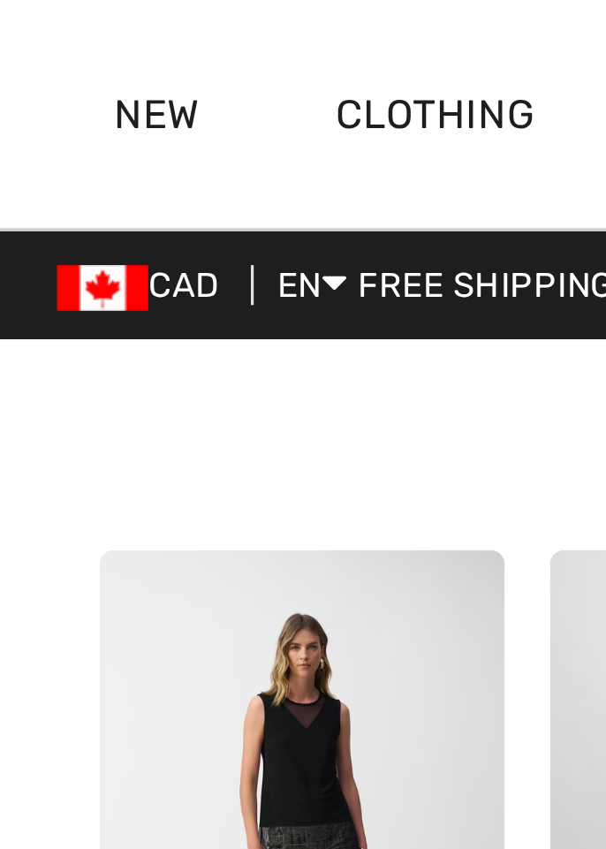
click at [46, 36] on link "New" at bounding box center [48, 37] width 26 height 19
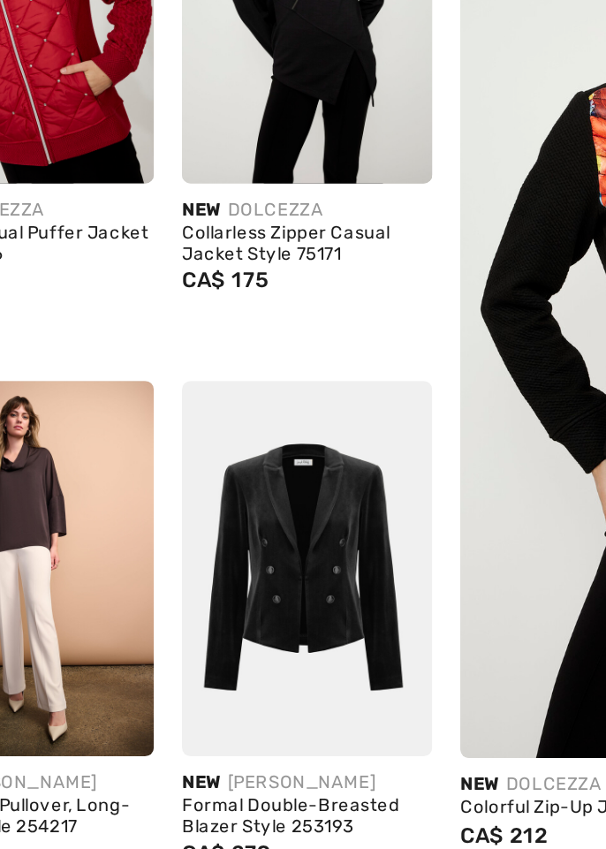
click at [192, 585] on img at bounding box center [232, 594] width 125 height 188
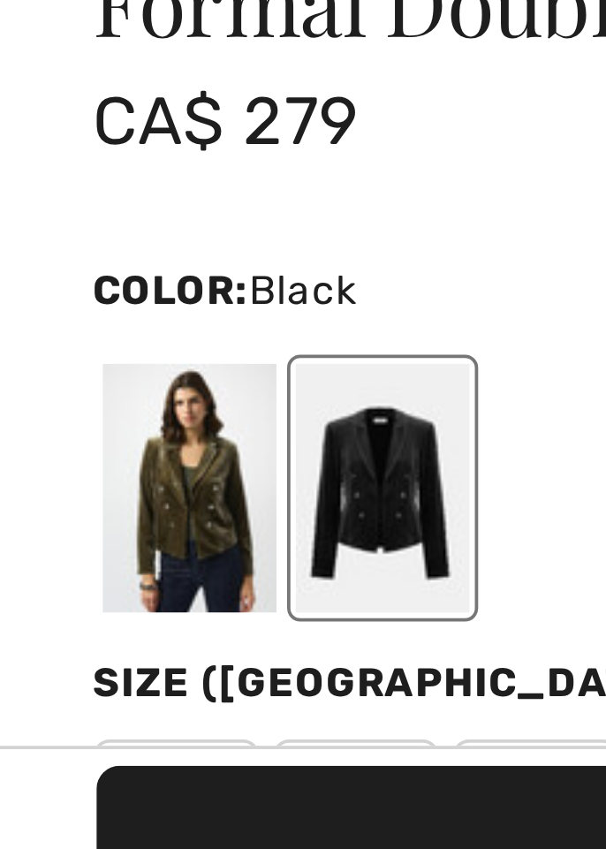
scroll to position [376, 0]
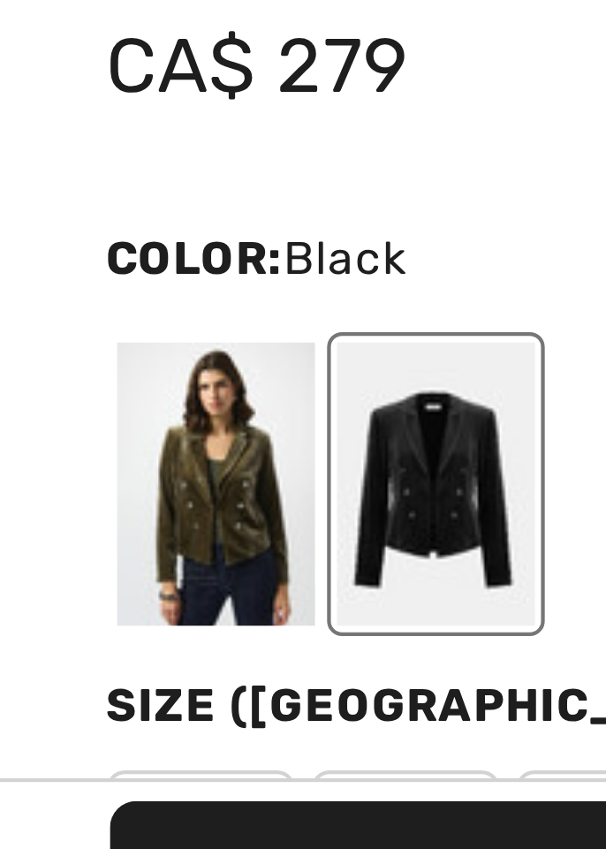
click at [49, 721] on div at bounding box center [50, 722] width 46 height 66
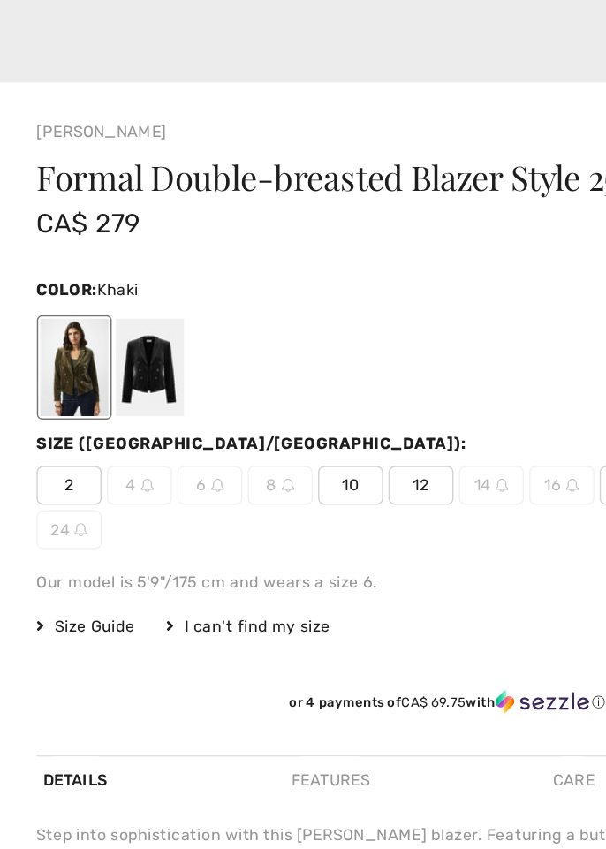
scroll to position [713, 0]
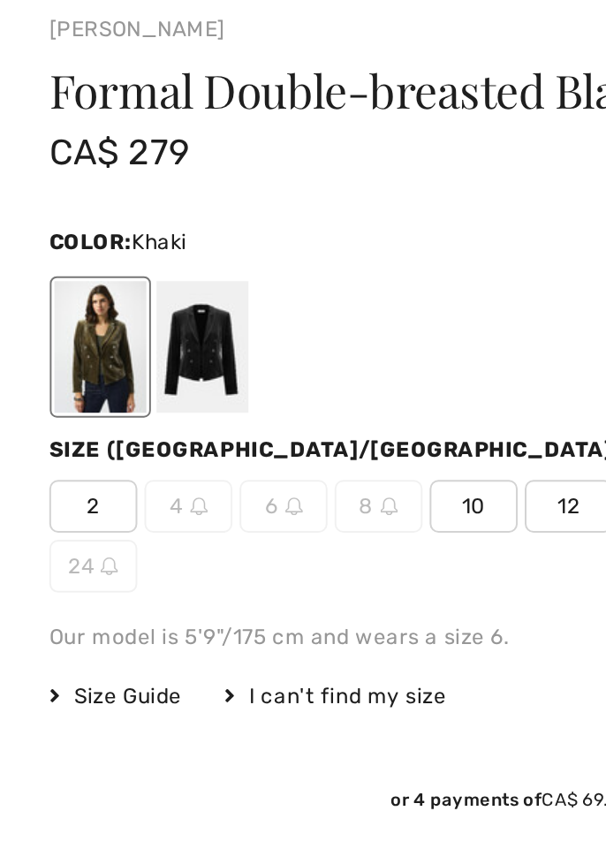
click at [92, 390] on div at bounding box center [102, 385] width 46 height 66
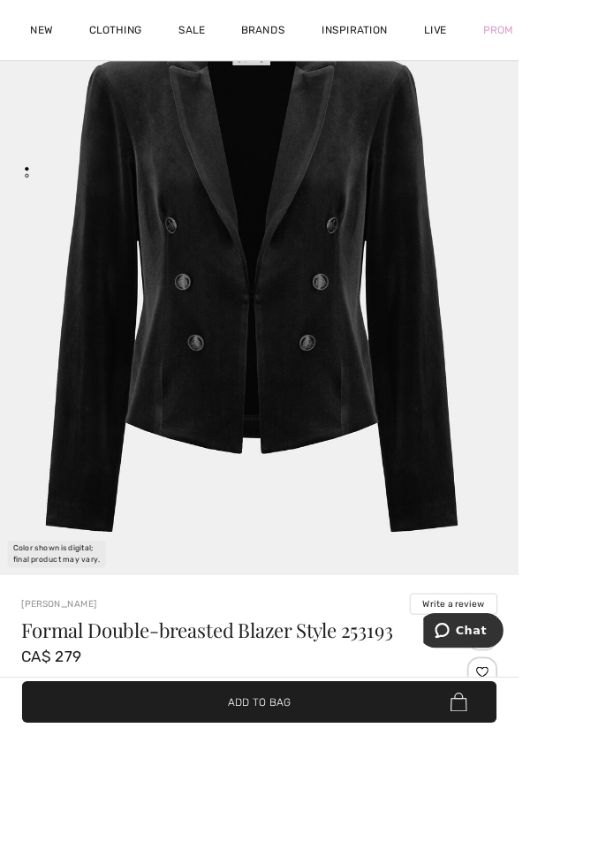
scroll to position [223, 0]
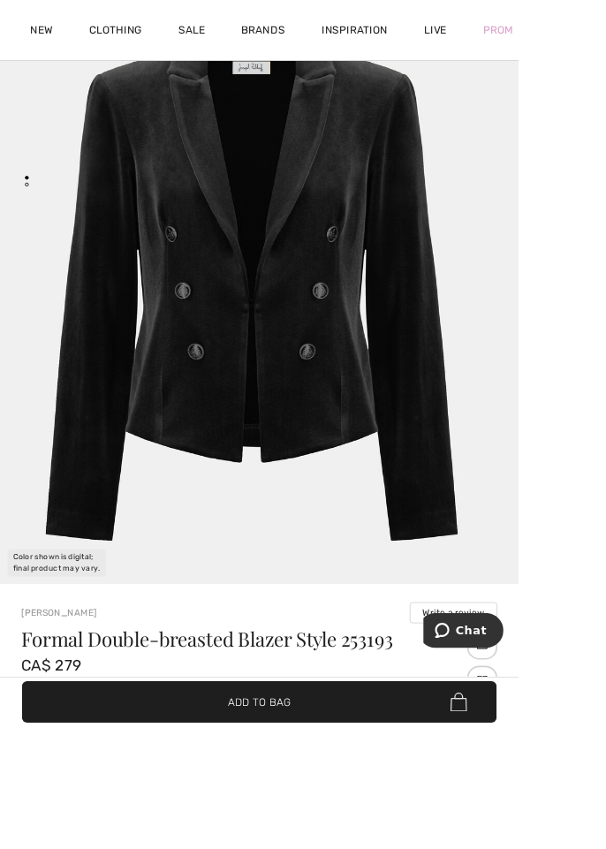
click at [132, 419] on img "1 / 1" at bounding box center [303, 337] width 606 height 909
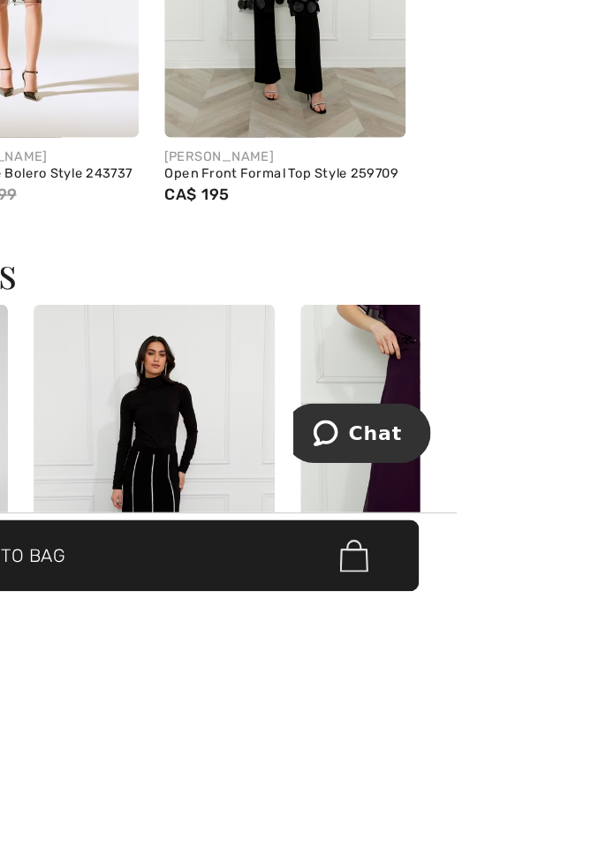
scroll to position [1512, 0]
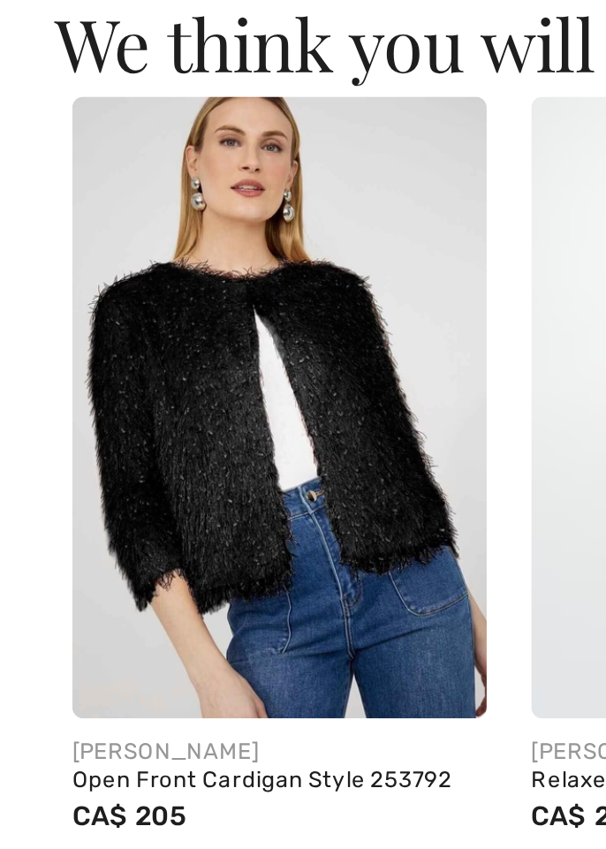
click at [61, 365] on img at bounding box center [114, 357] width 164 height 246
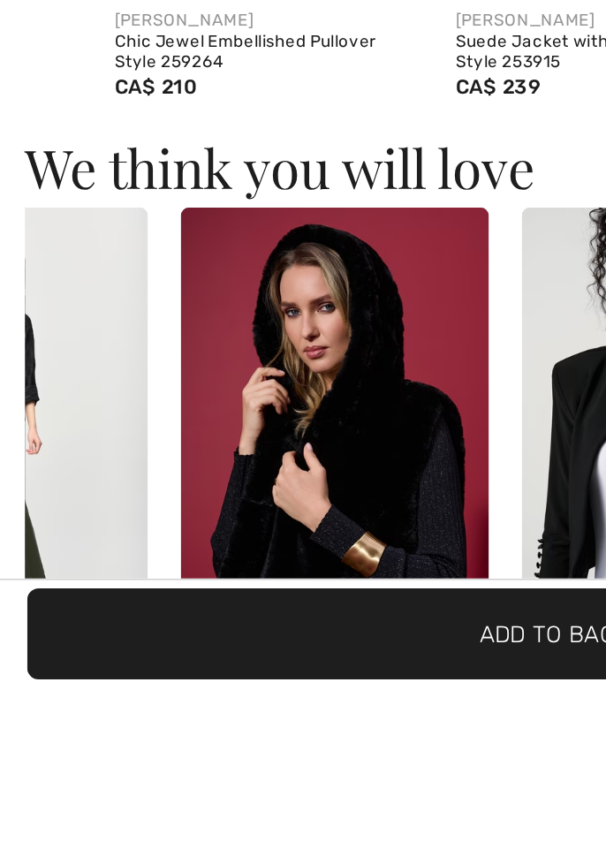
scroll to position [0, 110]
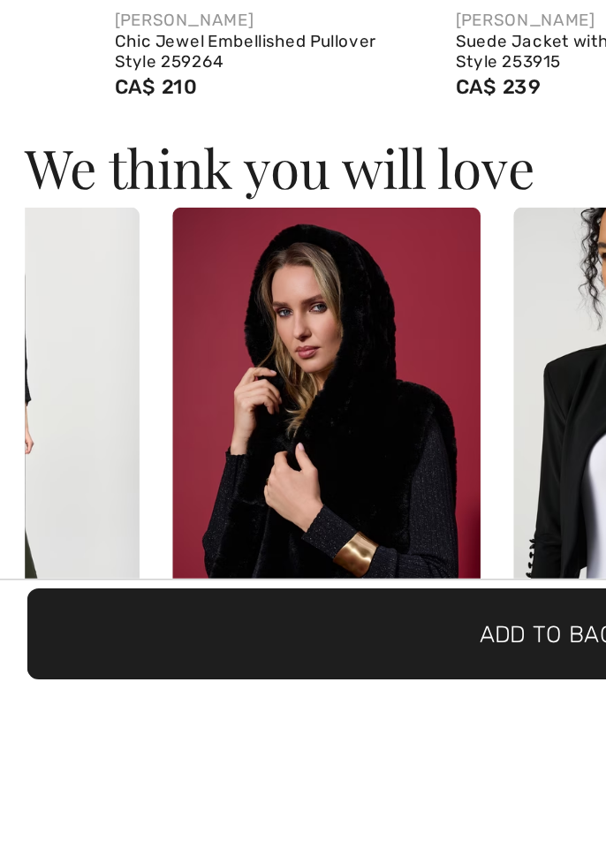
click at [44, 696] on img at bounding box center [3, 715] width 164 height 246
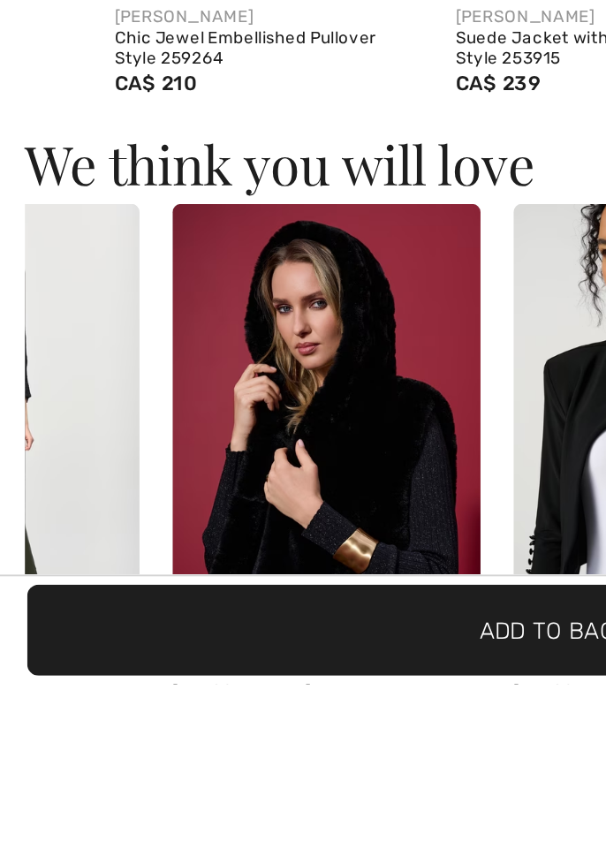
scroll to position [2011, 0]
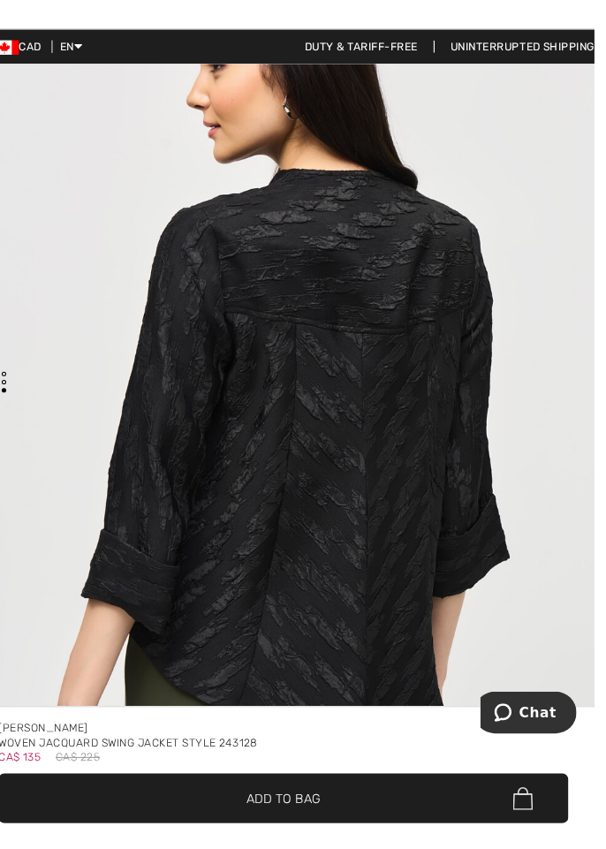
scroll to position [1984, 0]
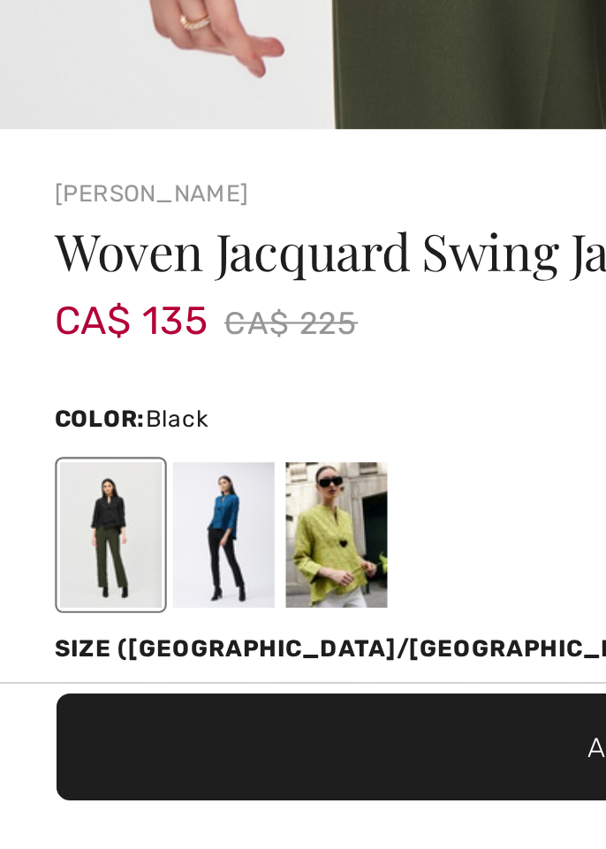
scroll to position [366, 0]
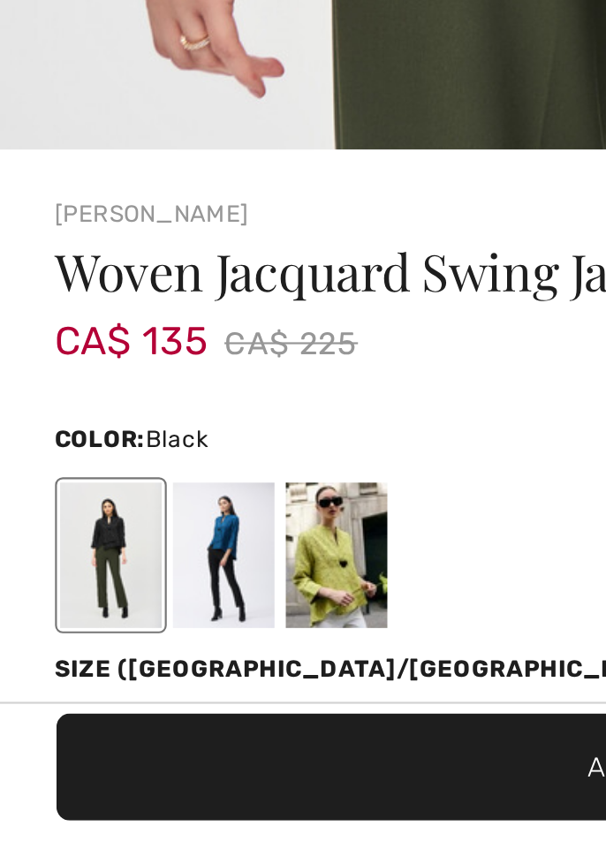
click at [95, 718] on div at bounding box center [102, 723] width 46 height 66
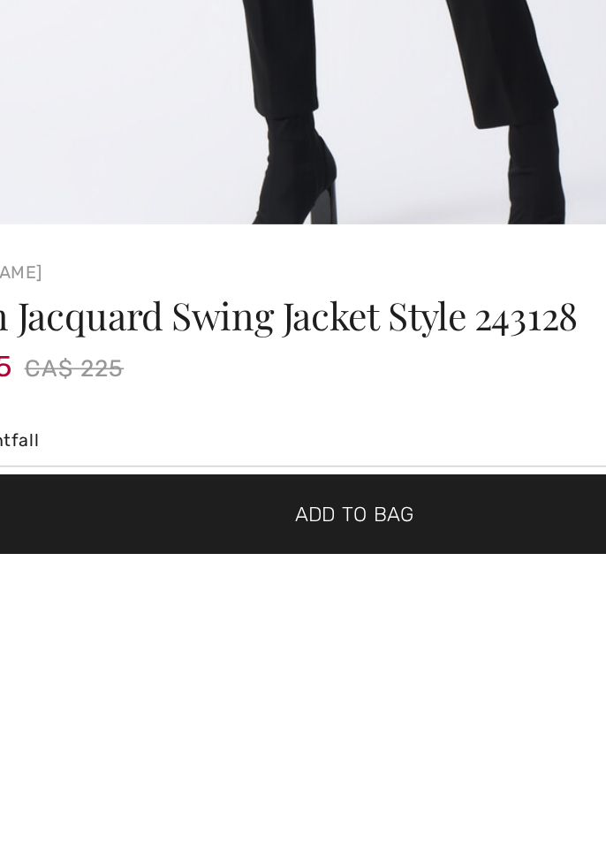
scroll to position [261, 0]
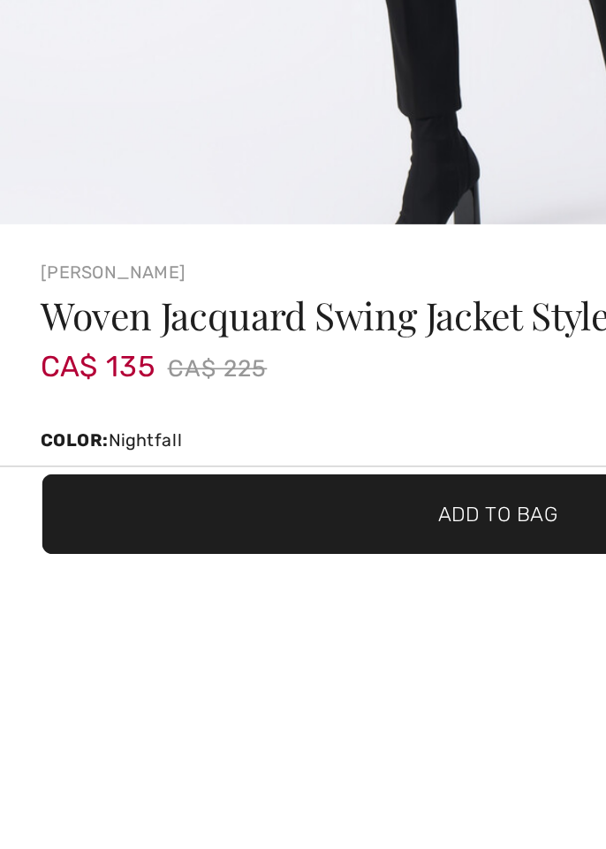
click at [139, 832] on div at bounding box center [153, 828] width 46 height 66
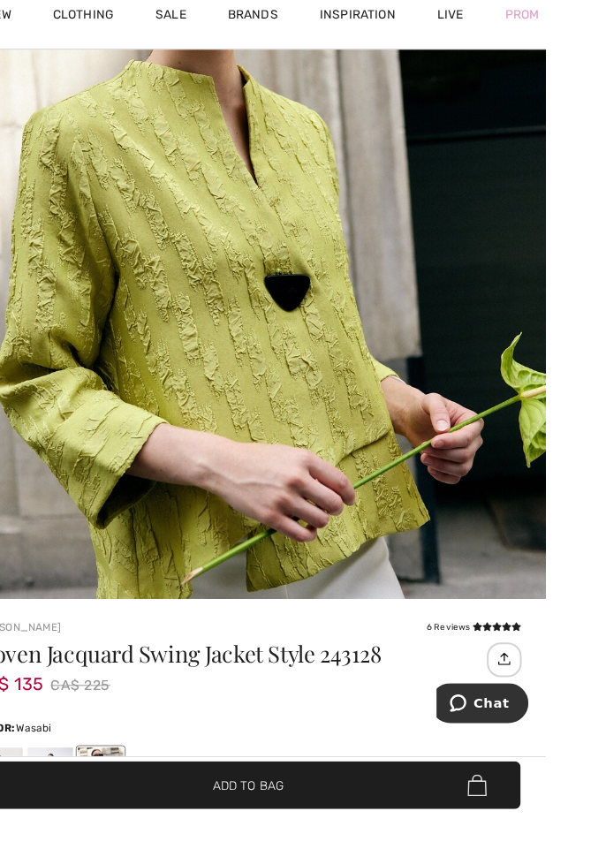
scroll to position [275, 0]
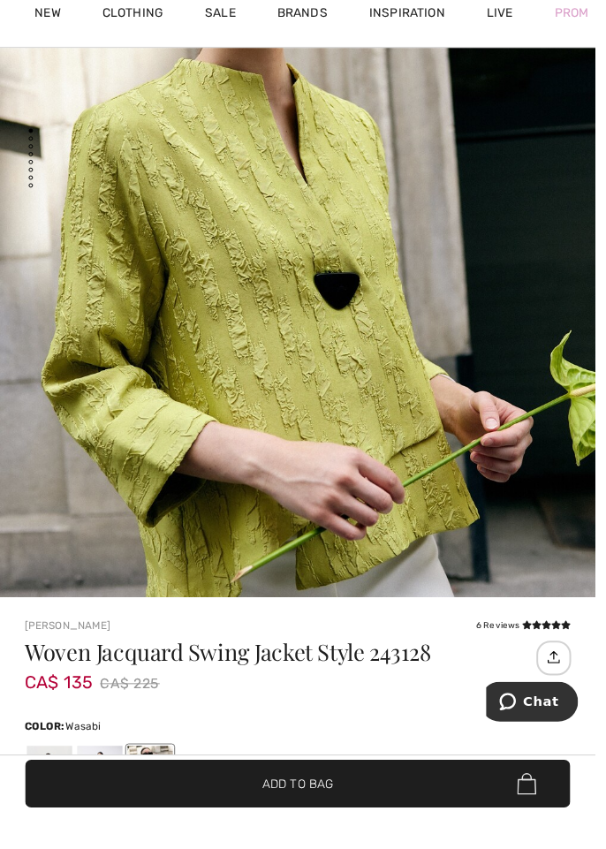
click at [87, 811] on div at bounding box center [102, 814] width 46 height 66
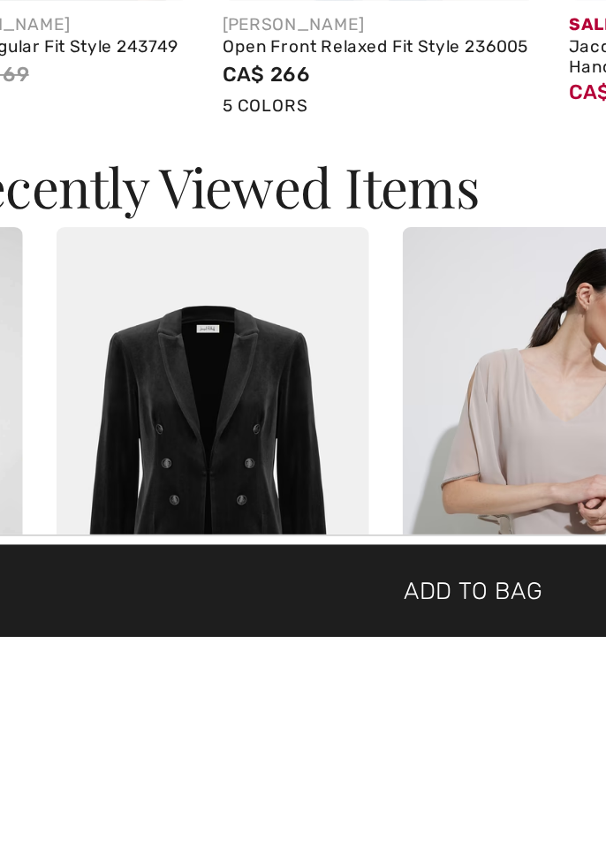
scroll to position [0, 128]
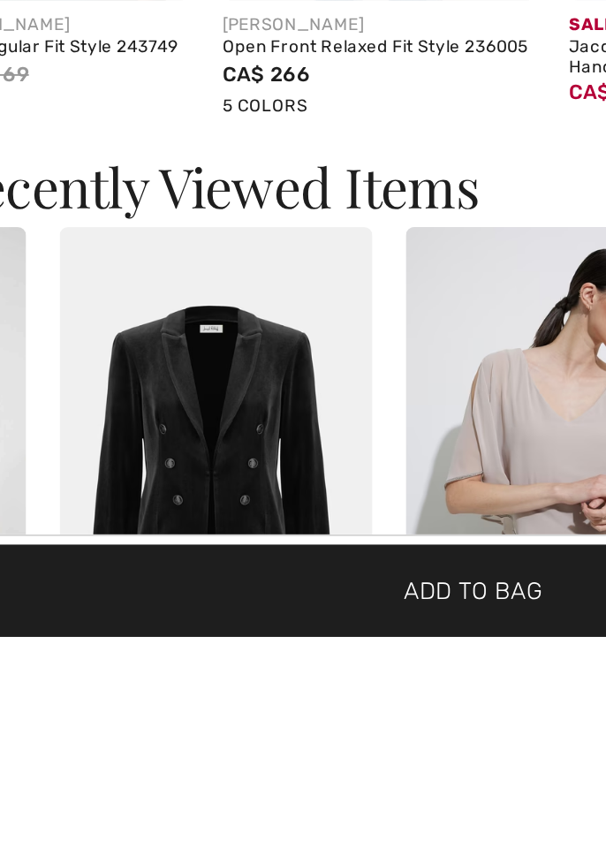
click at [140, 761] on img at bounding box center [168, 752] width 164 height 246
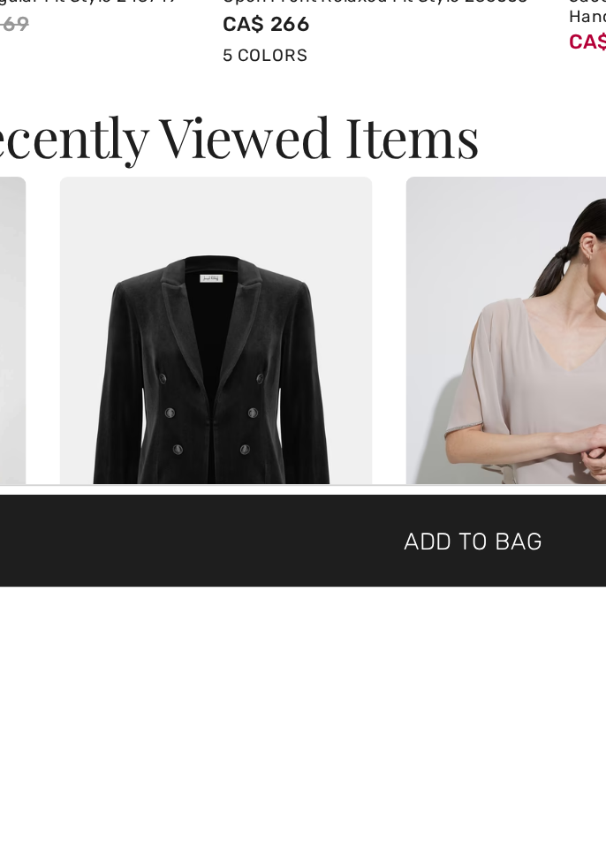
scroll to position [2471, 0]
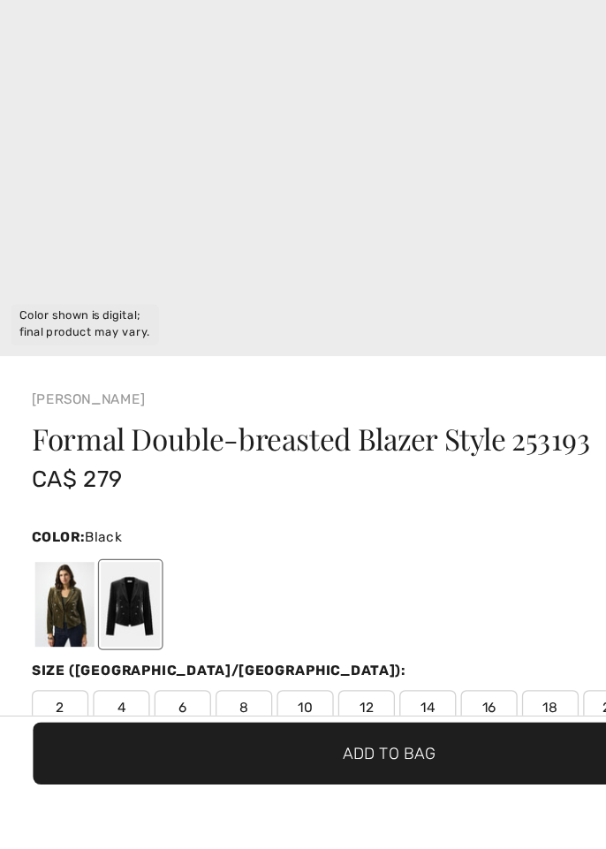
scroll to position [366, 0]
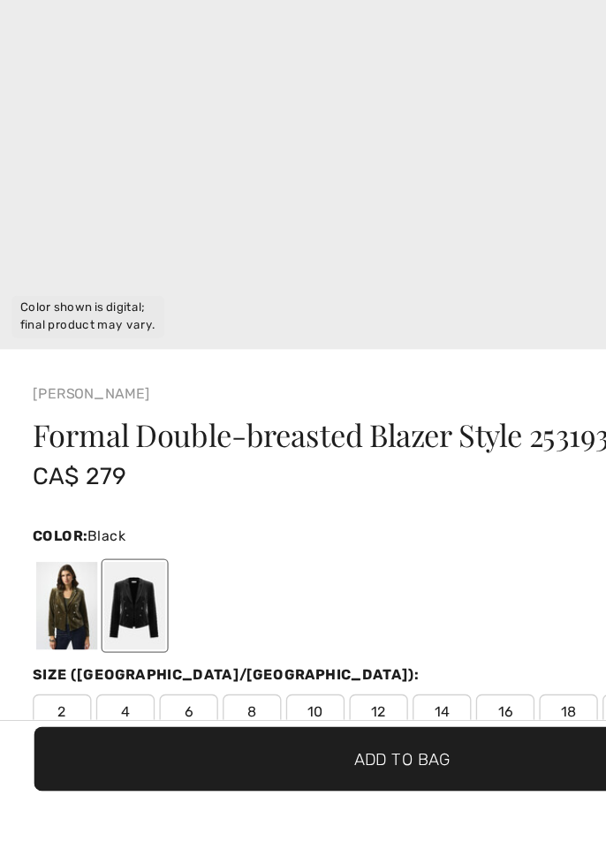
click at [96, 701] on div at bounding box center [102, 705] width 46 height 66
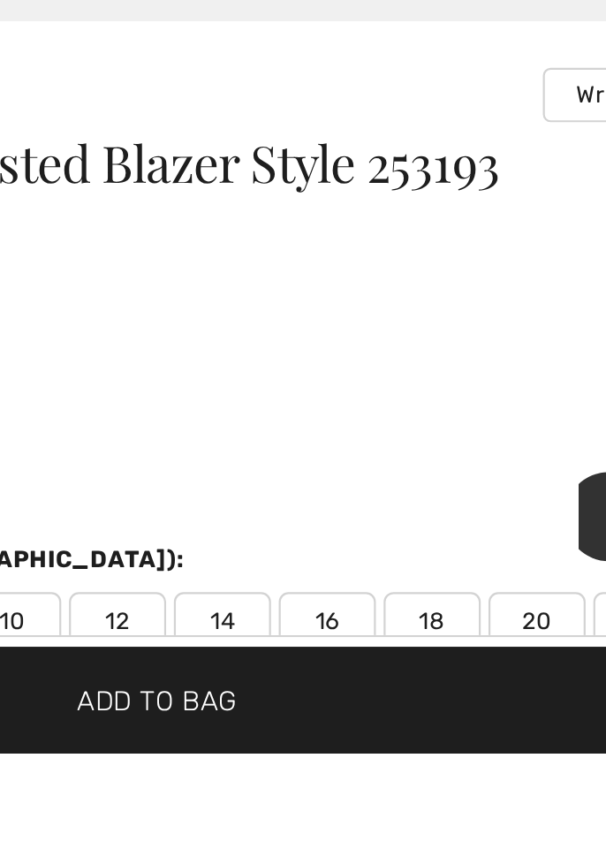
click at [372, 789] on span "16" at bounding box center [380, 784] width 44 height 26
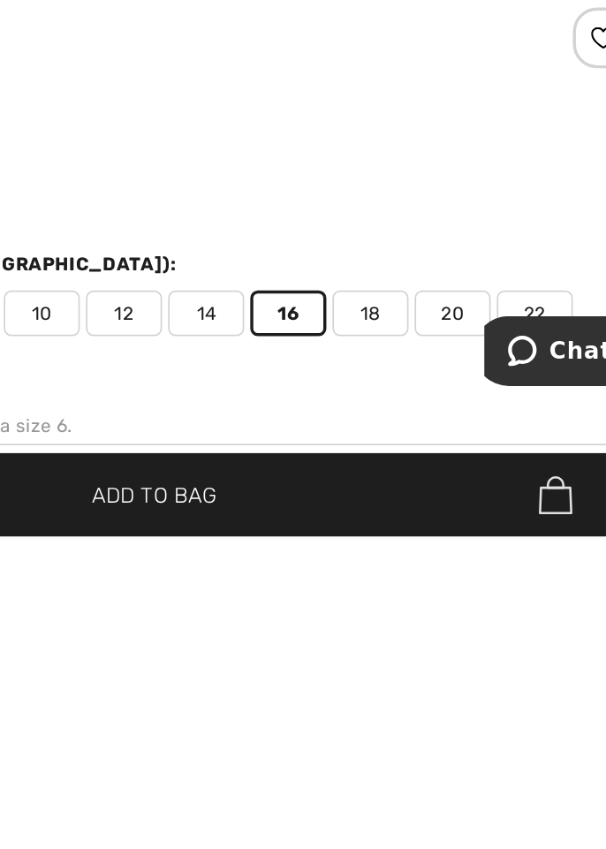
click at [339, 829] on span "Add to Bag" at bounding box center [303, 820] width 72 height 19
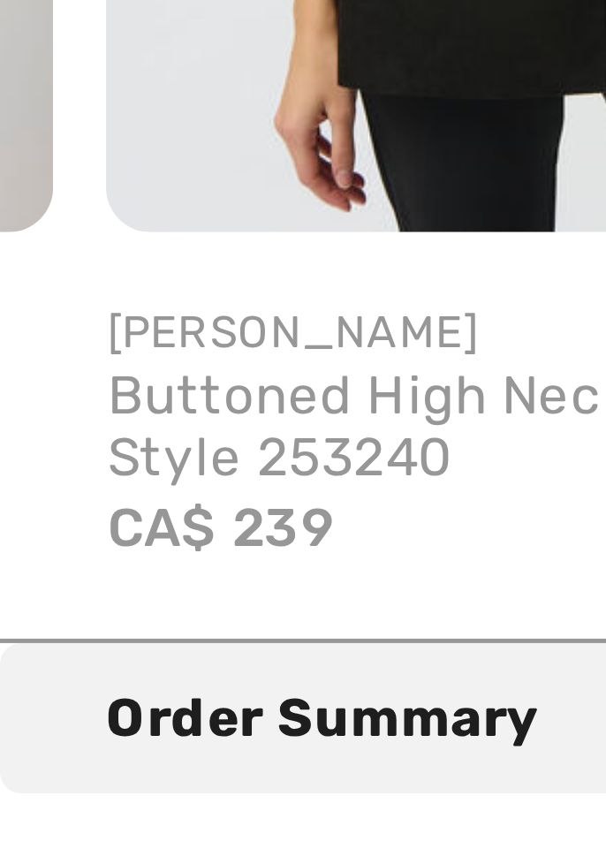
scroll to position [0, 361]
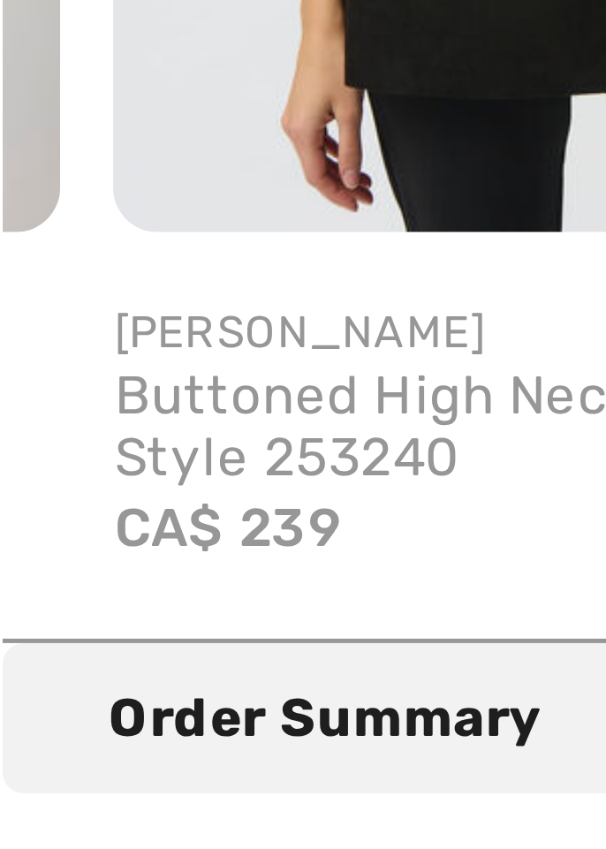
click at [33, 578] on div "CA$ 239" at bounding box center [123, 586] width 181 height 16
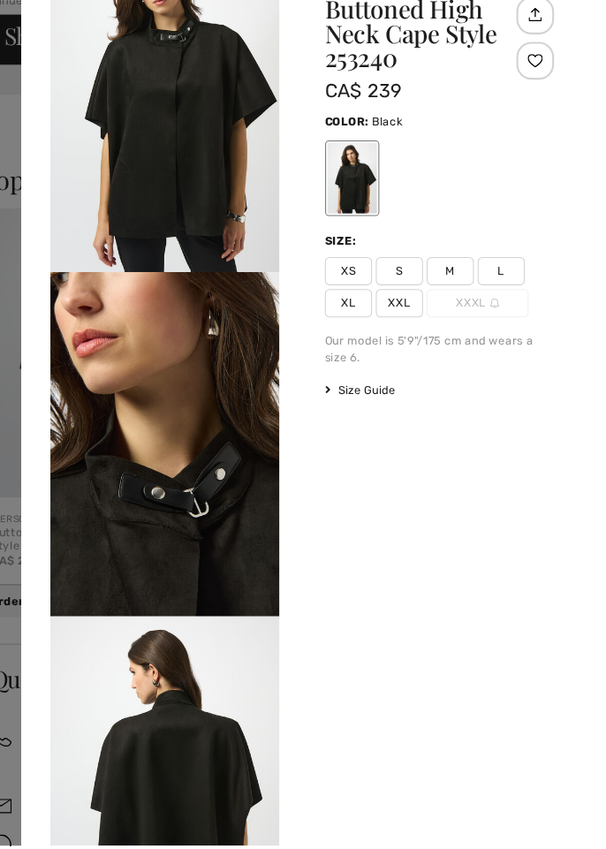
scroll to position [627, 0]
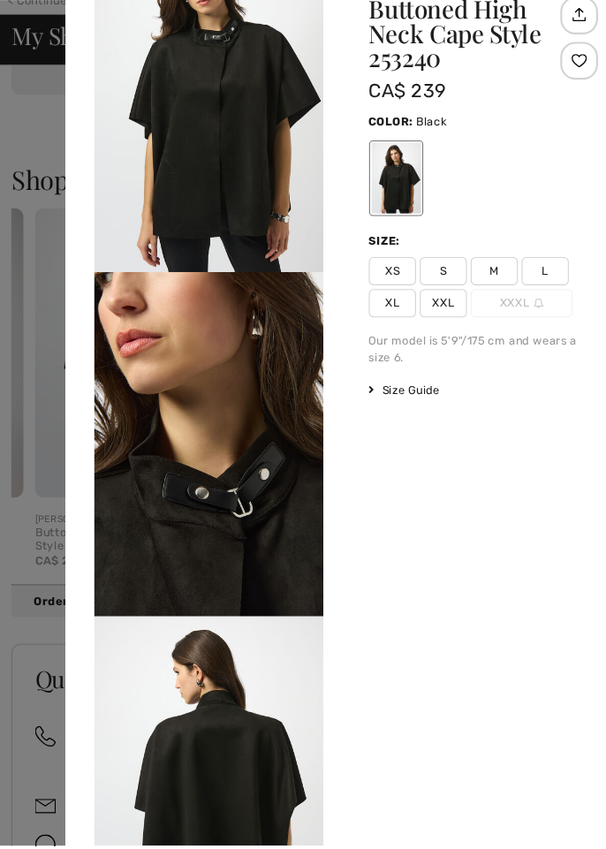
click at [19, 394] on div at bounding box center [303, 424] width 606 height 849
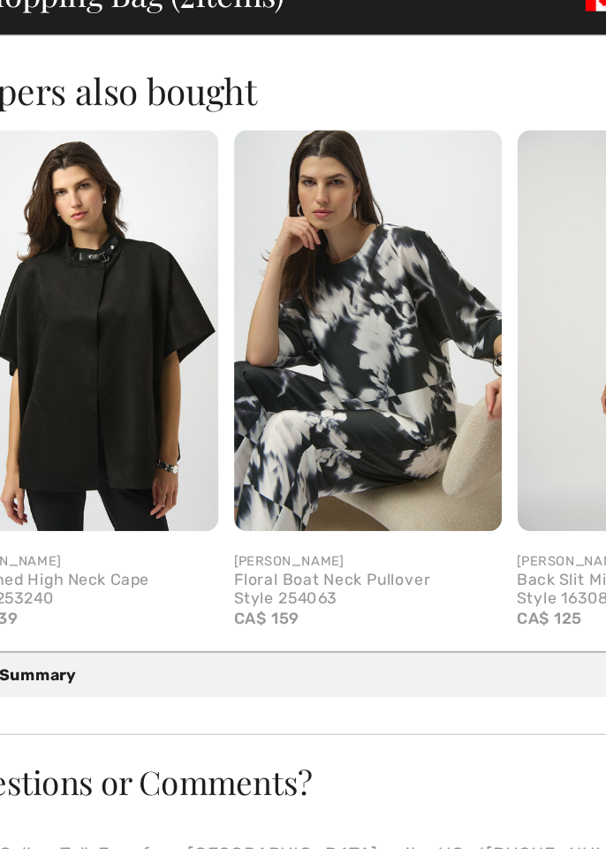
scroll to position [0, 0]
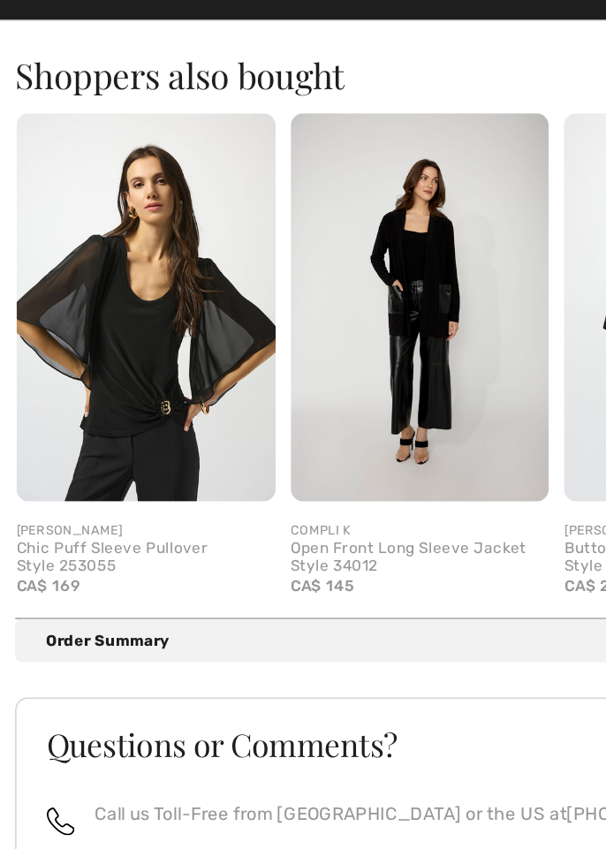
click at [41, 404] on img at bounding box center [101, 318] width 181 height 271
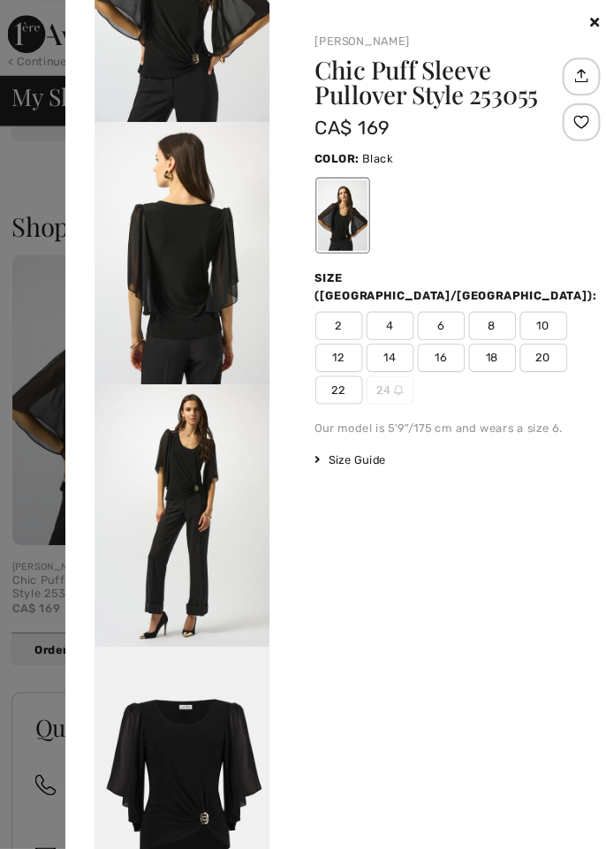
click at [11, 312] on div at bounding box center [303, 424] width 606 height 849
